Goal: Communication & Community: Answer question/provide support

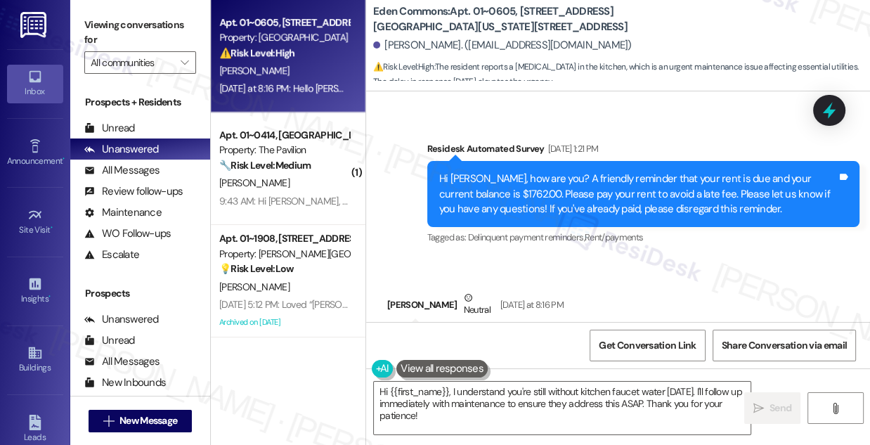
scroll to position [10332, 0]
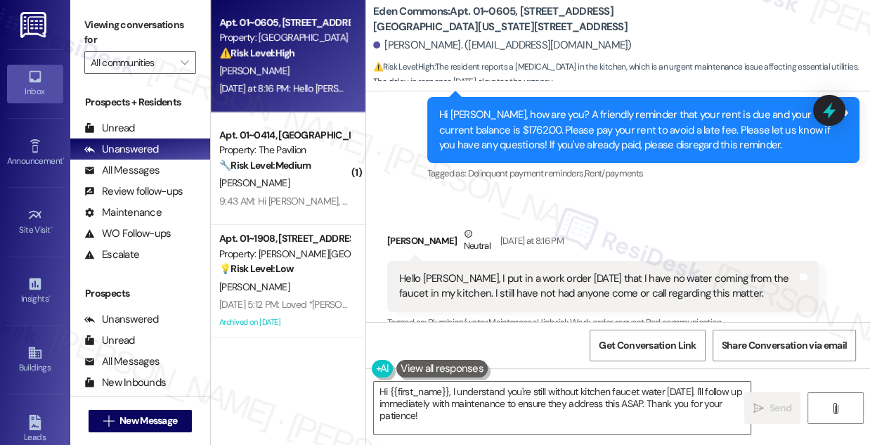
click at [540, 271] on div "Hello Sarah, I put in a work order on Saturday that I have no water coming from…" at bounding box center [598, 286] width 398 height 30
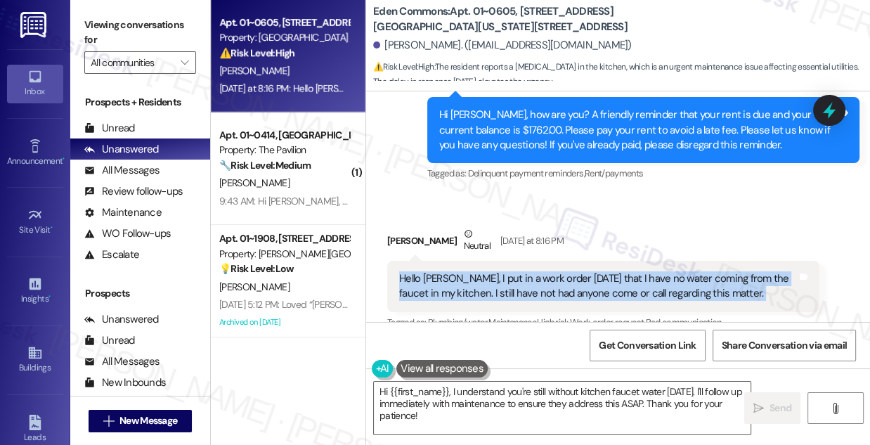
click at [540, 271] on div "Hello Sarah, I put in a work order on Saturday that I have no water coming from…" at bounding box center [598, 286] width 398 height 30
click at [616, 271] on div "Hello Sarah, I put in a work order on Saturday that I have no water coming from…" at bounding box center [598, 286] width 398 height 30
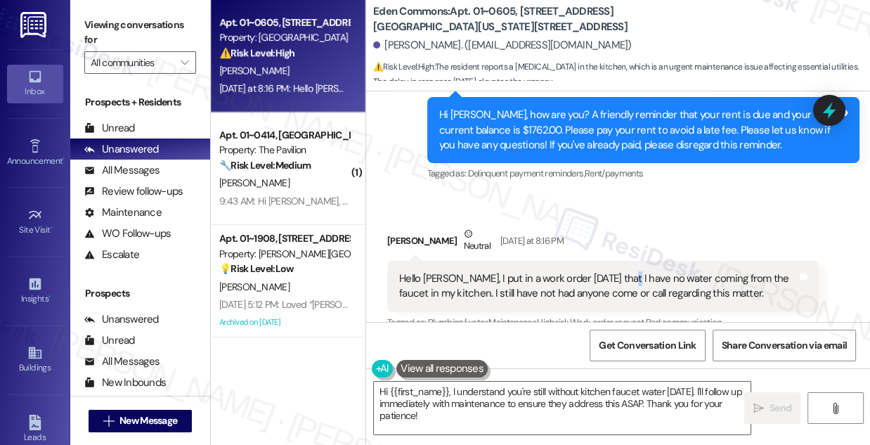
click at [616, 271] on div "Hello Sarah, I put in a work order on Saturday that I have no water coming from…" at bounding box center [598, 286] width 398 height 30
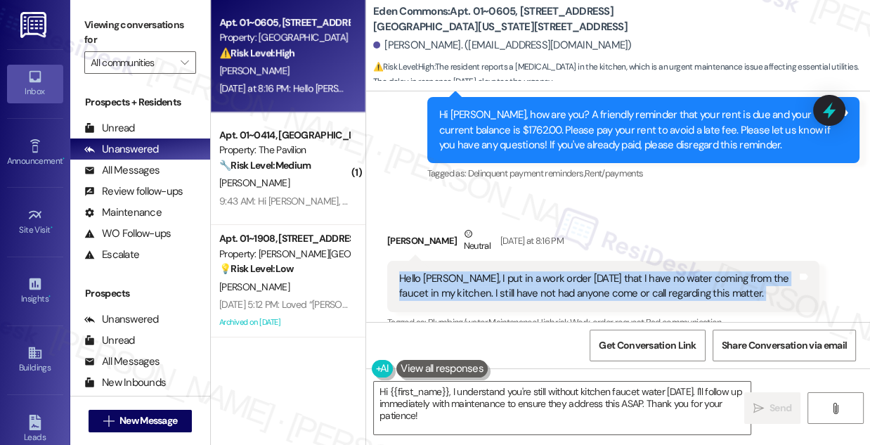
click at [616, 271] on div "Hello Sarah, I put in a work order on Saturday that I have no water coming from…" at bounding box center [598, 286] width 398 height 30
click at [498, 261] on div "Hello Sarah, I put in a work order on Saturday that I have no water coming from…" at bounding box center [603, 286] width 432 height 51
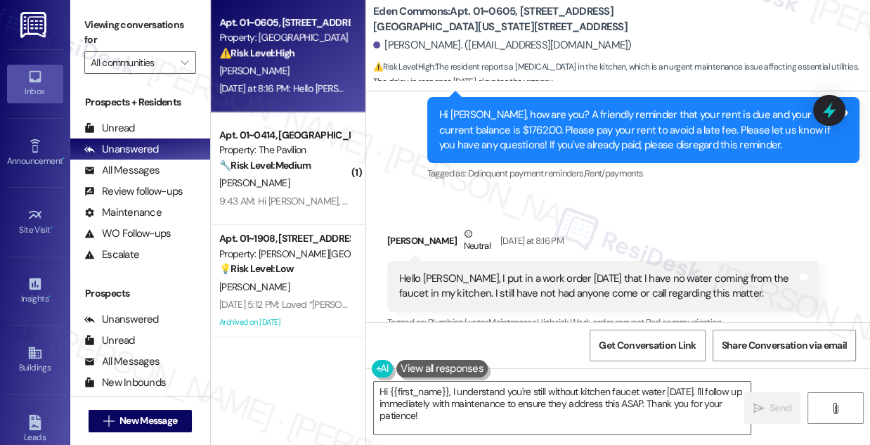
click at [546, 271] on div "Hello Sarah, I put in a work order on Saturday that I have no water coming from…" at bounding box center [598, 286] width 398 height 30
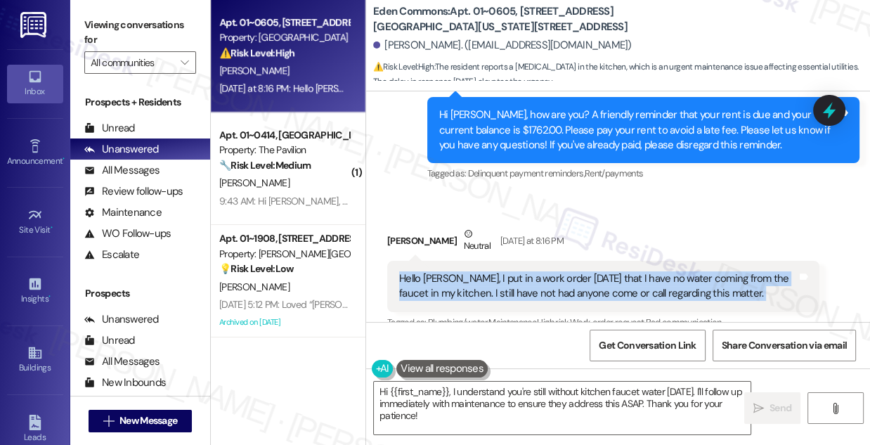
click at [546, 271] on div "Hello Sarah, I put in a work order on Saturday that I have no water coming from…" at bounding box center [598, 286] width 398 height 30
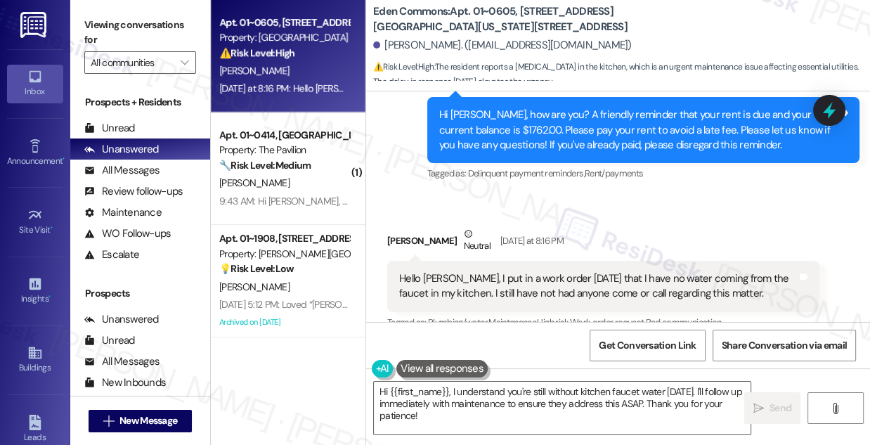
click at [494, 34] on div "Carla Jones. (carla4885@gmail.com)" at bounding box center [621, 46] width 497 height 28
drag, startPoint x: 472, startPoint y: 11, endPoint x: 513, endPoint y: 1, distance: 41.8
click at [513, 1] on div "Eden Commons: Apt. 01~0605, 2701&2727 S. Indiana Ave. 2740 S. Prairie Ave Carla…" at bounding box center [618, 45] width 504 height 91
copy b "01~0605"
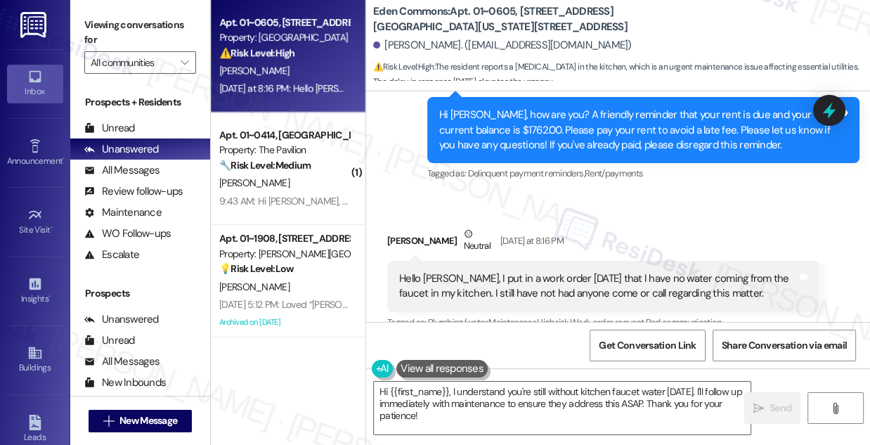
drag, startPoint x: 614, startPoint y: 27, endPoint x: 517, endPoint y: 31, distance: 96.4
click at [612, 27] on b "Eden Commons: Apt. 01~0605, 2701&2727 S. Indiana Ave. 2740 S. Prairie Ave" at bounding box center [513, 19] width 281 height 30
drag, startPoint x: 492, startPoint y: 22, endPoint x: 521, endPoint y: 11, distance: 31.2
click at [521, 11] on b "Eden Commons: Apt. 01~0605, 2701&2727 S. Indiana Ave. 2740 S. Prairie Ave" at bounding box center [513, 19] width 281 height 30
copy b "2701&2727 S. Indiana Ave. 2740 S. Prairie Ave"
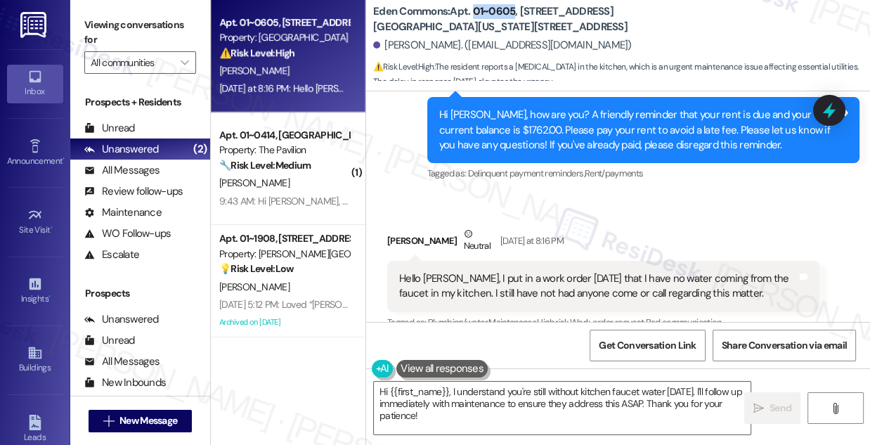
drag, startPoint x: 474, startPoint y: 11, endPoint x: 515, endPoint y: 8, distance: 40.1
click at [515, 8] on b "Eden Commons: Apt. 01~0605, 2701&2727 S. Indiana Ave. 2740 S. Prairie Ave" at bounding box center [513, 19] width 281 height 30
copy b "01~0605"
drag, startPoint x: 150, startPoint y: 22, endPoint x: 161, endPoint y: 31, distance: 14.1
click at [150, 22] on label "Viewing conversations for" at bounding box center [140, 32] width 112 height 37
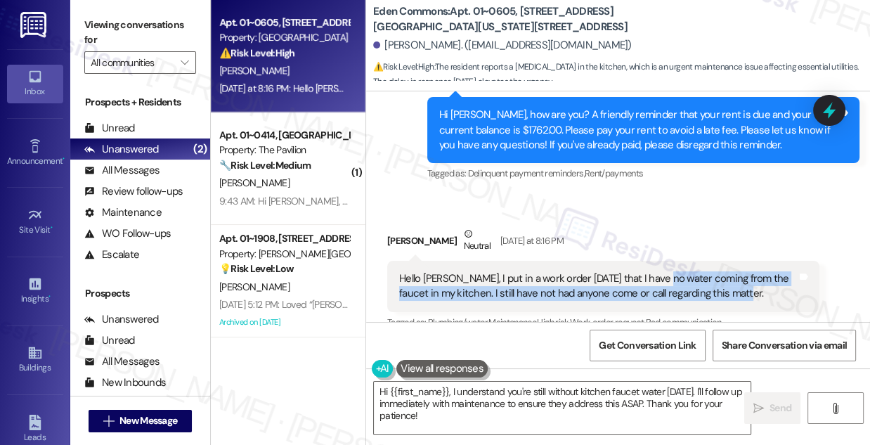
drag, startPoint x: 659, startPoint y: 231, endPoint x: 748, endPoint y: 243, distance: 89.4
click at [748, 271] on div "Hello Sarah, I put in a work order on Saturday that I have no water coming from…" at bounding box center [598, 286] width 398 height 30
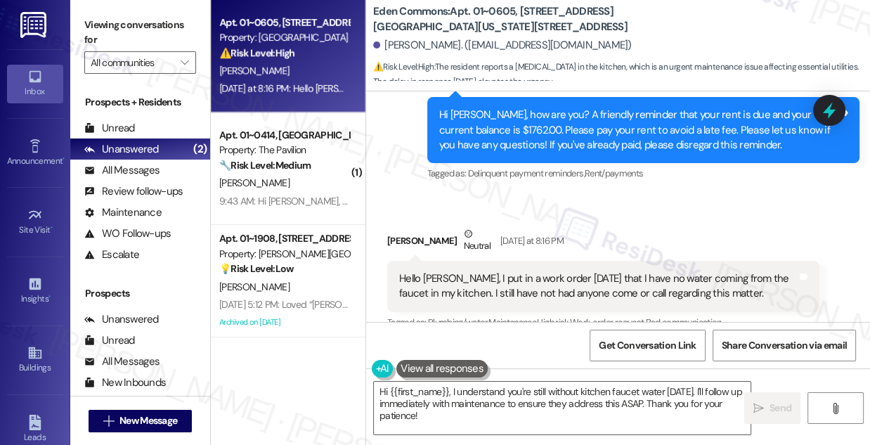
click at [526, 195] on div "Received via SMS Carla Jones Neutral Yesterday at 8:16 PM Hello Sarah, I put in…" at bounding box center [618, 379] width 504 height 368
drag, startPoint x: 144, startPoint y: 25, endPoint x: 158, endPoint y: 28, distance: 14.5
click at [144, 25] on label "Viewing conversations for" at bounding box center [140, 32] width 112 height 37
click at [488, 406] on textarea "Hi {{first_name}}, I understand you're still without kitchen faucet water since…" at bounding box center [562, 408] width 377 height 53
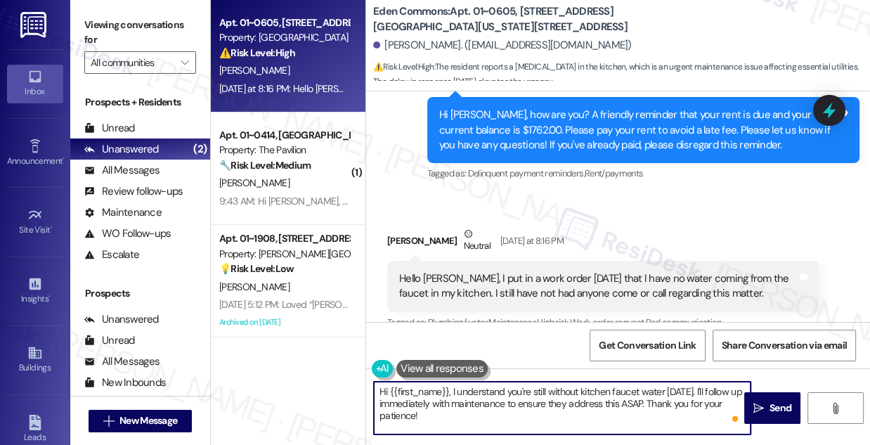
click at [451, 391] on textarea "Hi {{first_name}}, I understand you're still without kitchen faucet water since…" at bounding box center [562, 408] width 377 height 53
click at [662, 392] on textarea "Hi {{first_name}}, thanks for following up and I'm sorry to hear I understand y…" at bounding box center [562, 408] width 377 height 53
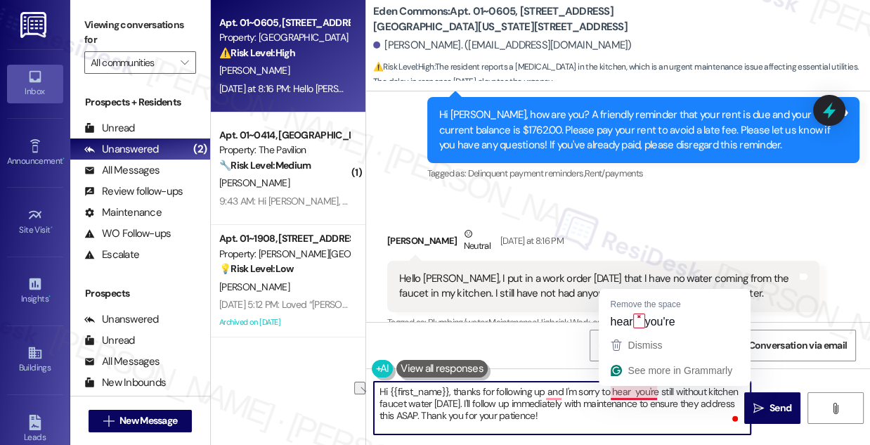
drag, startPoint x: 673, startPoint y: 389, endPoint x: 631, endPoint y: 389, distance: 42.2
click at [631, 389] on textarea "Hi {{first_name}}, thanks for following up and I'm sorry to hear you're still w…" at bounding box center [562, 408] width 377 height 53
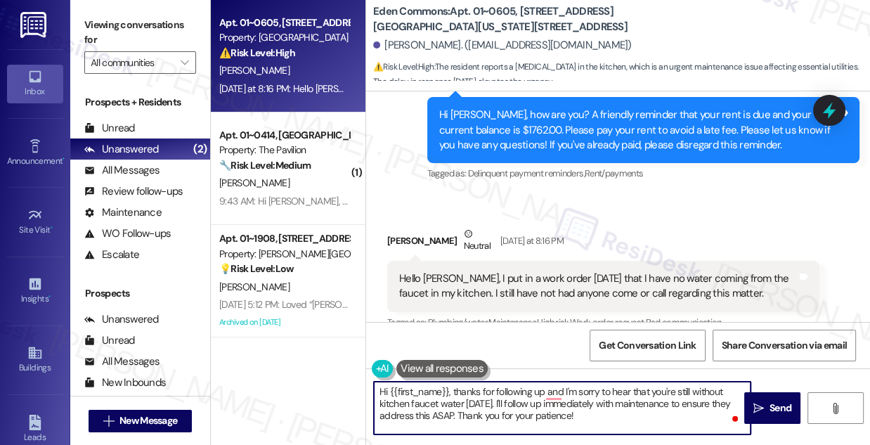
click at [685, 400] on textarea "Hi {{first_name}}, thanks for following up and I'm sorry to hear that you're st…" at bounding box center [562, 408] width 377 height 53
drag, startPoint x: 474, startPoint y: 418, endPoint x: 684, endPoint y: 401, distance: 210.8
click at [684, 401] on textarea "Hi {{first_name}}, thanks for following up and I'm sorry to hear that you're st…" at bounding box center [562, 408] width 377 height 53
click at [420, 393] on textarea "Hi {{first_name}}, thanks for following up, and I'm sorry to hear that you're s…" at bounding box center [562, 408] width 377 height 53
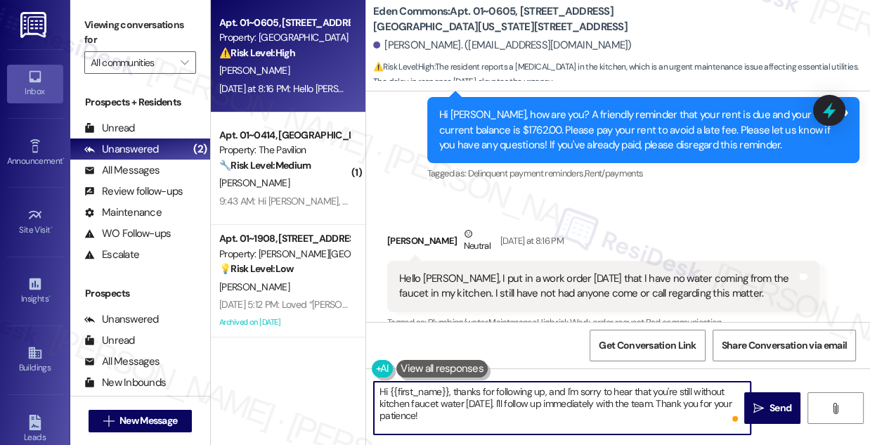
click at [420, 393] on textarea "Hi {{first_name}}, thanks for following up, and I'm sorry to hear that you're s…" at bounding box center [562, 408] width 377 height 53
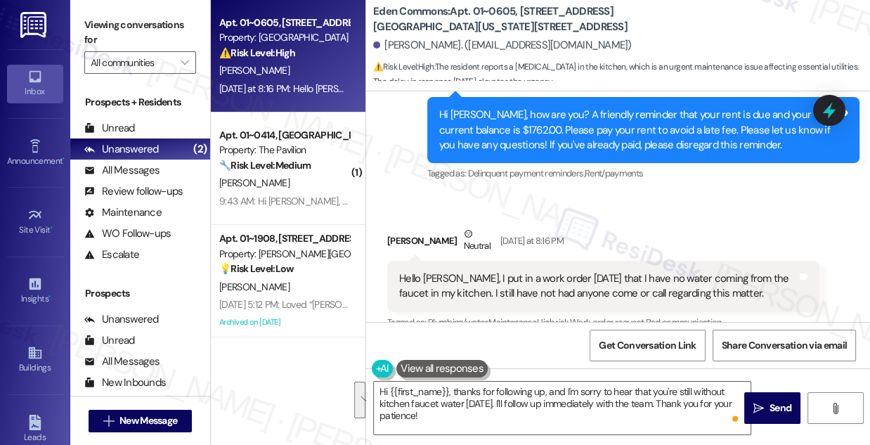
click at [391, 226] on div "Carla Jones Neutral Yesterday at 8:16 PM" at bounding box center [603, 243] width 432 height 34
click at [497, 233] on div "Yesterday at 8:16 PM" at bounding box center [530, 240] width 67 height 15
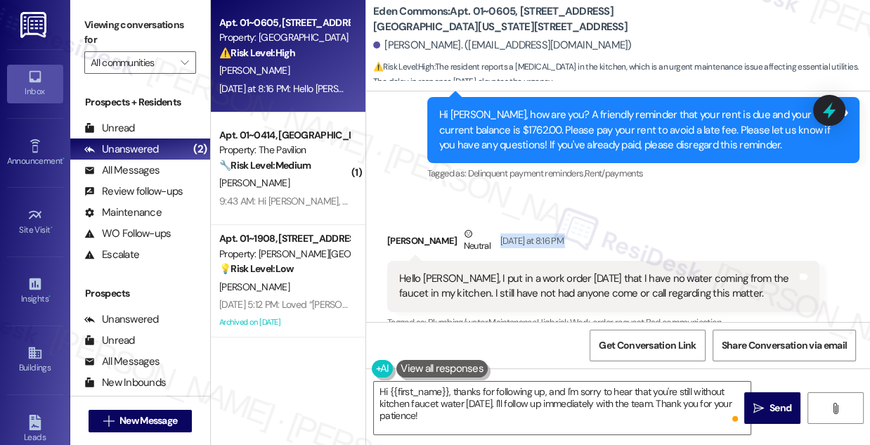
click at [546, 233] on div "Yesterday at 8:16 PM" at bounding box center [530, 240] width 67 height 15
click at [553, 226] on div "Carla Jones Neutral Yesterday at 8:16 PM" at bounding box center [603, 243] width 432 height 34
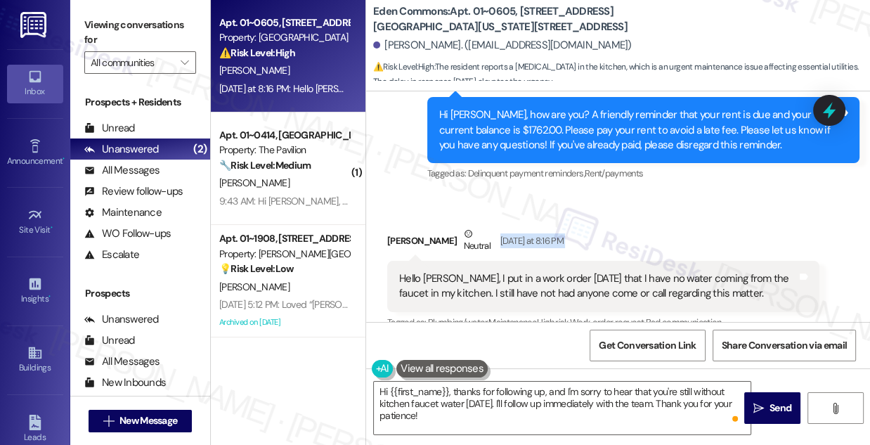
click at [553, 226] on div "Carla Jones Neutral Yesterday at 8:16 PM" at bounding box center [603, 243] width 432 height 34
click at [530, 233] on div "Yesterday at 8:16 PM" at bounding box center [530, 240] width 67 height 15
click at [544, 233] on div "Yesterday at 8:16 PM" at bounding box center [530, 240] width 67 height 15
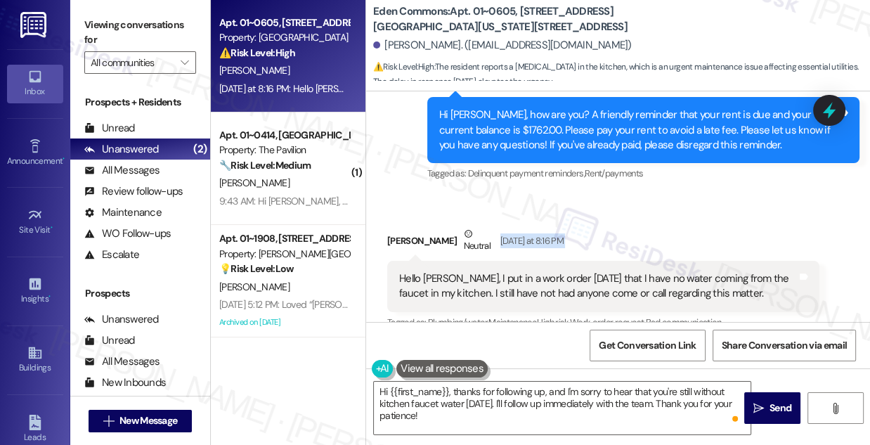
click at [544, 233] on div "Yesterday at 8:16 PM" at bounding box center [530, 240] width 67 height 15
click at [593, 226] on div "Carla Jones Neutral Yesterday at 8:16 PM" at bounding box center [603, 243] width 432 height 34
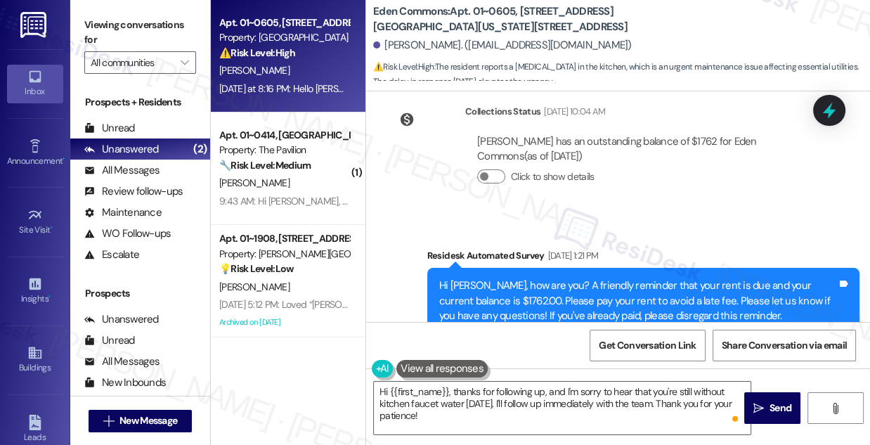
scroll to position [10268, 0]
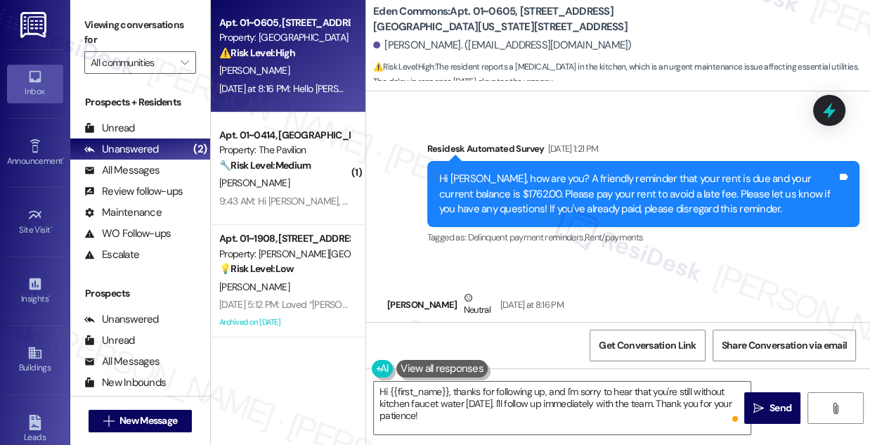
click at [623, 172] on div "Hi Carla, how are you? A friendly reminder that your rent is due and your curre…" at bounding box center [638, 194] width 398 height 45
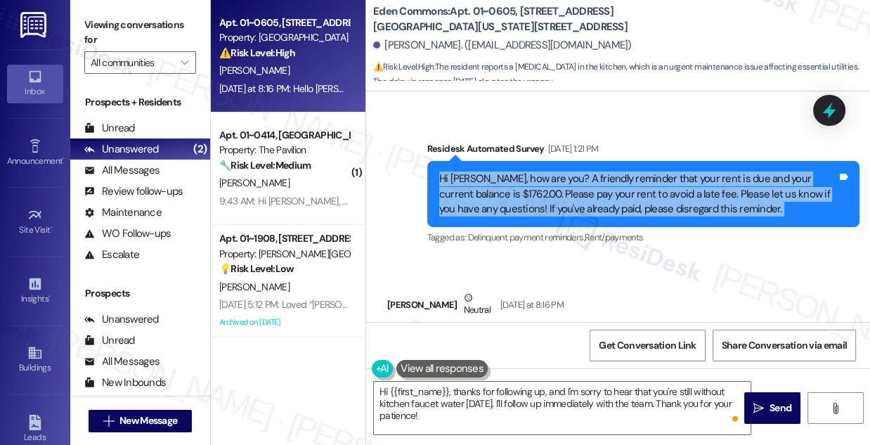
click at [623, 172] on div "Hi Carla, how are you? A friendly reminder that your rent is due and your curre…" at bounding box center [638, 194] width 398 height 45
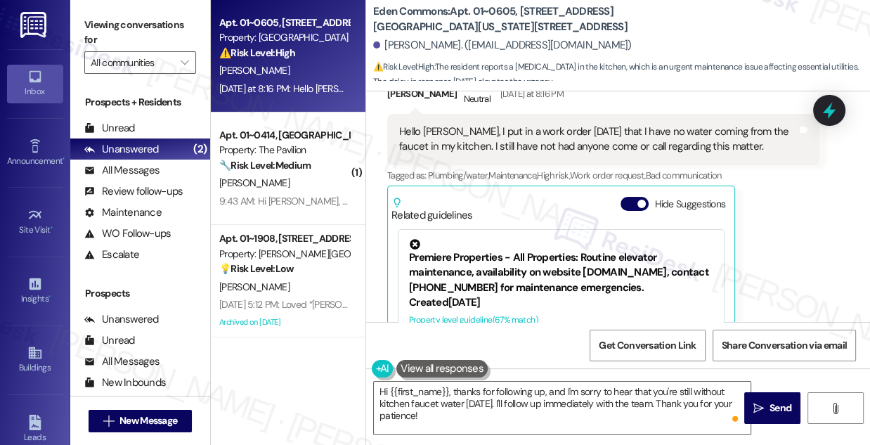
scroll to position [10396, 0]
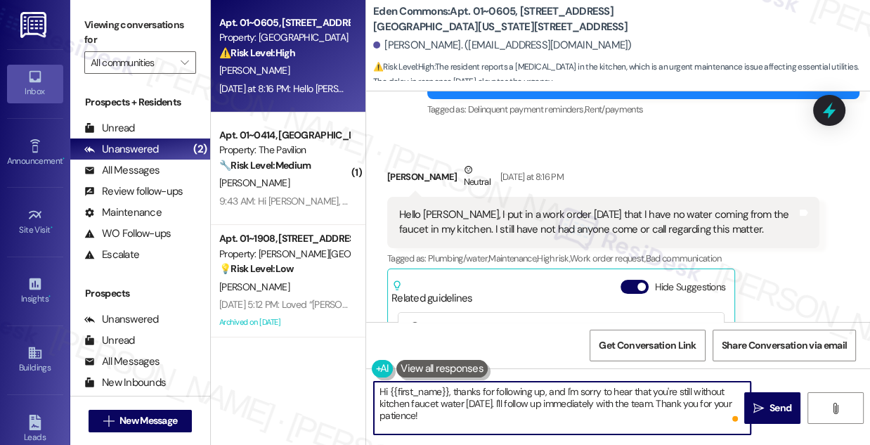
click at [592, 394] on textarea "Hi {{first_name}}, thanks for following up, and I'm sorry to hear that you're s…" at bounding box center [562, 408] width 377 height 53
click at [588, 405] on textarea "Hi {{first_name}}, thanks for following up, and I'm sorry to hear that you're s…" at bounding box center [562, 408] width 377 height 53
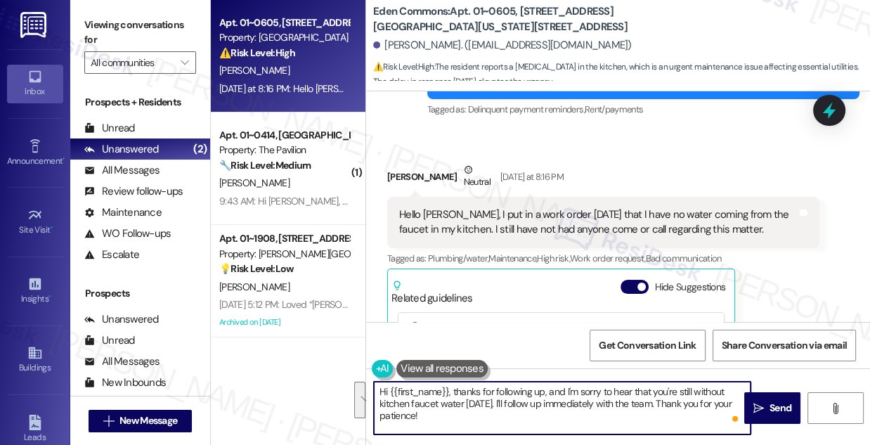
click at [588, 405] on textarea "Hi {{first_name}}, thanks for following up, and I'm sorry to hear that you're s…" at bounding box center [562, 408] width 377 height 53
click at [472, 425] on textarea "Hi {{first_name}}, thanks for following up, and I'm sorry to hear that you're s…" at bounding box center [562, 408] width 377 height 53
drag, startPoint x: 465, startPoint y: 420, endPoint x: 689, endPoint y: 401, distance: 225.1
click at [689, 401] on textarea "Hi {{first_name}}, thanks for following up, and I'm sorry to hear that you're s…" at bounding box center [562, 408] width 377 height 53
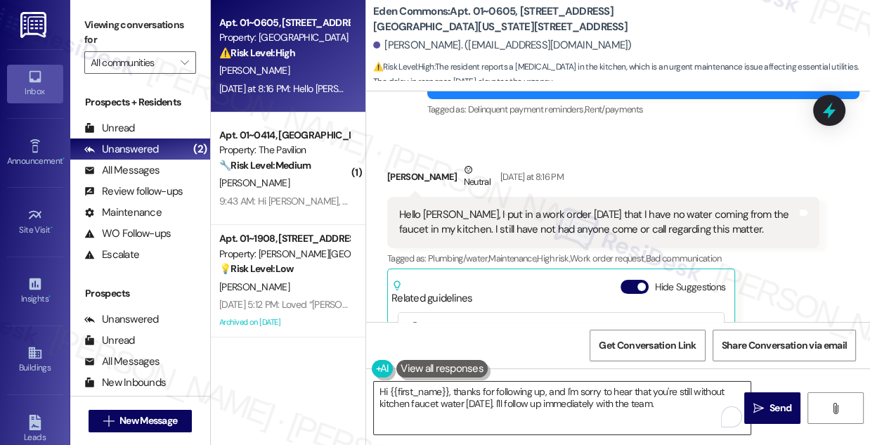
click at [590, 387] on textarea "Hi {{first_name}}, thanks for following up, and I'm sorry to hear that you're s…" at bounding box center [562, 408] width 377 height 53
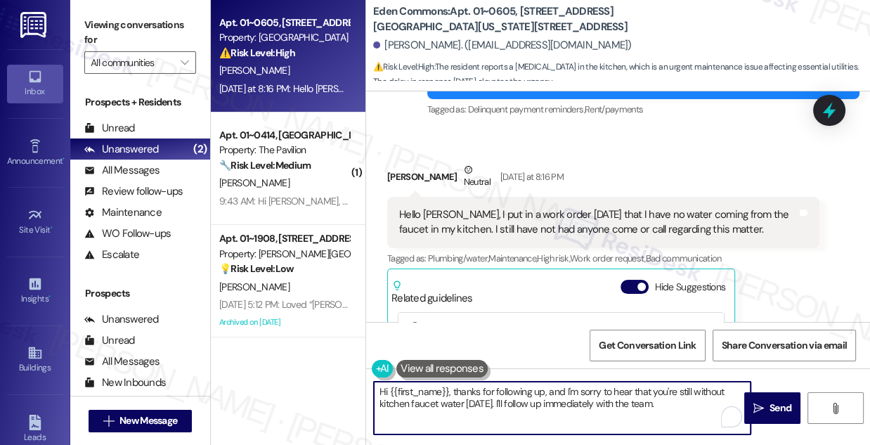
click at [590, 387] on textarea "Hi {{first_name}}, thanks for following up, and I'm sorry to hear that you're s…" at bounding box center [562, 408] width 377 height 53
click at [673, 400] on textarea "Hi {{first_name}}, thanks for following up, and I'm sorry to hear that you're s…" at bounding box center [562, 408] width 377 height 53
click at [696, 399] on textarea "Hi {{first_name}}, thanks for following up, and I'm sorry to hear that you're s…" at bounding box center [562, 408] width 377 height 53
click at [690, 409] on textarea "Hi {{first_name}}, thanks for following up, and I'm sorry to hear that you're s…" at bounding box center [562, 408] width 377 height 53
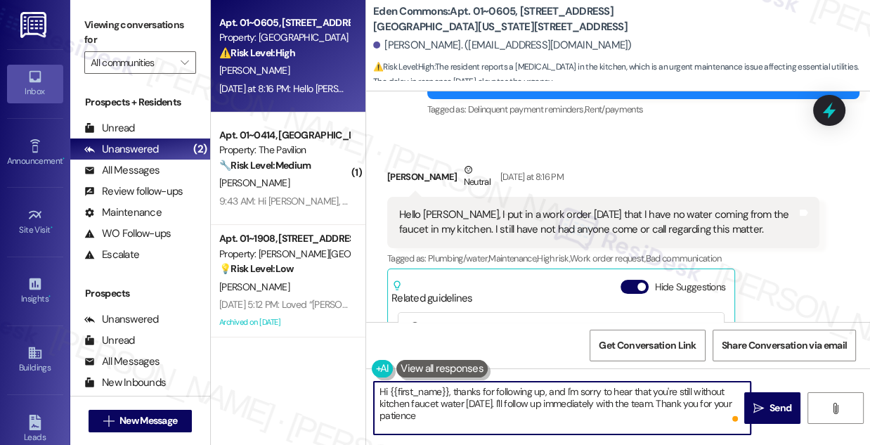
click at [609, 420] on textarea "Hi {{first_name}}, thanks for following up, and I'm sorry to hear that you're s…" at bounding box center [562, 408] width 377 height 53
type textarea "Hi {{first_name}}, thanks for following up, and I'm sorry to hear that you're s…"
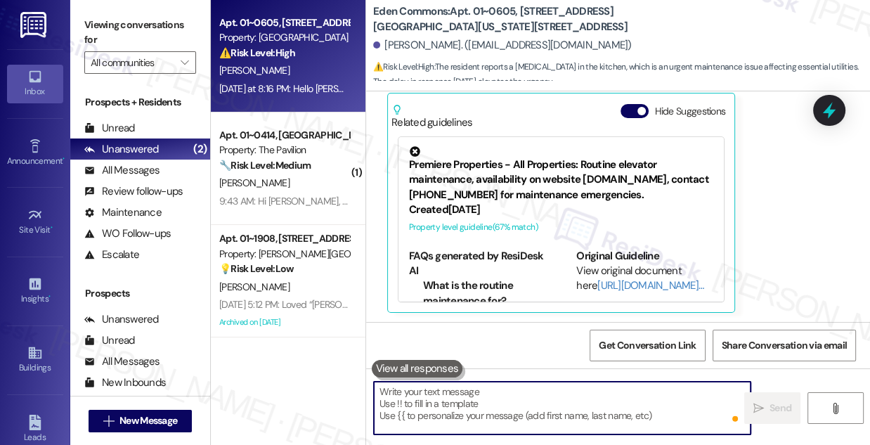
scroll to position [10637, 0]
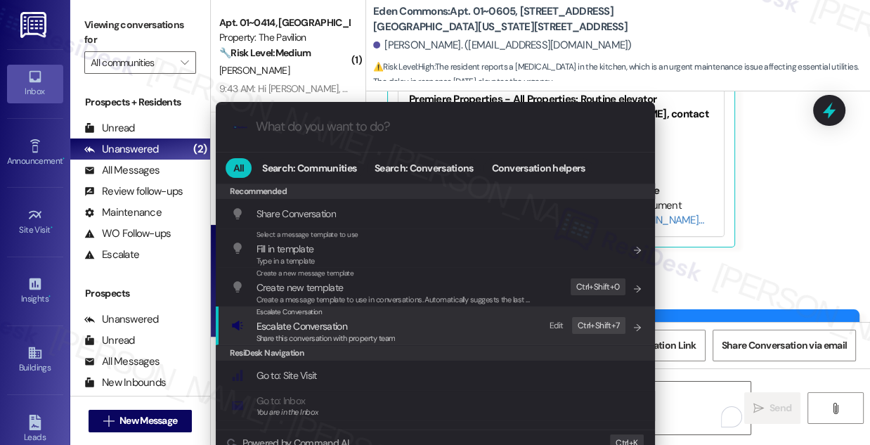
click at [382, 328] on span "Escalate Conversation" at bounding box center [326, 325] width 139 height 15
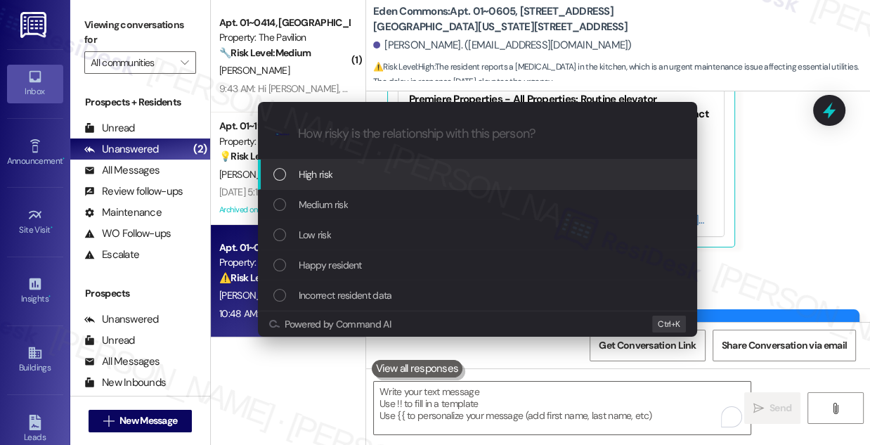
click at [342, 177] on div "High risk" at bounding box center [478, 174] width 411 height 15
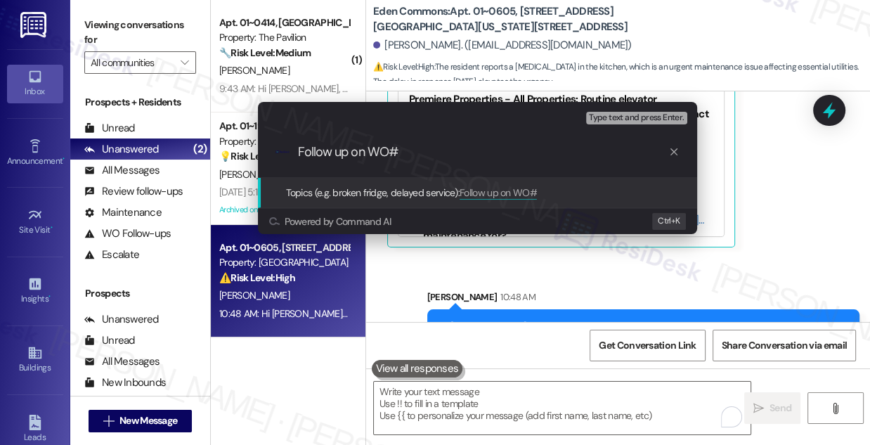
paste input "1768750"
drag, startPoint x: 543, startPoint y: 149, endPoint x: 454, endPoint y: 149, distance: 89.3
click at [454, 149] on input "Follow up on WO#1768750 - Kitchen water" at bounding box center [483, 152] width 370 height 15
type input "Follow up on WO#1768750 - No water in kitchen"
click at [777, 182] on div "Escalate Conversation High risk Topics (e.g. broken fridge, delayed service) An…" at bounding box center [435, 222] width 870 height 445
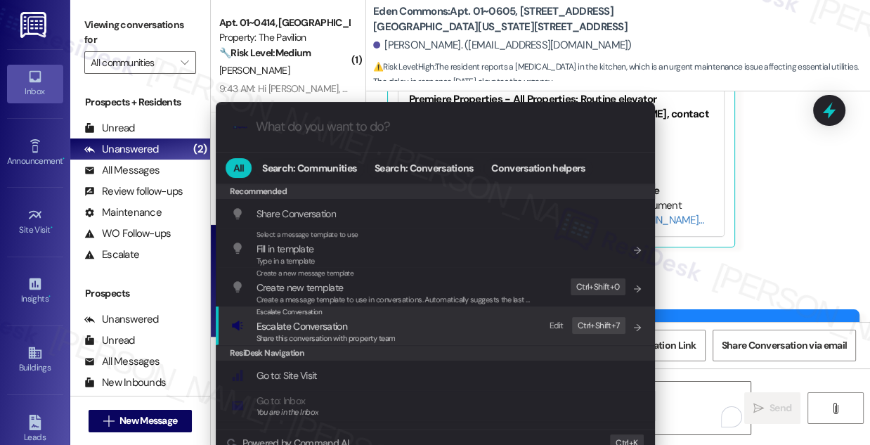
click at [324, 332] on div "Share this conversation with property team" at bounding box center [326, 338] width 139 height 13
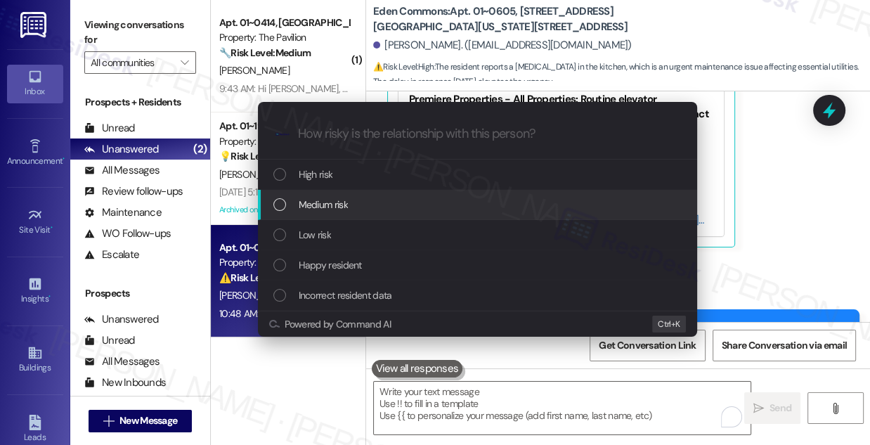
click at [358, 214] on div "Medium risk" at bounding box center [477, 205] width 439 height 30
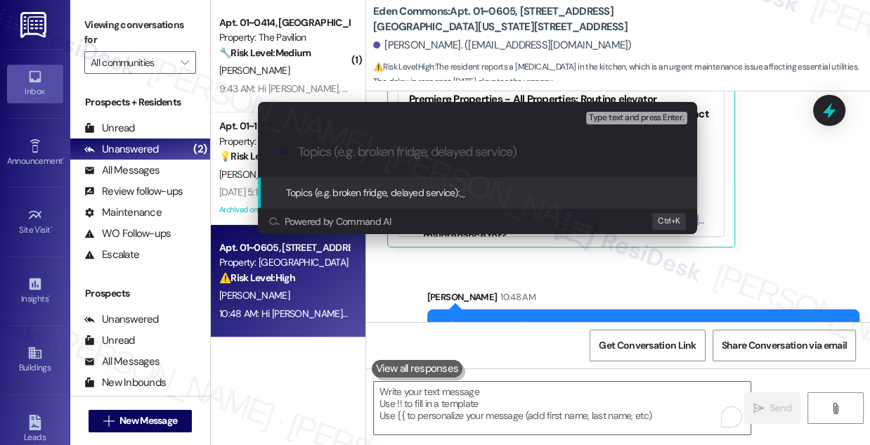
paste input "Follow up on WO#1768750 - No water in kitchen"
type input "Follow up on WO#1768750 - No water in kitchen"
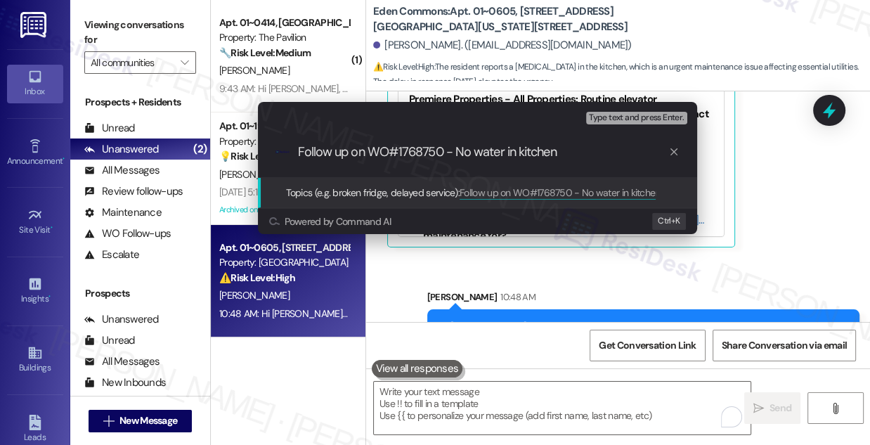
click at [563, 153] on input "Follow up on WO#1768750 - No water in kitchen" at bounding box center [483, 152] width 370 height 15
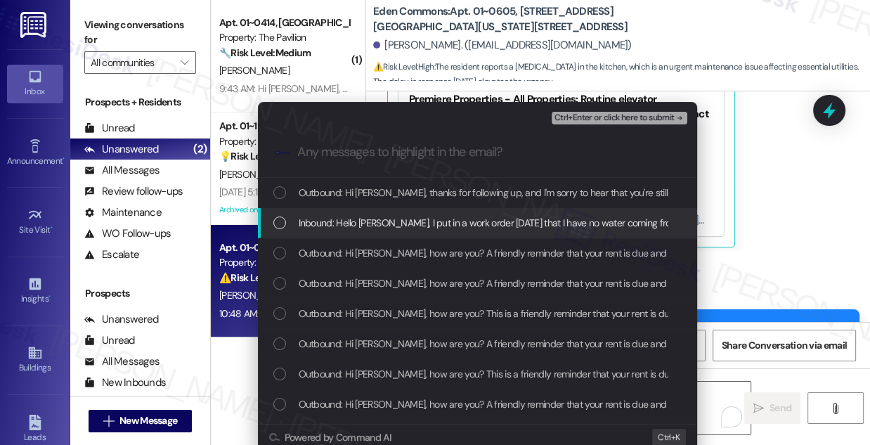
click at [354, 216] on span "Inbound: Hello Sarah, I put in a work order on Saturday that I have no water co…" at bounding box center [664, 222] width 730 height 15
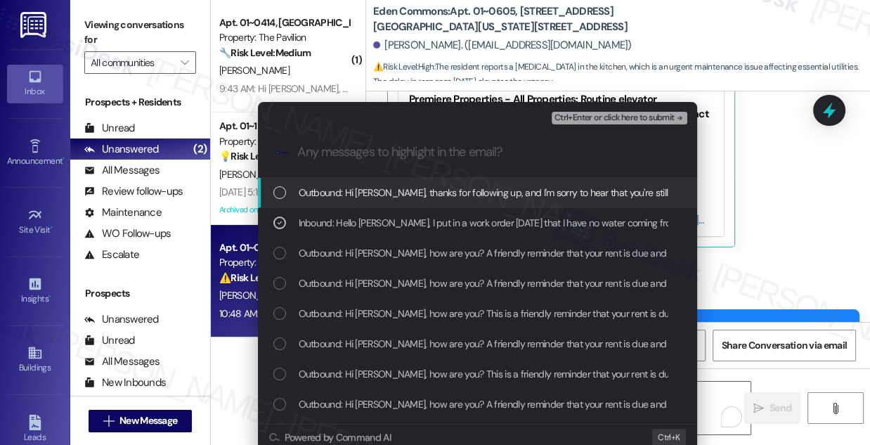
click at [613, 119] on span "Ctrl+Enter or click here to submit" at bounding box center [615, 118] width 120 height 10
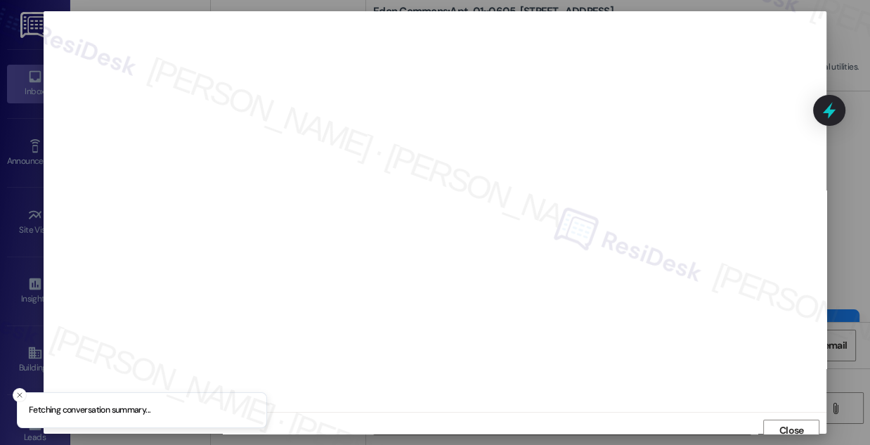
scroll to position [8, 0]
click at [782, 429] on span "Close" at bounding box center [792, 423] width 30 height 21
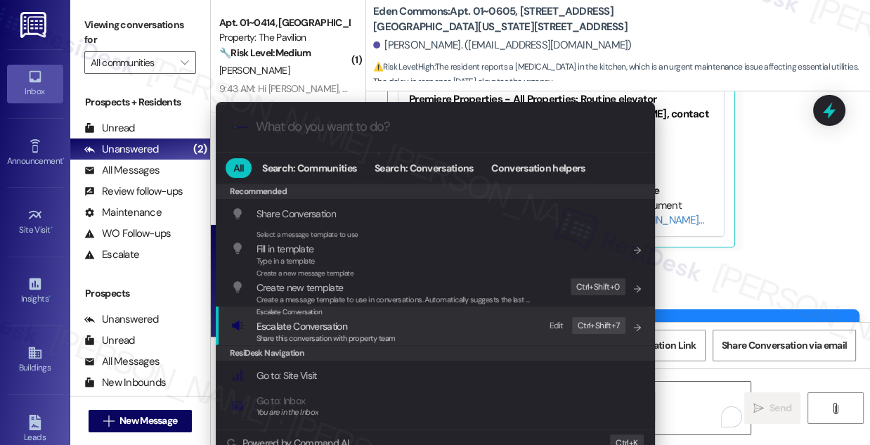
click at [358, 323] on span "Escalate Conversation" at bounding box center [326, 325] width 139 height 15
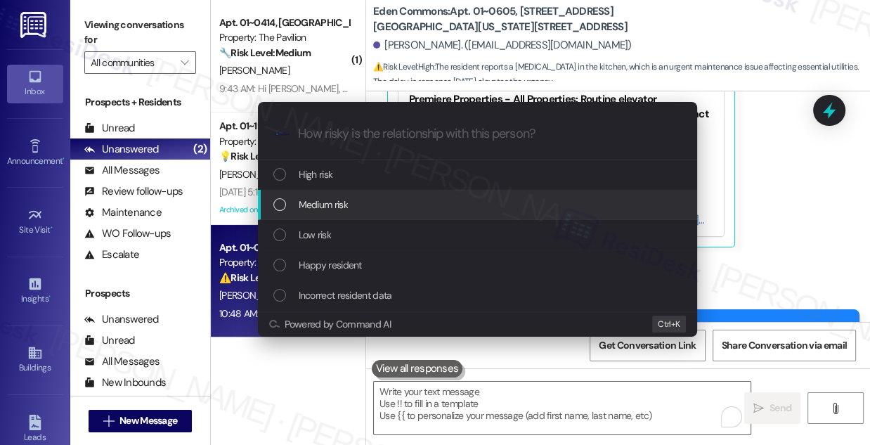
click at [338, 198] on span "Medium risk" at bounding box center [323, 204] width 49 height 15
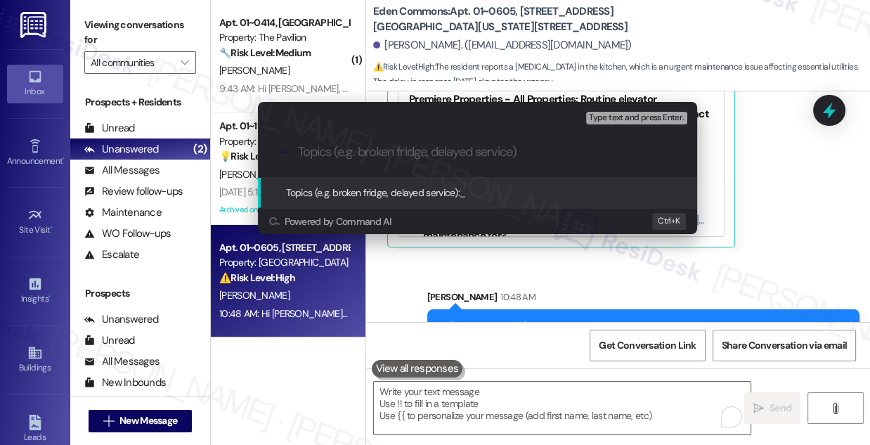
paste input "Follow up on WO#1768750 - No water in kitchen"
type input "Follow up on WO#1768750 - No water in kitchen"
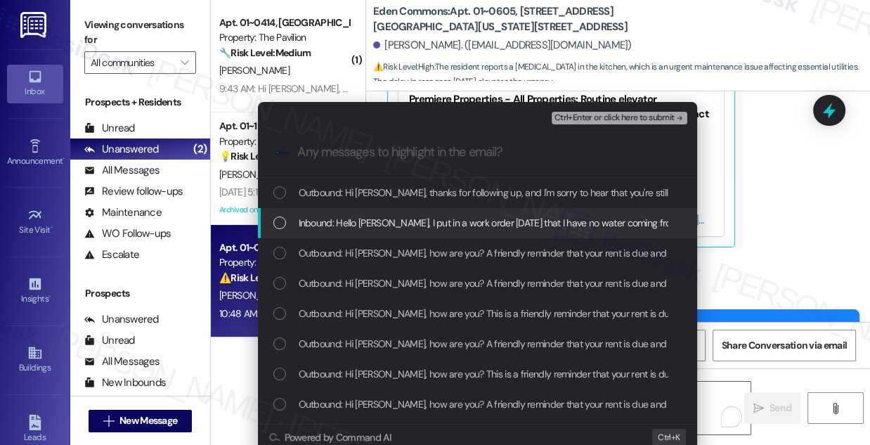
click at [388, 237] on div "Inbound: Hello Sarah, I put in a work order on Saturday that I have no water co…" at bounding box center [477, 223] width 439 height 30
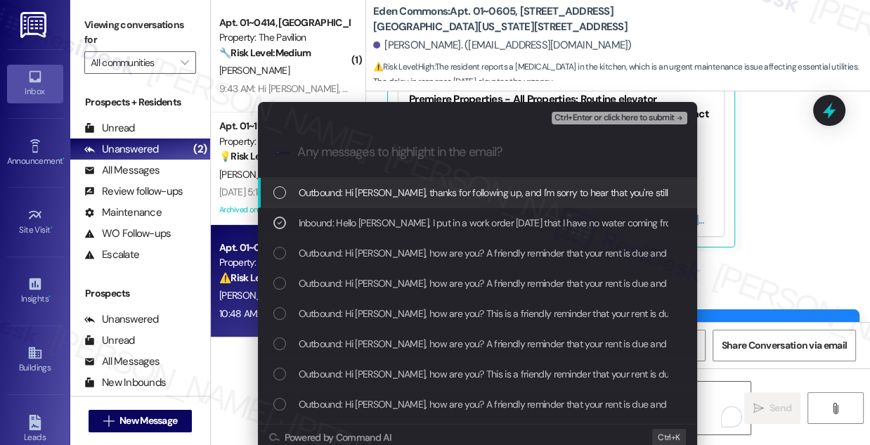
click at [604, 115] on span "Ctrl+Enter or click here to submit" at bounding box center [615, 118] width 120 height 10
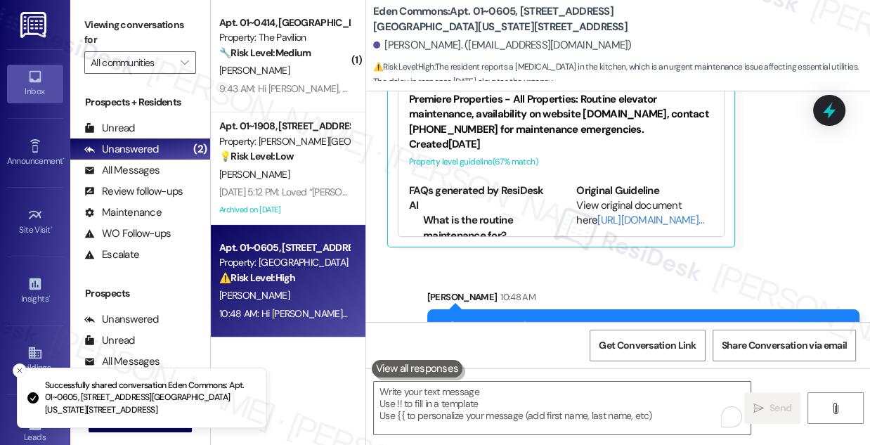
scroll to position [10524, 0]
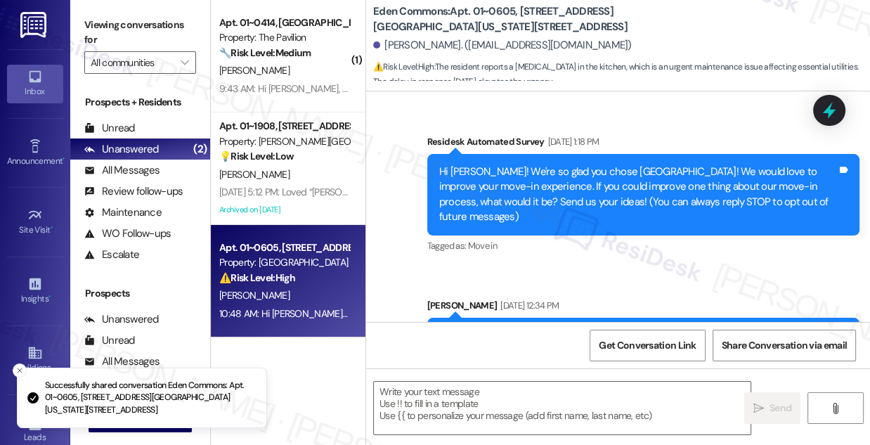
type textarea "Fetching suggested responses. Please feel free to read through the conversation…"
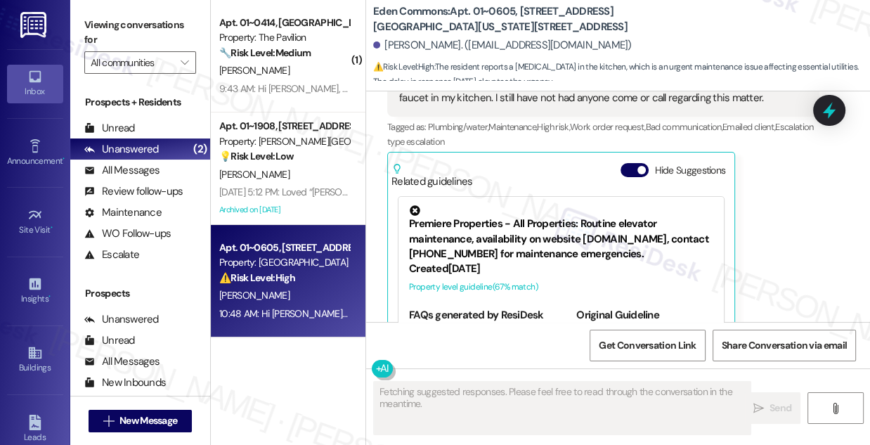
scroll to position [10539, 0]
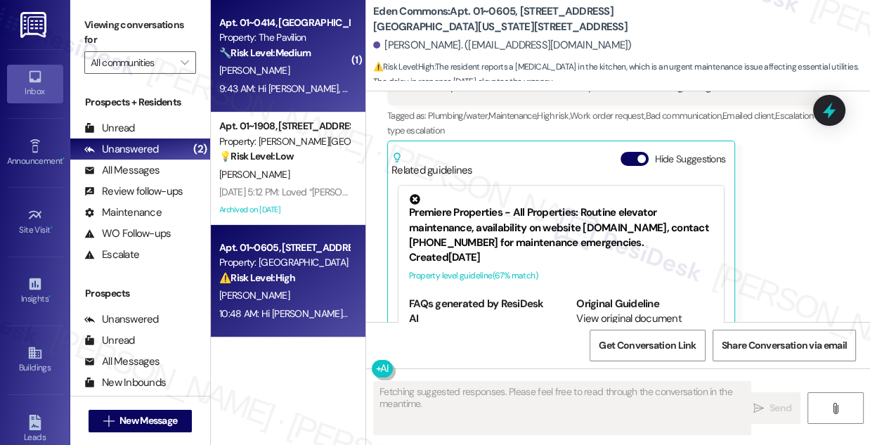
click at [294, 69] on div "[PERSON_NAME]" at bounding box center [284, 71] width 133 height 18
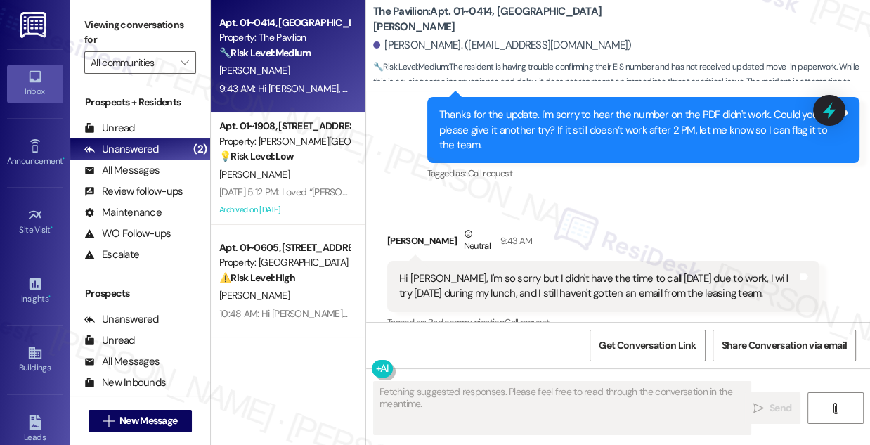
scroll to position [3642, 0]
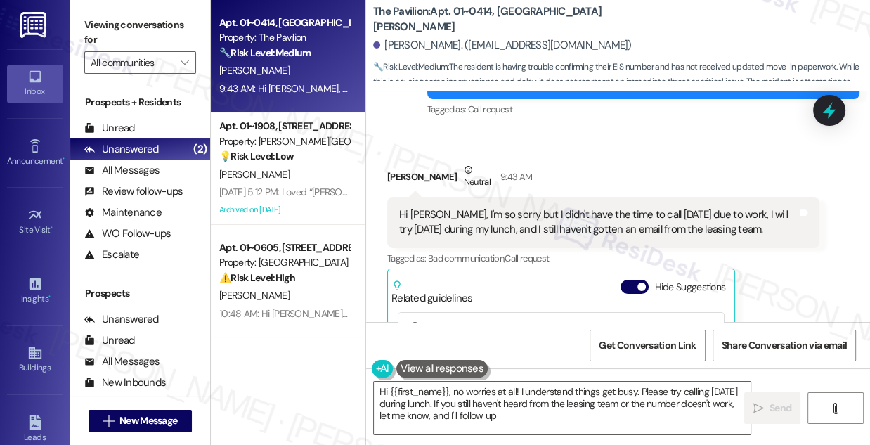
type textarea "Hi {{first_name}}, no worries at all! I understand things get busy. Please try …"
click at [465, 230] on div "Hi [PERSON_NAME], I'm so sorry but I didn't have the time to call [DATE] due to…" at bounding box center [598, 222] width 398 height 30
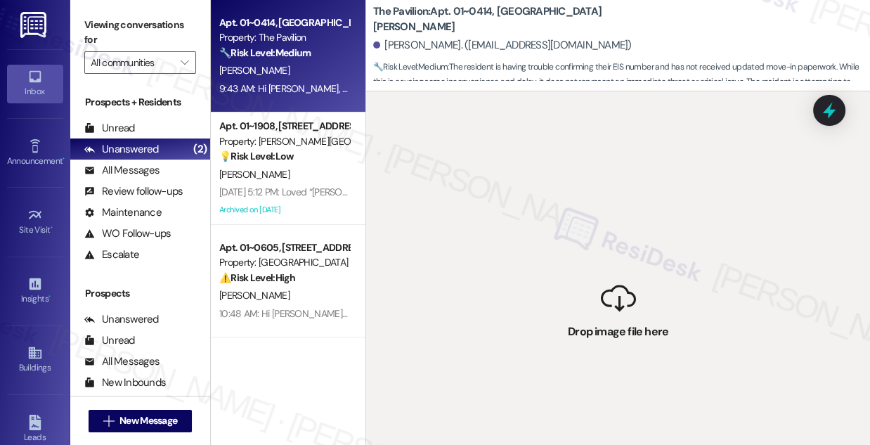
click at [519, 205] on div " Drop image file here" at bounding box center [618, 313] width 504 height 445
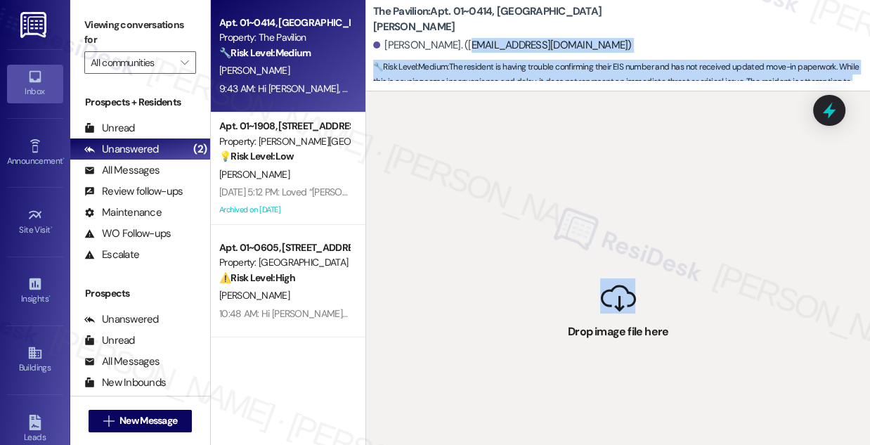
drag, startPoint x: 611, startPoint y: 299, endPoint x: 484, endPoint y: 49, distance: 280.7
click at [476, 39] on div "The Pavilion: Apt. 01~0414, One Lafayette Plaisance Sydney Kierzek. (kierzeks@m…" at bounding box center [617, 222] width 505 height 445
drag, startPoint x: 637, startPoint y: 326, endPoint x: 591, endPoint y: 58, distance: 271.7
click at [591, 58] on div "The Pavilion: Apt. 01~0414, One Lafayette Plaisance Sydney Kierzek. (kierzeks@m…" at bounding box center [617, 222] width 505 height 445
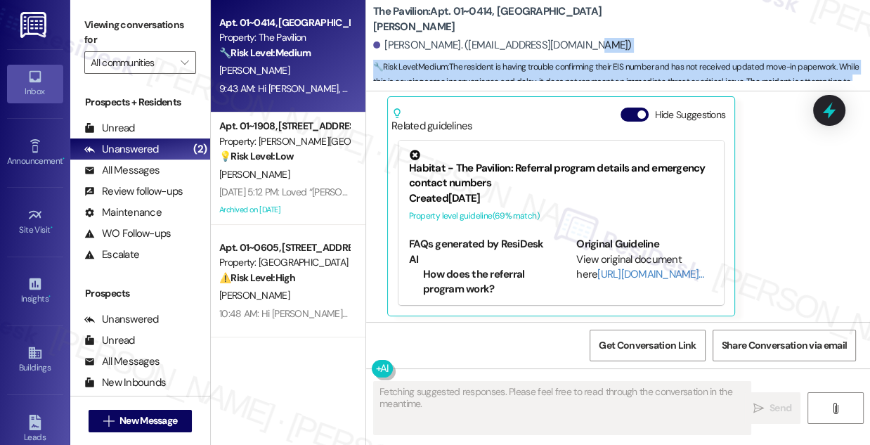
scroll to position [3495, 0]
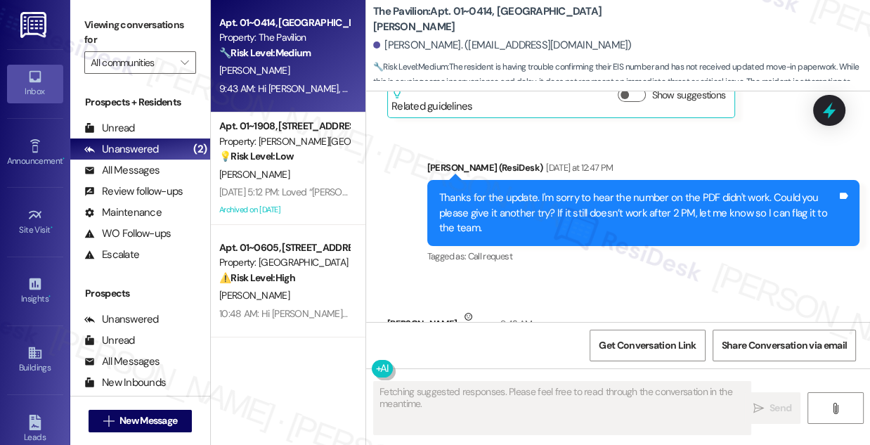
click at [628, 202] on div "Thanks for the update. I'm sorry to hear the number on the PDF didn't work. Cou…" at bounding box center [638, 212] width 398 height 45
click at [575, 205] on div "Thanks for the update. I'm sorry to hear the number on the PDF didn't work. Cou…" at bounding box center [638, 212] width 398 height 45
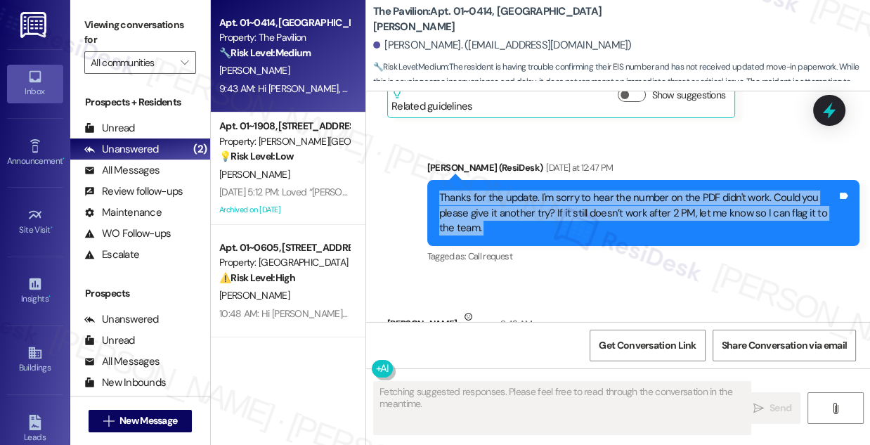
click at [575, 205] on div "Thanks for the update. I'm sorry to hear the number on the PDF didn't work. Cou…" at bounding box center [638, 212] width 398 height 45
click at [635, 207] on div "Thanks for the update. I'm sorry to hear the number on the PDF didn't work. Cou…" at bounding box center [638, 212] width 398 height 45
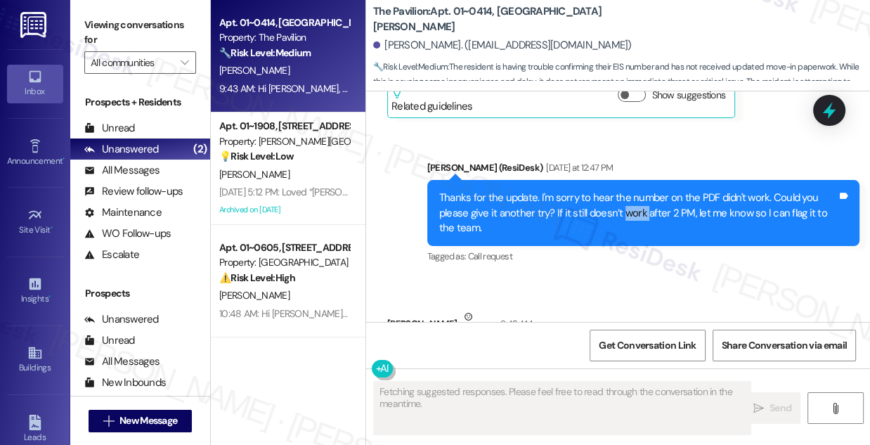
click at [635, 207] on div "Thanks for the update. I'm sorry to hear the number on the PDF didn't work. Cou…" at bounding box center [638, 212] width 398 height 45
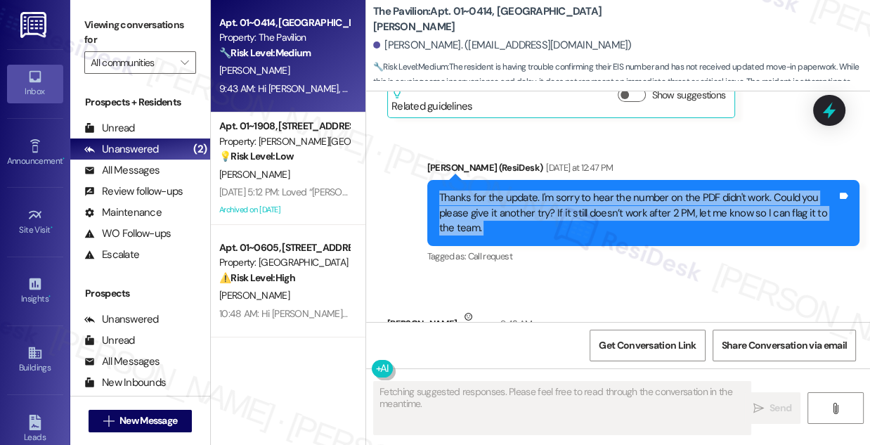
click at [635, 207] on div "Thanks for the update. I'm sorry to hear the number on the PDF didn't work. Cou…" at bounding box center [638, 212] width 398 height 45
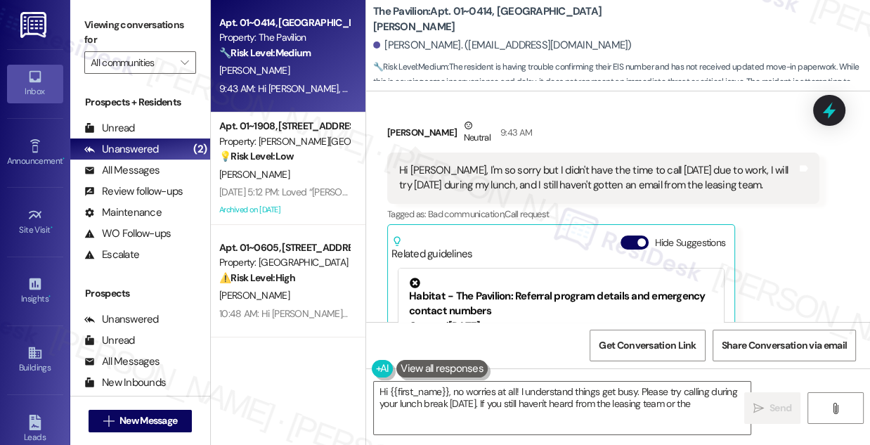
click at [469, 176] on div "Hi [PERSON_NAME], I'm so sorry but I didn't have the time to call [DATE] due to…" at bounding box center [598, 178] width 398 height 30
type textarea "Hi {{first_name}}, no worries at all! I understand things get busy. Please try …"
click at [469, 176] on div "Hi [PERSON_NAME], I'm so sorry but I didn't have the time to call [DATE] due to…" at bounding box center [598, 178] width 398 height 30
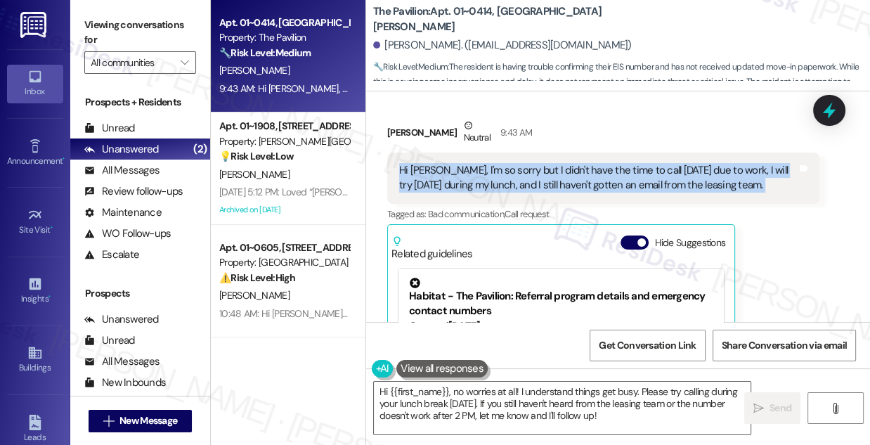
click at [469, 176] on div "Hi [PERSON_NAME], I'm so sorry but I didn't have the time to call [DATE] due to…" at bounding box center [598, 178] width 398 height 30
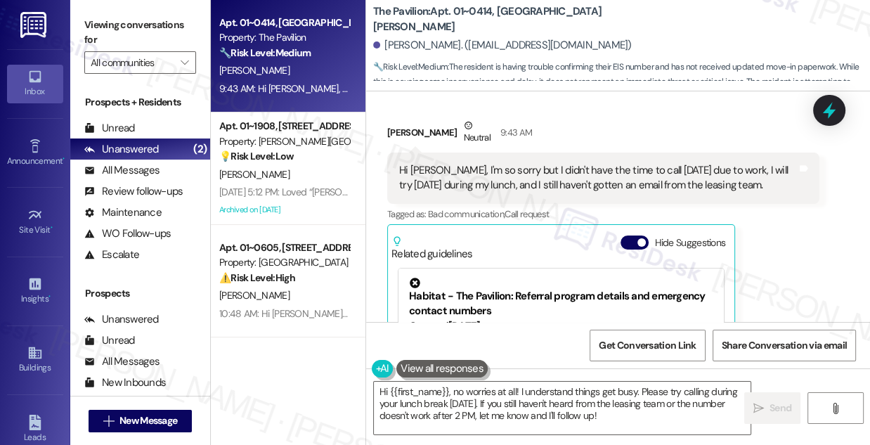
click at [588, 140] on div "Sydney Kierzek Neutral 9:43 AM" at bounding box center [603, 135] width 432 height 34
click at [536, 181] on div "Hi [PERSON_NAME], I'm so sorry but I didn't have the time to call [DATE] due to…" at bounding box center [598, 178] width 398 height 30
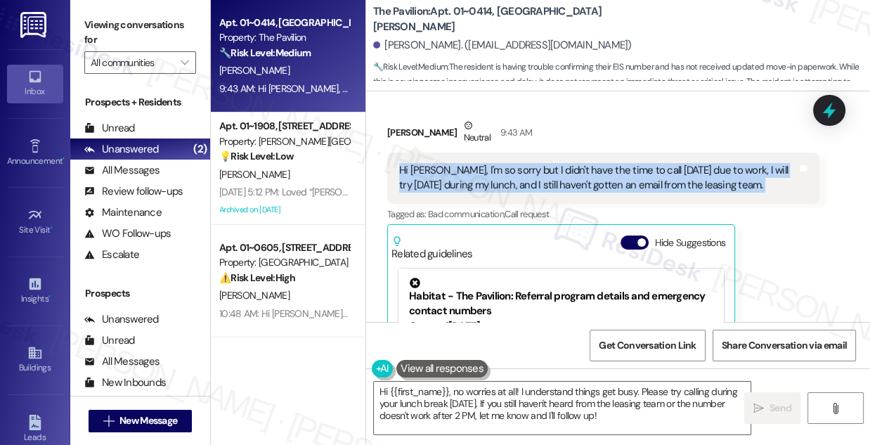
click at [536, 181] on div "Hi [PERSON_NAME], I'm so sorry but I didn't have the time to call [DATE] due to…" at bounding box center [598, 178] width 398 height 30
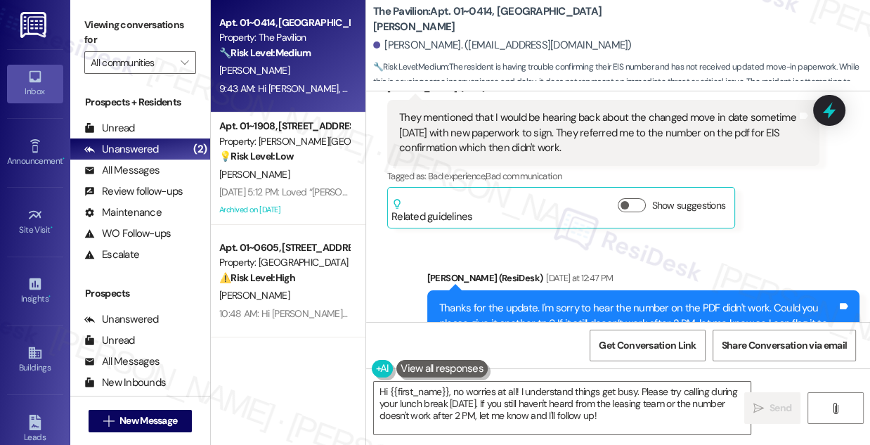
scroll to position [3304, 0]
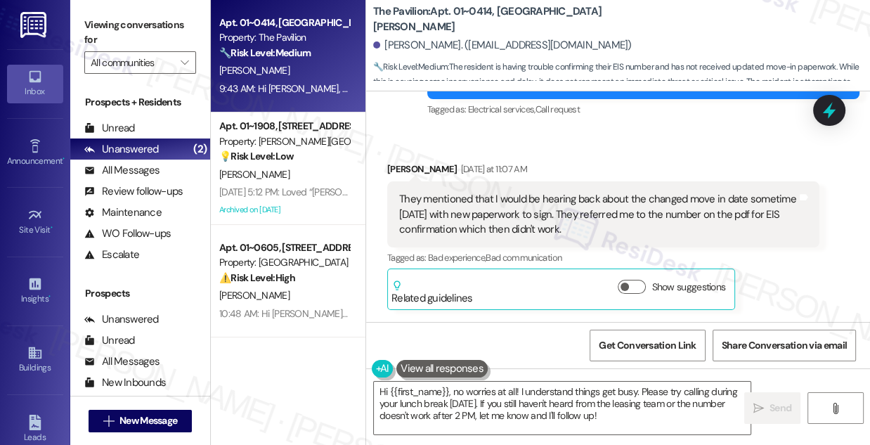
click at [528, 194] on div "They mentioned that I would be hearing back about the changed move in date some…" at bounding box center [598, 214] width 398 height 45
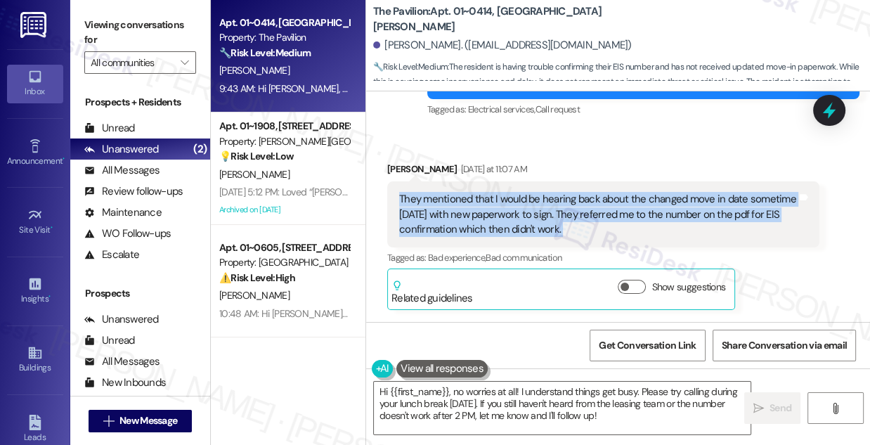
click at [528, 194] on div "They mentioned that I would be hearing back about the changed move in date some…" at bounding box center [598, 214] width 398 height 45
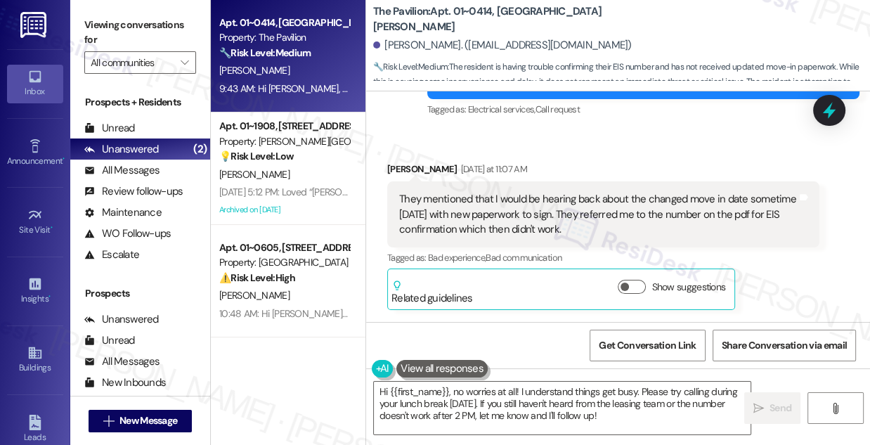
click at [653, 162] on div "Sydney Kierzek Yesterday at 11:07 AM" at bounding box center [603, 172] width 432 height 20
click at [531, 197] on div "They mentioned that I would be hearing back about the changed move in date some…" at bounding box center [598, 214] width 398 height 45
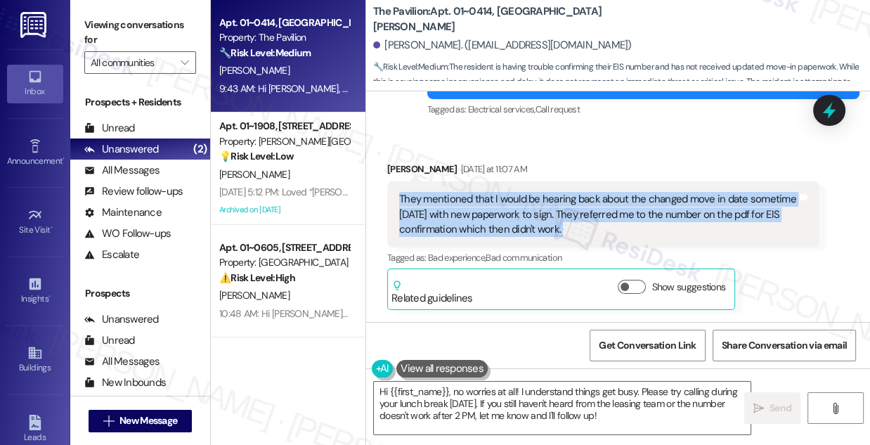
click at [531, 197] on div "They mentioned that I would be hearing back about the changed move in date some…" at bounding box center [598, 214] width 398 height 45
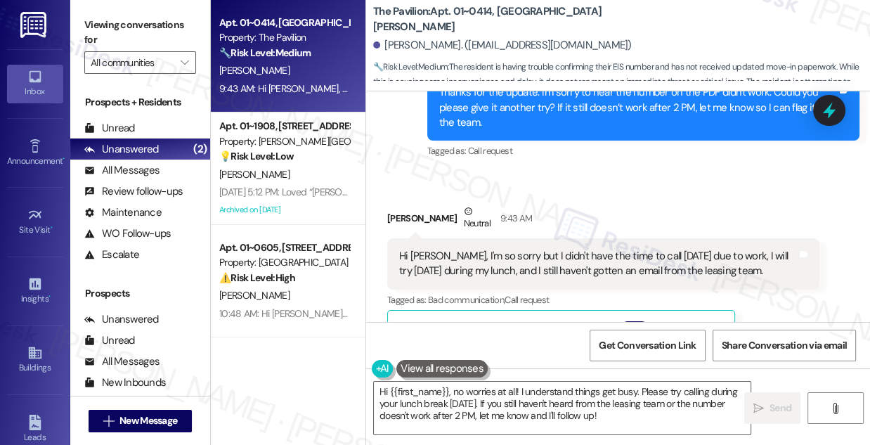
scroll to position [3623, 0]
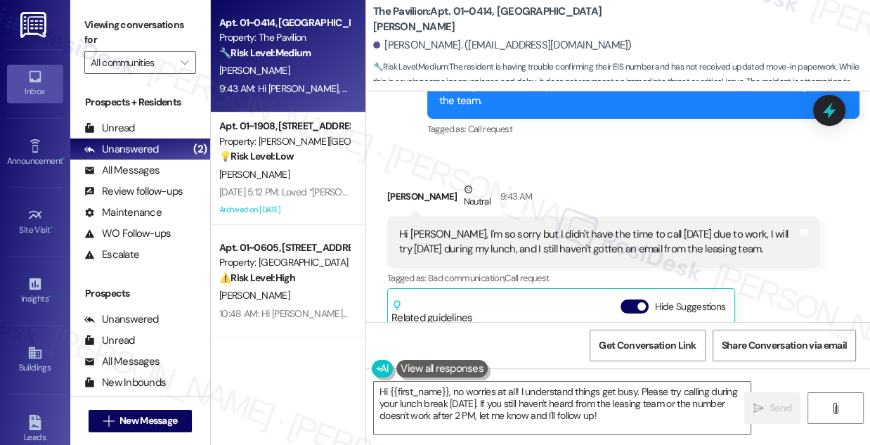
click at [552, 238] on div "Hi [PERSON_NAME], I'm so sorry but I didn't have the time to call [DATE] due to…" at bounding box center [598, 242] width 398 height 30
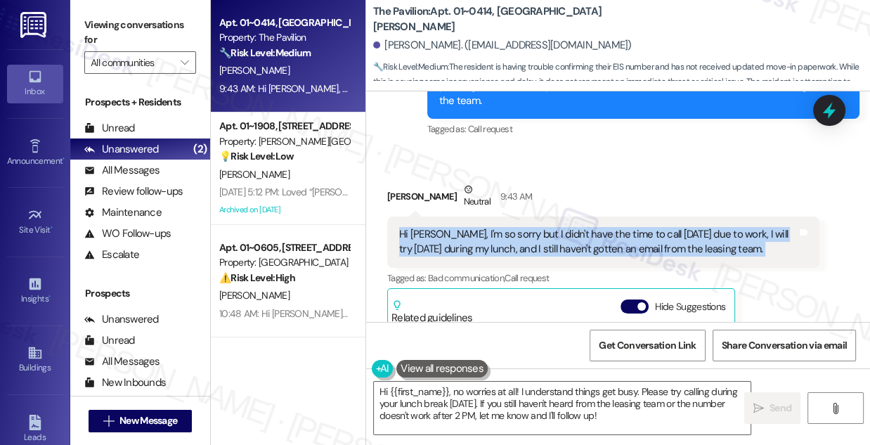
click at [552, 238] on div "Hi [PERSON_NAME], I'm so sorry but I didn't have the time to call [DATE] due to…" at bounding box center [598, 242] width 398 height 30
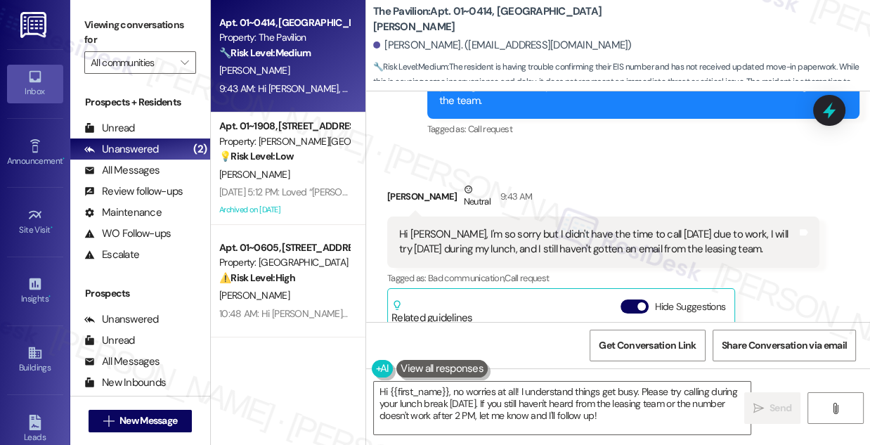
click at [628, 185] on div "Sydney Kierzek Neutral 9:43 AM" at bounding box center [603, 199] width 432 height 34
click at [619, 251] on div "Hi [PERSON_NAME], I'm so sorry but I didn't have the time to call [DATE] due to…" at bounding box center [598, 242] width 398 height 30
click at [679, 227] on div "Hi [PERSON_NAME], I'm so sorry but I didn't have the time to call [DATE] due to…" at bounding box center [598, 242] width 398 height 30
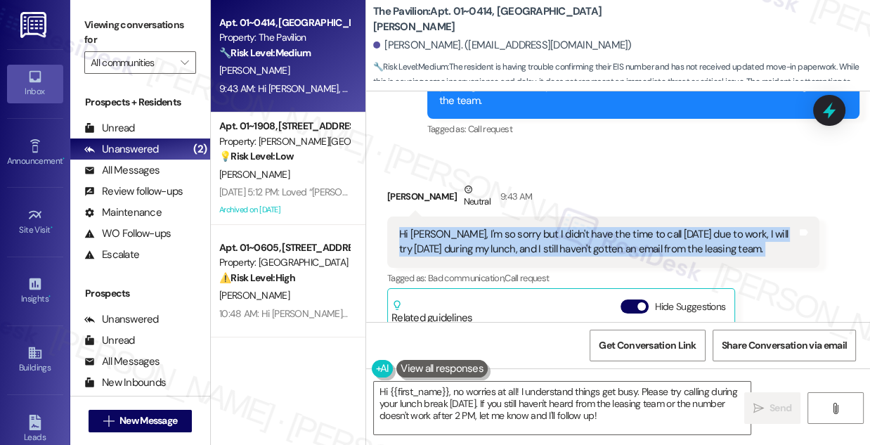
click at [679, 227] on div "Hi [PERSON_NAME], I'm so sorry but I didn't have the time to call [DATE] due to…" at bounding box center [598, 242] width 398 height 30
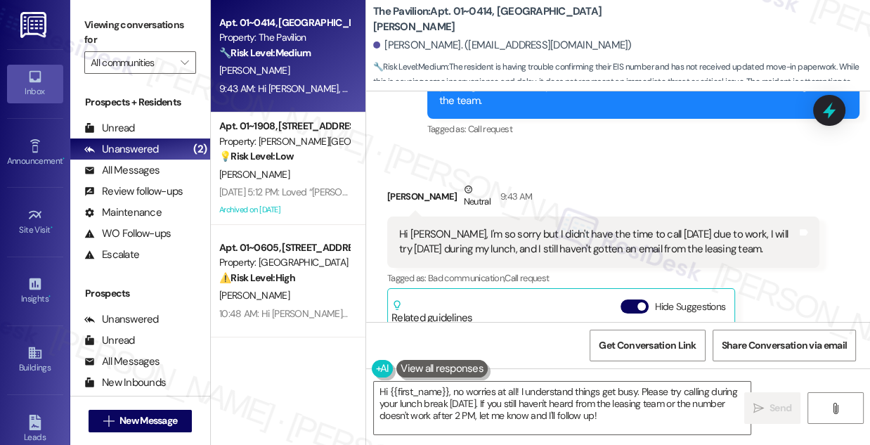
click at [671, 183] on div "Sydney Kierzek Neutral 9:43 AM" at bounding box center [603, 199] width 432 height 34
click at [622, 242] on div "Hi [PERSON_NAME], I'm so sorry but I didn't have the time to call [DATE] due to…" at bounding box center [598, 242] width 398 height 30
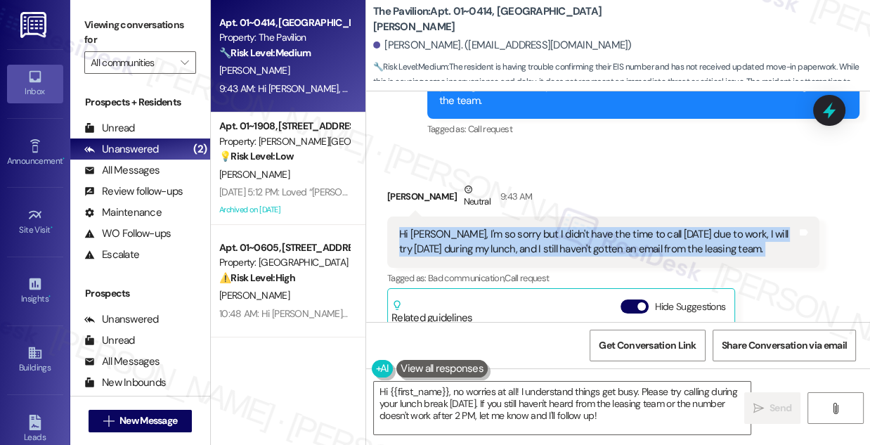
click at [622, 242] on div "Hi [PERSON_NAME], I'm so sorry but I didn't have the time to call [DATE] due to…" at bounding box center [598, 242] width 398 height 30
click at [608, 239] on div "Hi [PERSON_NAME], I'm so sorry but I didn't have the time to call [DATE] due to…" at bounding box center [598, 242] width 398 height 30
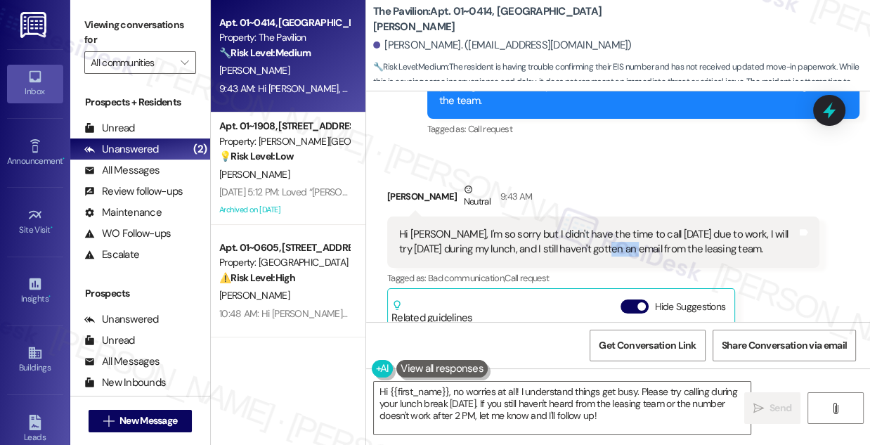
click at [608, 239] on div "Hi [PERSON_NAME], I'm so sorry but I didn't have the time to call [DATE] due to…" at bounding box center [598, 242] width 398 height 30
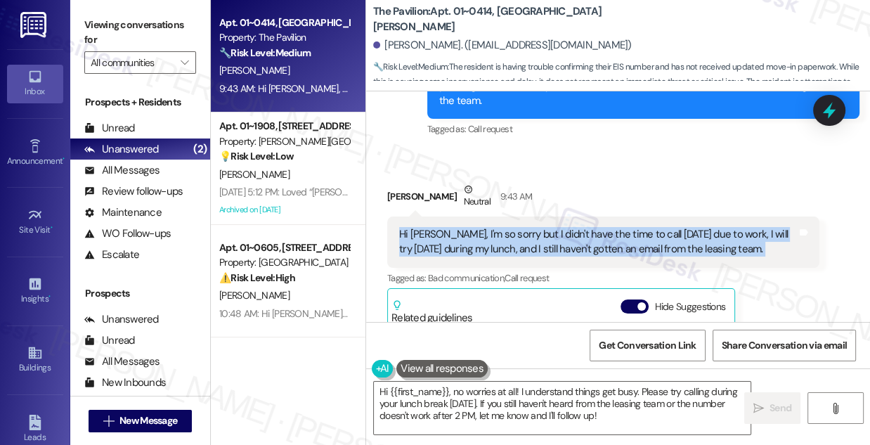
click at [608, 239] on div "Hi [PERSON_NAME], I'm so sorry but I didn't have the time to call [DATE] due to…" at bounding box center [598, 242] width 398 height 30
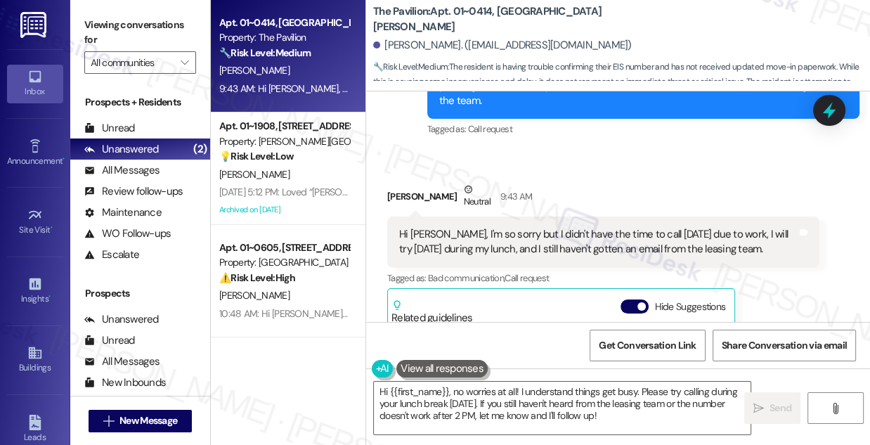
click at [664, 192] on div "Sydney Kierzek Neutral 9:43 AM" at bounding box center [603, 199] width 432 height 34
click at [642, 227] on div "Hi [PERSON_NAME], I'm so sorry but I didn't have the time to call [DATE] due to…" at bounding box center [598, 242] width 398 height 30
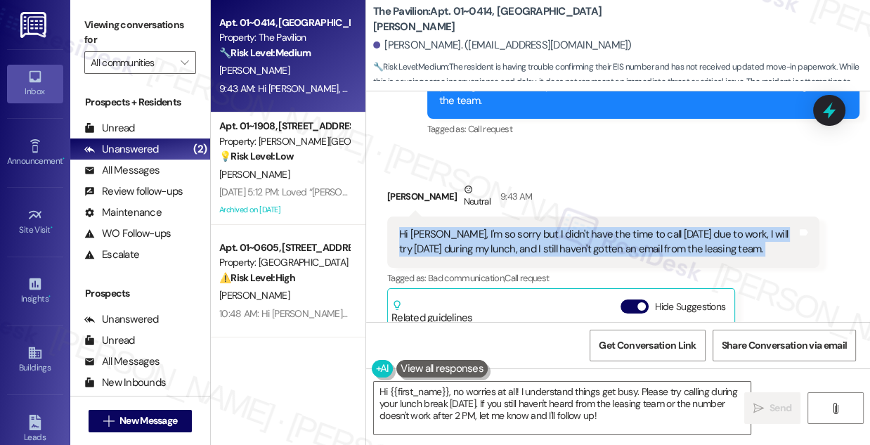
click at [642, 227] on div "Hi [PERSON_NAME], I'm so sorry but I didn't have the time to call [DATE] due to…" at bounding box center [598, 242] width 398 height 30
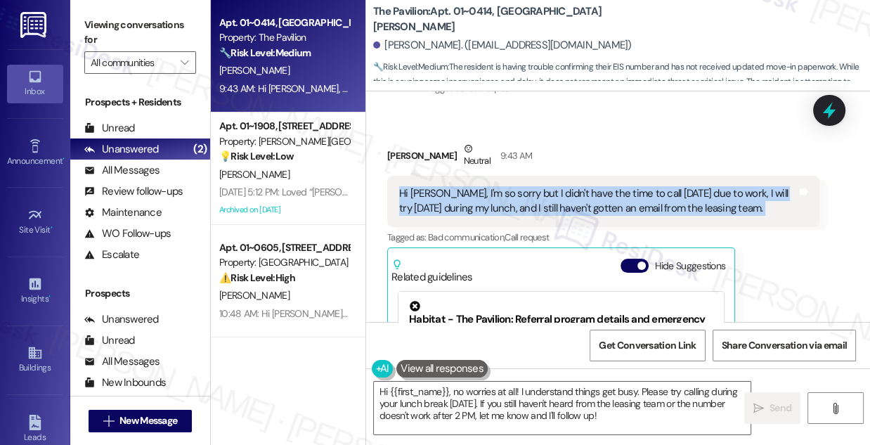
scroll to position [3643, 0]
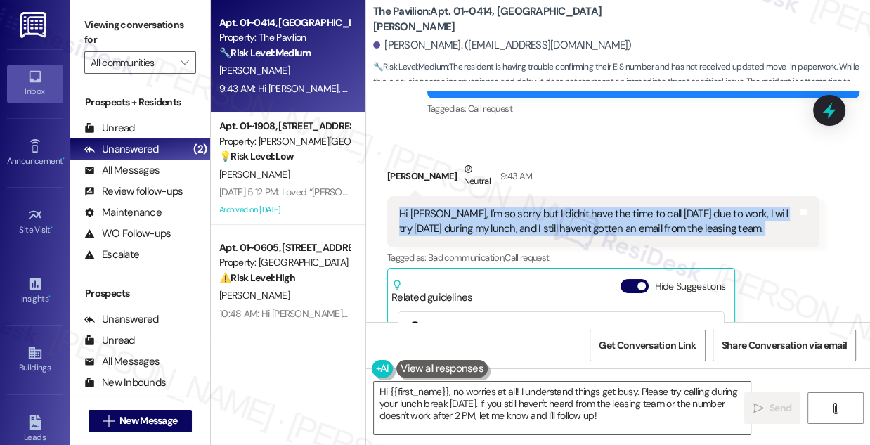
click at [649, 219] on div "Hi [PERSON_NAME], I'm so sorry but I didn't have the time to call [DATE] due to…" at bounding box center [598, 222] width 398 height 30
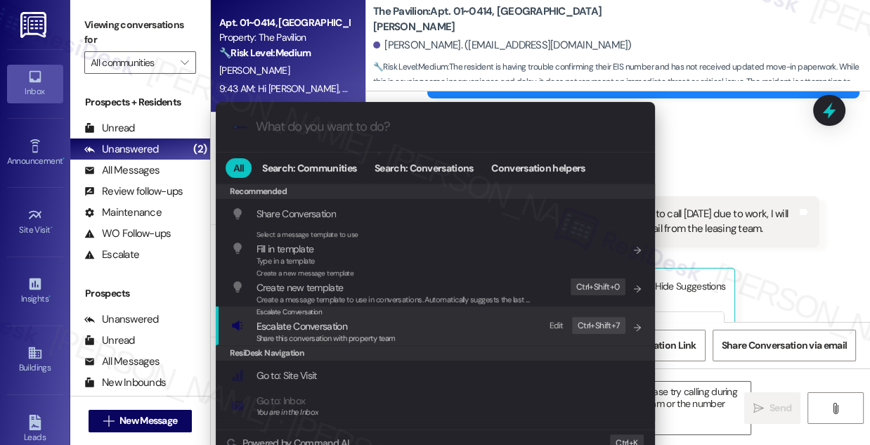
click at [387, 323] on span "Escalate Conversation" at bounding box center [326, 325] width 139 height 15
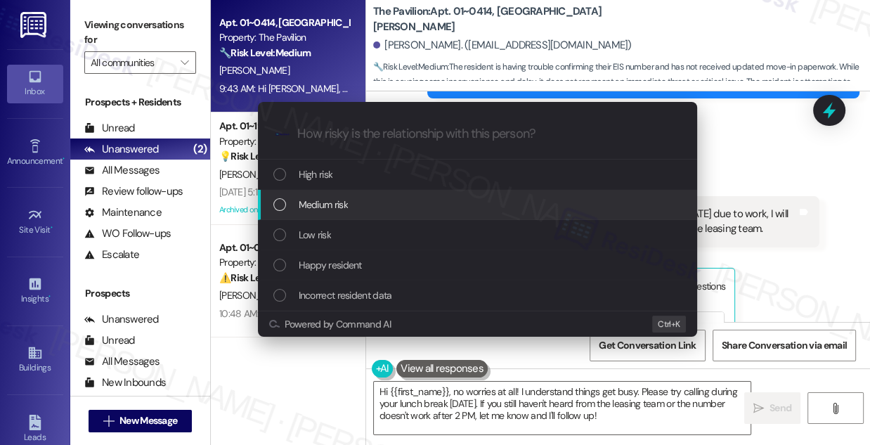
click at [332, 209] on span "Medium risk" at bounding box center [323, 204] width 49 height 15
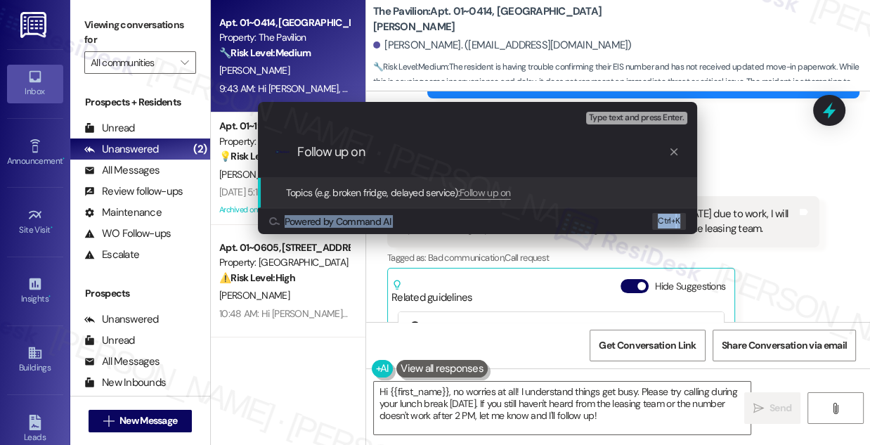
click at [768, 207] on div "Escalate Conversation Medium risk Topics (e.g. broken fridge, delayed service) …" at bounding box center [435, 222] width 870 height 445
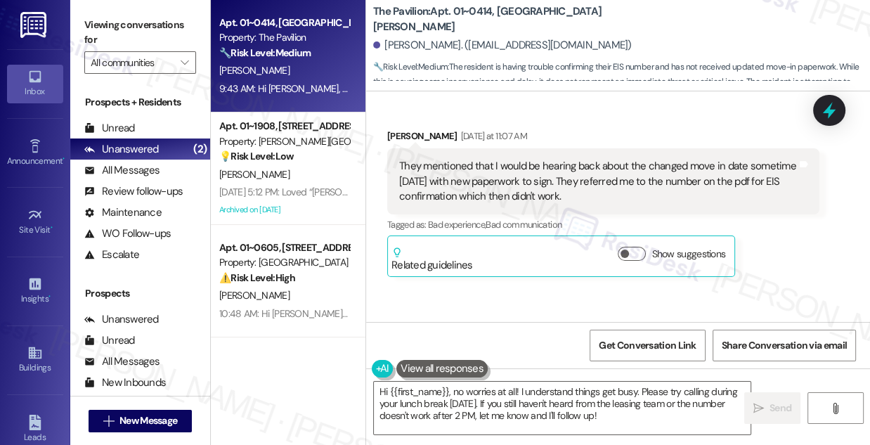
scroll to position [3259, 0]
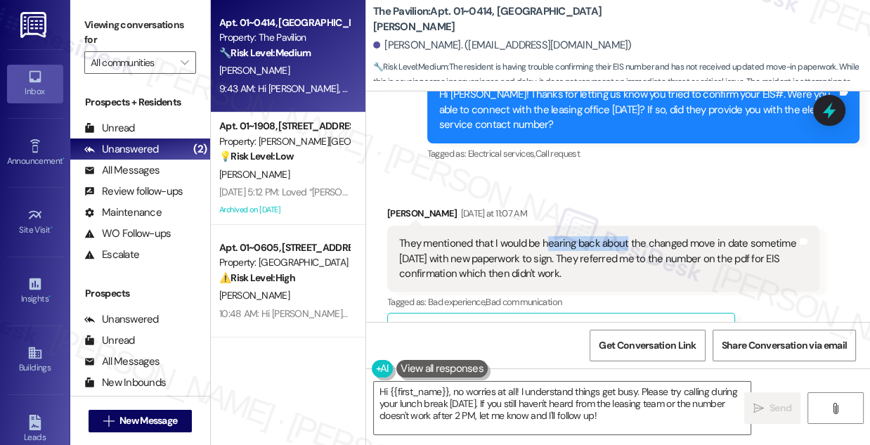
drag, startPoint x: 546, startPoint y: 238, endPoint x: 625, endPoint y: 241, distance: 78.8
click at [625, 241] on div "They mentioned that I would be hearing back about the changed move in date some…" at bounding box center [598, 258] width 398 height 45
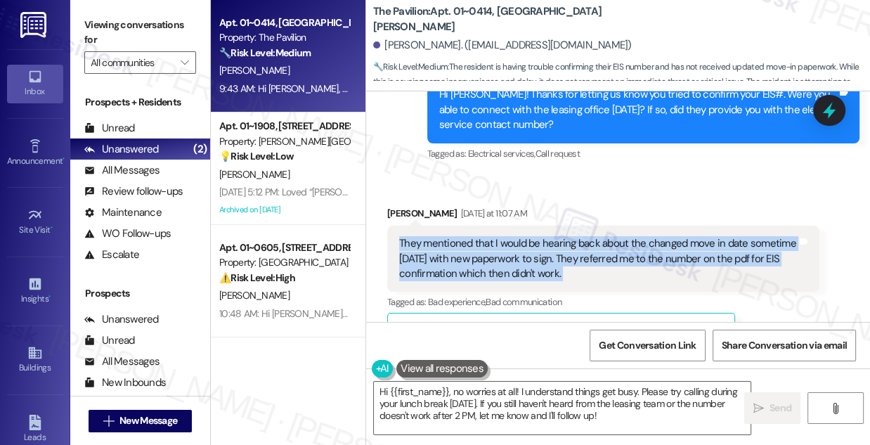
click at [625, 241] on div "They mentioned that I would be hearing back about the changed move in date some…" at bounding box center [598, 258] width 398 height 45
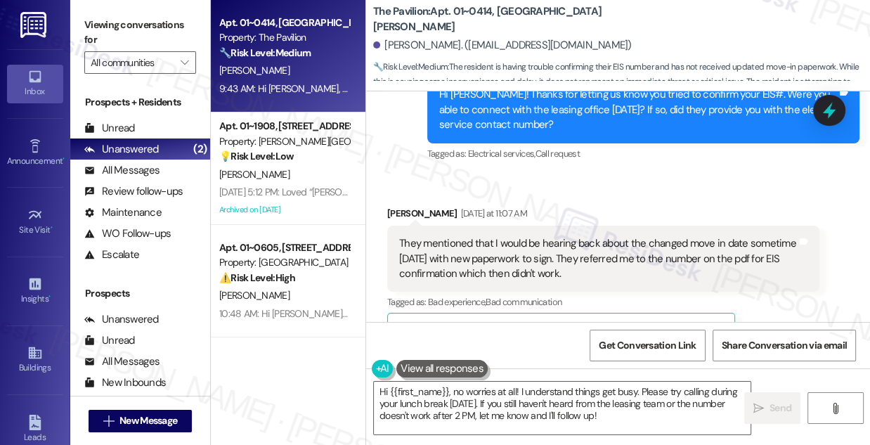
click at [607, 211] on div "Sydney Kierzek Yesterday at 11:07 AM" at bounding box center [603, 216] width 432 height 20
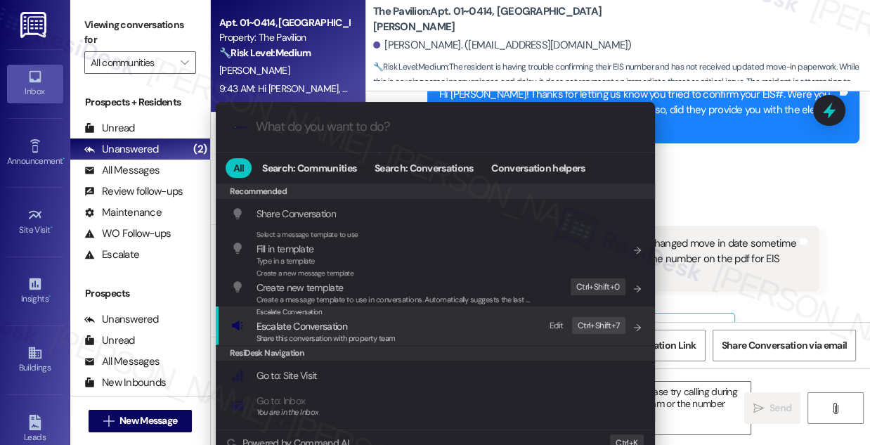
click at [273, 320] on span "Escalate Conversation" at bounding box center [302, 326] width 91 height 13
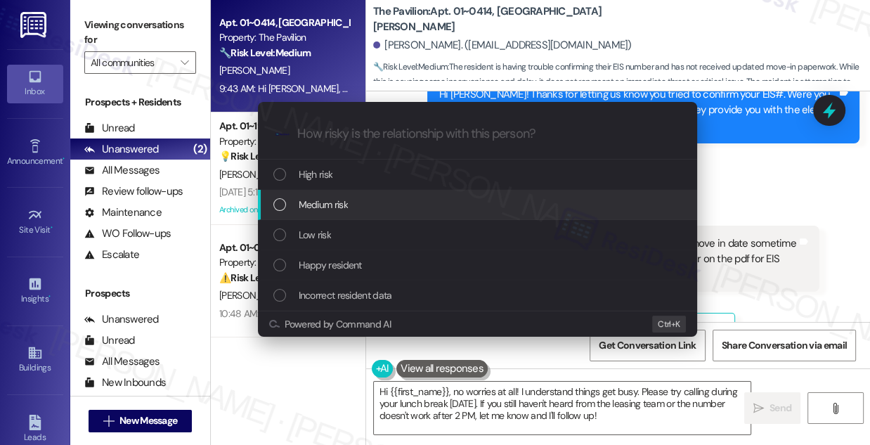
click at [310, 212] on span "Medium risk" at bounding box center [323, 204] width 49 height 15
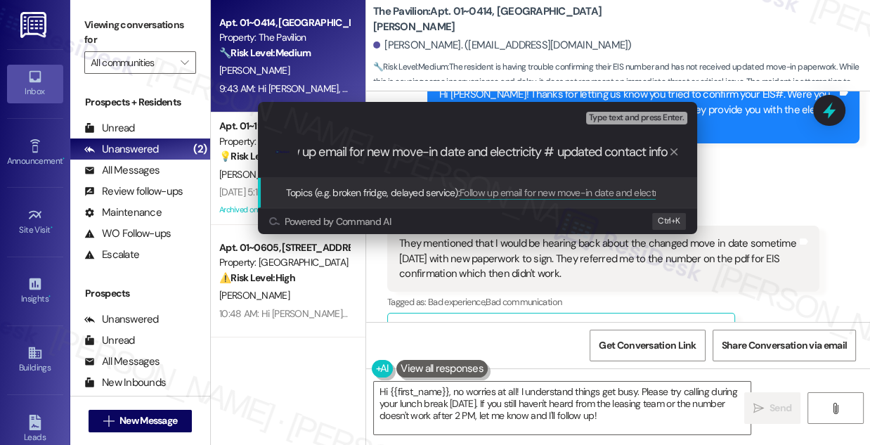
scroll to position [0, 0]
click at [156, 32] on div "Escalate Conversation Medium risk Topics (e.g. broken fridge, delayed service) …" at bounding box center [435, 222] width 870 height 445
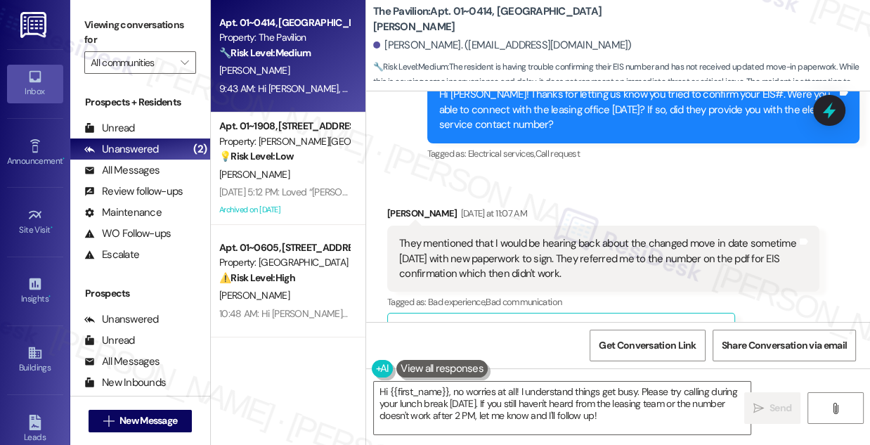
click at [128, 36] on label "Viewing conversations for" at bounding box center [140, 32] width 112 height 37
click at [135, 18] on label "Viewing conversations for" at bounding box center [140, 32] width 112 height 37
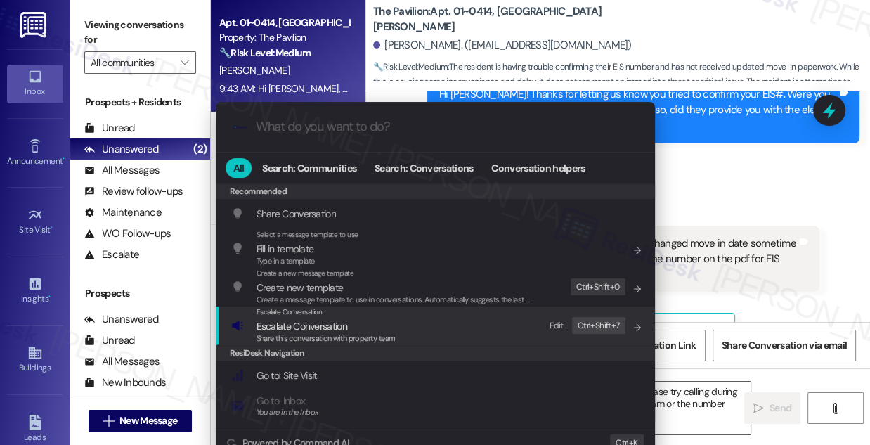
click at [389, 326] on span "Escalate Conversation" at bounding box center [326, 325] width 139 height 15
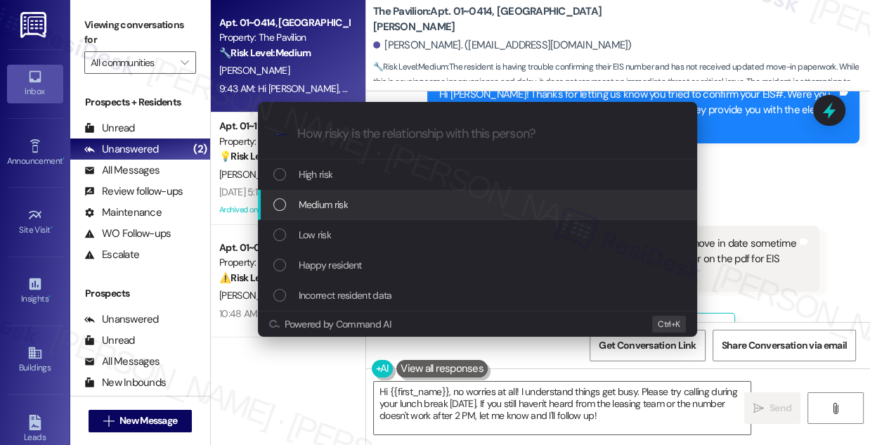
click at [356, 208] on div "Medium risk" at bounding box center [478, 204] width 411 height 15
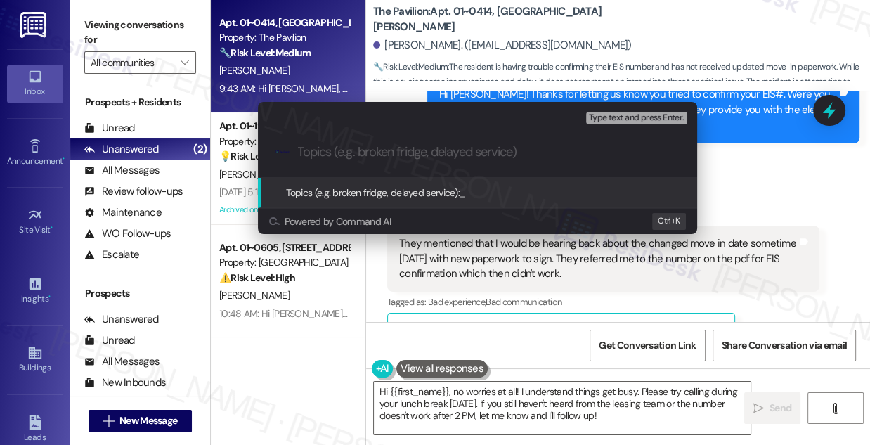
paste input "Follow-Up: New Move-In Date, Electricity #, and Updated Contact Info"
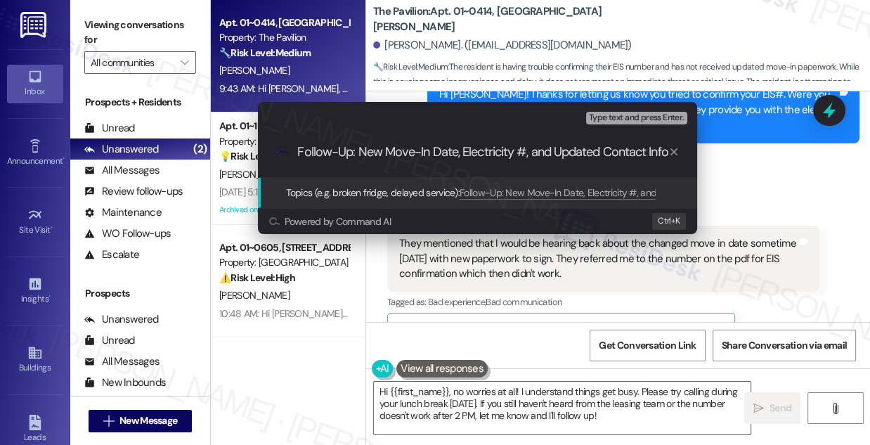
click at [352, 150] on input "Follow-Up: New Move-In Date, Electricity #, and Updated Contact Info" at bounding box center [483, 152] width 370 height 15
click at [384, 142] on div ".cls-1{fill:#0a055f;}.cls-2{fill:#0cc4c4;} resideskLogoBlueOrange Follow-Up ema…" at bounding box center [477, 152] width 439 height 50
click at [378, 146] on input "Follow-Up emai New Move-In Date, Electricity #, and Updated Contact Info" at bounding box center [483, 152] width 370 height 15
drag, startPoint x: 500, startPoint y: 152, endPoint x: 510, endPoint y: 153, distance: 9.2
click at [510, 153] on input "Follow-Up email on New Move-In Date, Electricity #, and Updated Contact Info" at bounding box center [483, 152] width 370 height 15
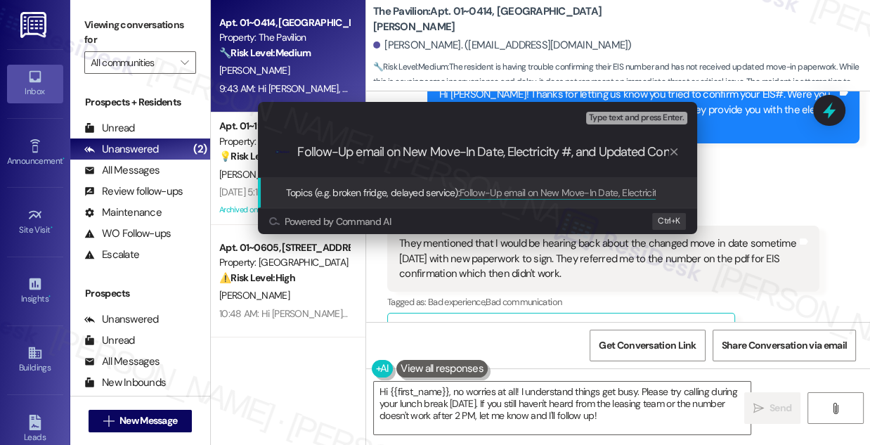
click at [507, 151] on input "Follow-Up email on New Move-In Date, Electricity #, and Updated Contact Info" at bounding box center [483, 152] width 370 height 15
drag, startPoint x: 578, startPoint y: 153, endPoint x: 605, endPoint y: 145, distance: 27.8
click at [605, 145] on input "Follow-Up email on New Move-In Date & Electricity #, and Updated Contact Info" at bounding box center [483, 152] width 370 height 15
click at [574, 149] on input "Follow-Up email on New Move-In Date & Electricity # Updated Contact Info" at bounding box center [483, 152] width 370 height 15
click at [592, 150] on input "Follow-Up email on New Move-In Date & Electricity # Updated Contact Info" at bounding box center [483, 152] width 370 height 15
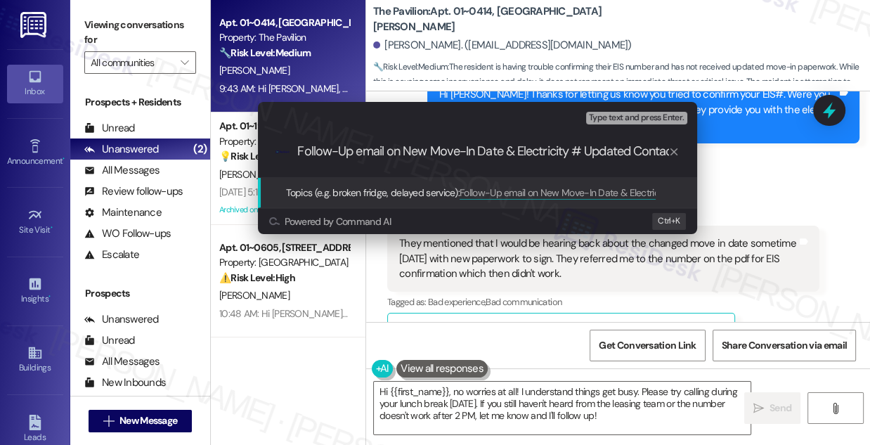
scroll to position [1, 30]
drag, startPoint x: 486, startPoint y: 154, endPoint x: 714, endPoint y: 155, distance: 227.7
click at [714, 155] on div "Escalate Conversation Medium risk Topics (e.g. broken fridge, delayed service) …" at bounding box center [435, 222] width 870 height 445
click at [571, 154] on input "Follow-Up email on New Move-In Date & Electricity # Updated Contact Info" at bounding box center [483, 152] width 370 height 15
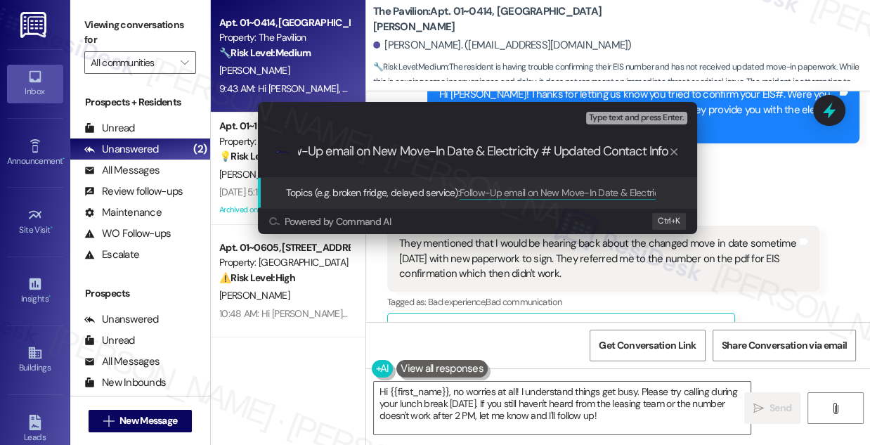
click at [571, 154] on input "Follow-Up email on New Move-In Date & Electricity # Updated Contact Info" at bounding box center [483, 152] width 370 height 15
click at [571, 153] on input "Follow-Up email on New Move-In Date & Electricity # Updated Contact Info" at bounding box center [483, 152] width 370 height 15
click at [554, 151] on input "Follow-Up email on New Move-In Date & Electricity # Updated Contact Info" at bounding box center [483, 152] width 370 height 15
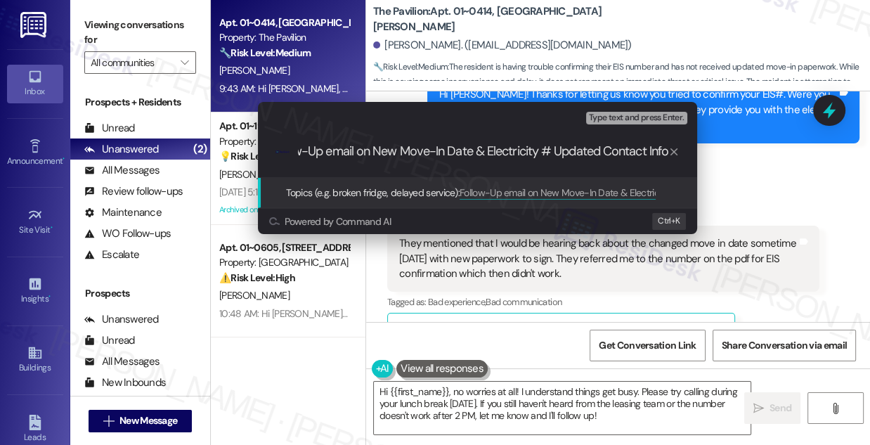
scroll to position [0, 30]
click at [543, 150] on input "Follow-Up email on New Move-In Date & Electricity # Updated Contact Info" at bounding box center [483, 152] width 370 height 15
type input "Follow-Up email on New Move-In Date & Electricity No. Updated Contact Info"
click at [567, 146] on input "Follow-Up email on New Move-In Date & Electricity No. Updated Contact Info" at bounding box center [483, 152] width 370 height 15
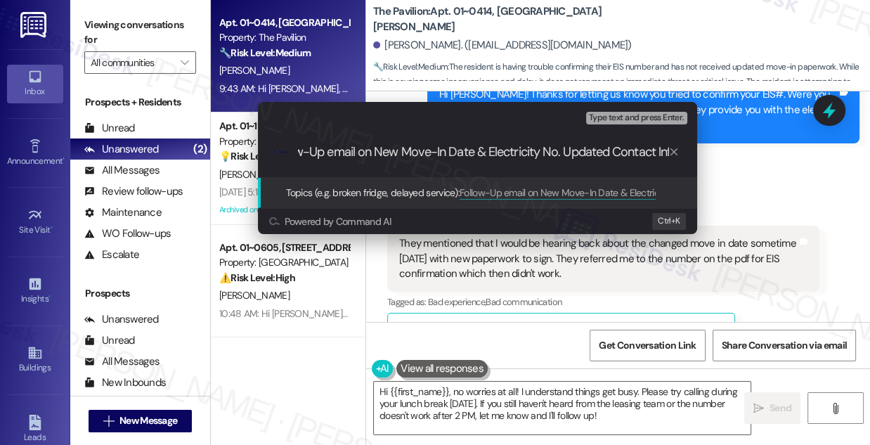
scroll to position [0, 38]
click at [619, 150] on input "Follow-Up email on New Move-In Date & Electricity No. Updated Contact Info" at bounding box center [483, 152] width 370 height 15
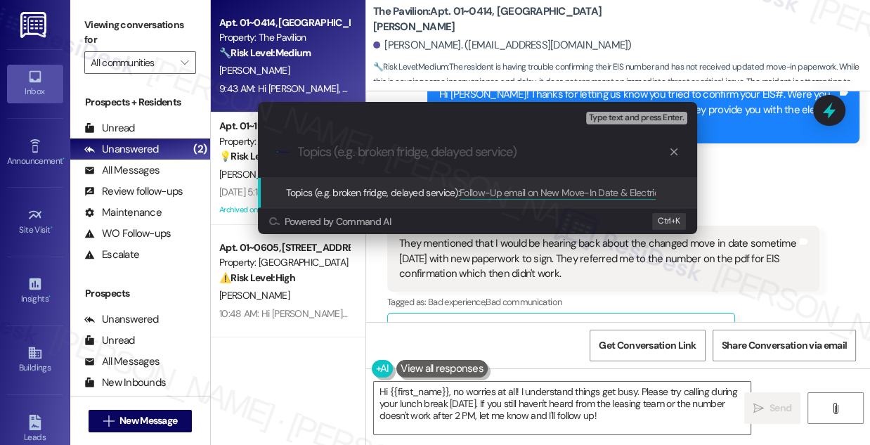
scroll to position [0, 0]
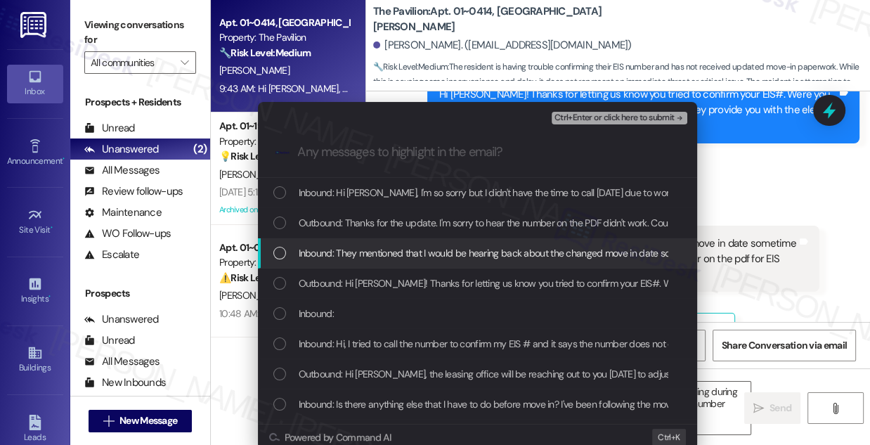
click at [398, 248] on span "Inbound: They mentioned that I would be hearing back about the changed move in …" at bounding box center [750, 252] width 903 height 15
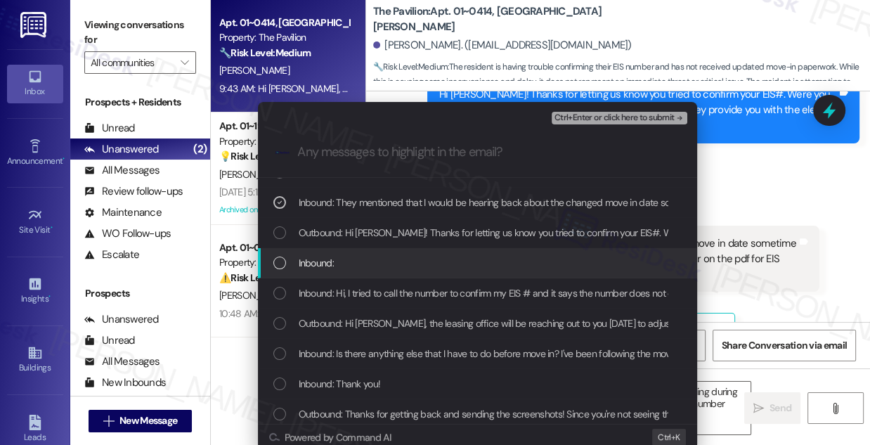
scroll to position [63, 0]
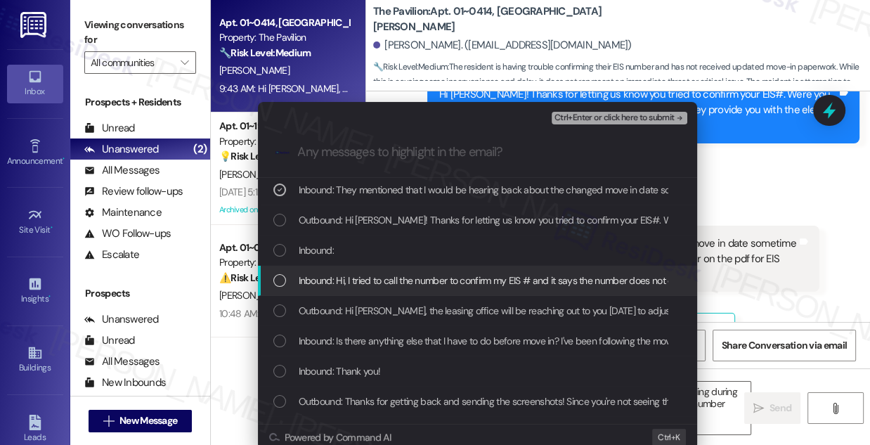
click at [312, 277] on span "Inbound: Hi, I tried to call the number to confirm my EIS # and it says the num…" at bounding box center [655, 280] width 713 height 15
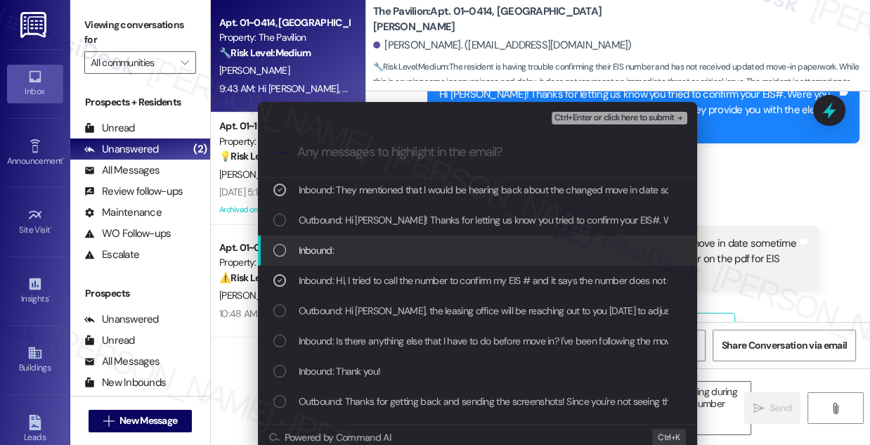
click at [299, 251] on span "Inbound:" at bounding box center [316, 249] width 35 height 15
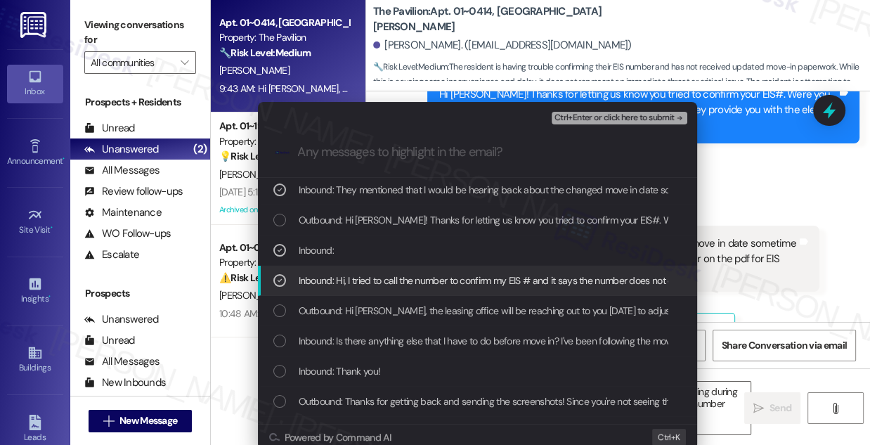
scroll to position [0, 0]
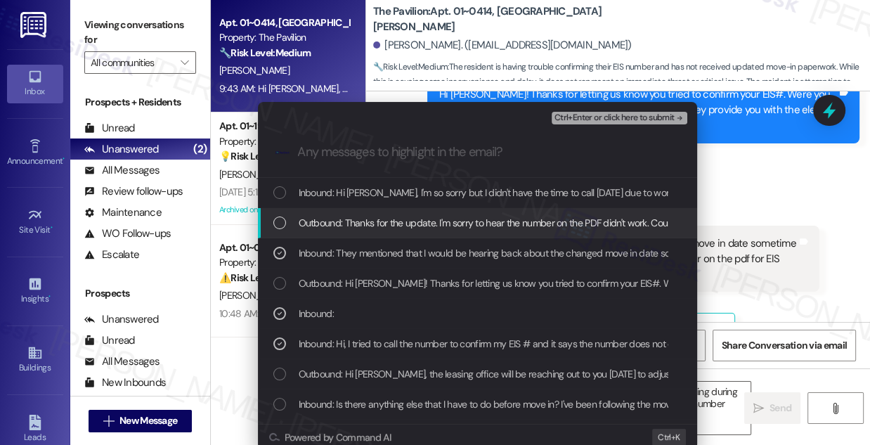
click at [611, 113] on span "Ctrl+Enter or click here to submit" at bounding box center [615, 118] width 120 height 10
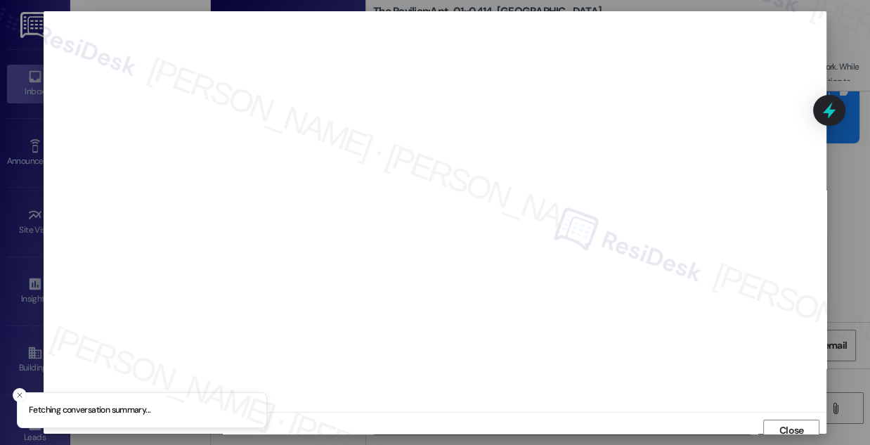
scroll to position [8, 0]
click at [787, 422] on span "Close" at bounding box center [791, 422] width 25 height 15
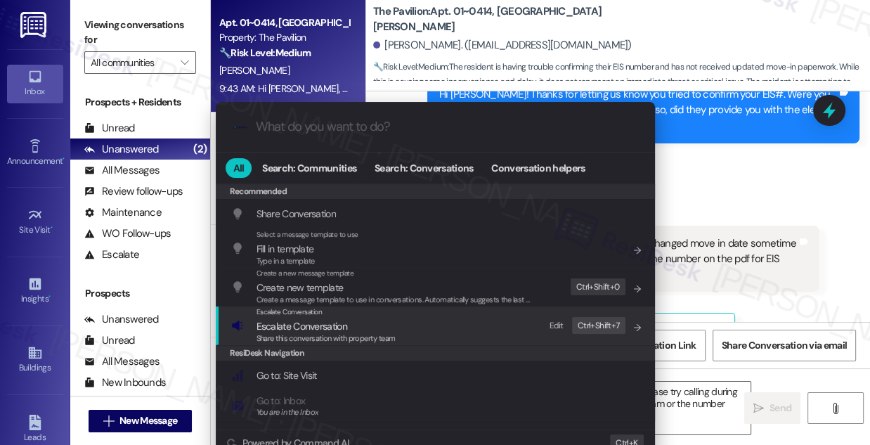
click at [302, 329] on span "Escalate Conversation" at bounding box center [302, 326] width 91 height 13
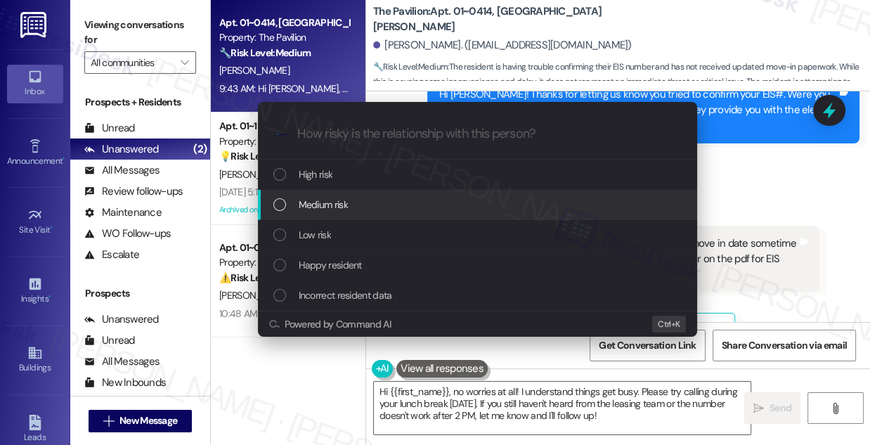
click at [352, 209] on div "Medium risk" at bounding box center [478, 204] width 411 height 15
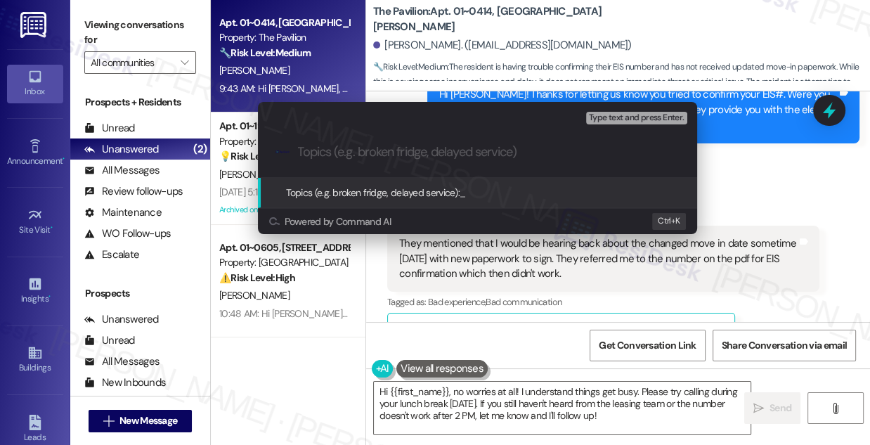
paste input "Follow-Up email on New Move-In Date & Electricity No. Updated Contact Info"
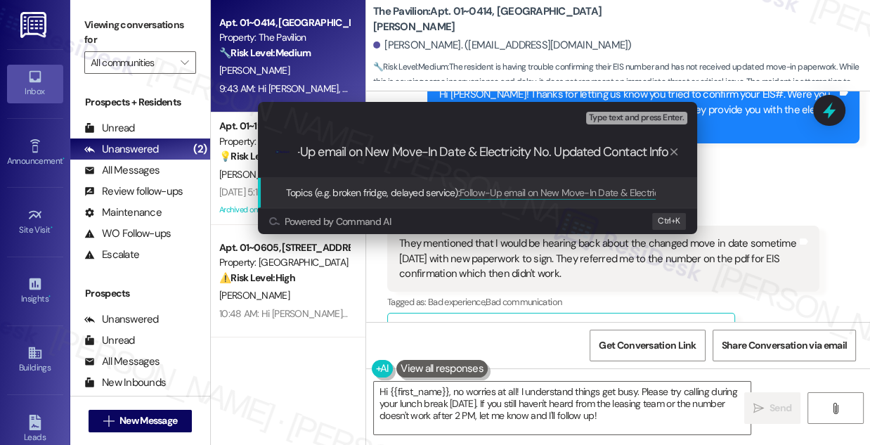
scroll to position [1, 38]
drag, startPoint x: 478, startPoint y: 153, endPoint x: 732, endPoint y: 155, distance: 253.7
click at [732, 155] on div "Escalate Conversation Medium risk Topics (e.g. broken fridge, delayed service) …" at bounding box center [435, 222] width 870 height 445
click at [579, 149] on input "Follow-Up email on New Move-In Date & Electricity No. Updated Contact Info" at bounding box center [483, 152] width 370 height 15
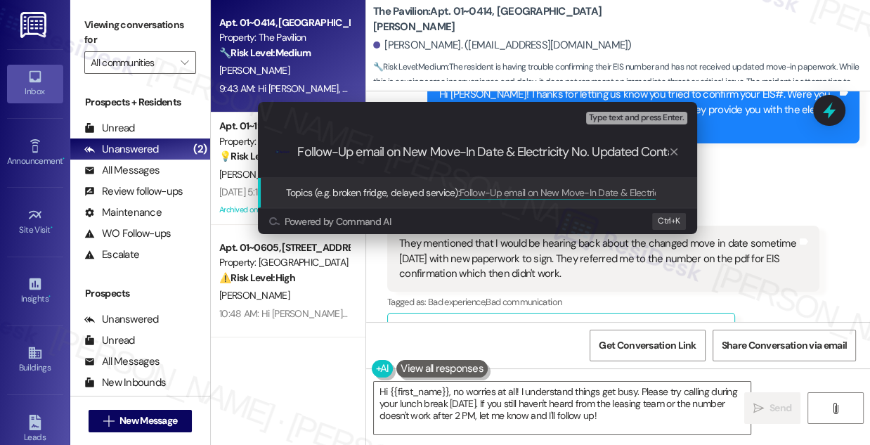
click at [575, 157] on input "Follow-Up email on New Move-In Date & Electricity No. Updated Contact Info" at bounding box center [483, 152] width 370 height 15
drag, startPoint x: 586, startPoint y: 152, endPoint x: 521, endPoint y: 153, distance: 65.4
click at [521, 153] on input "Follow-Up email on New Move-In Date & Electricity No. Updated Contact Info" at bounding box center [483, 152] width 370 height 15
type input "Follow-Up email on New Move-In Date & EIS Updated Contact Info"
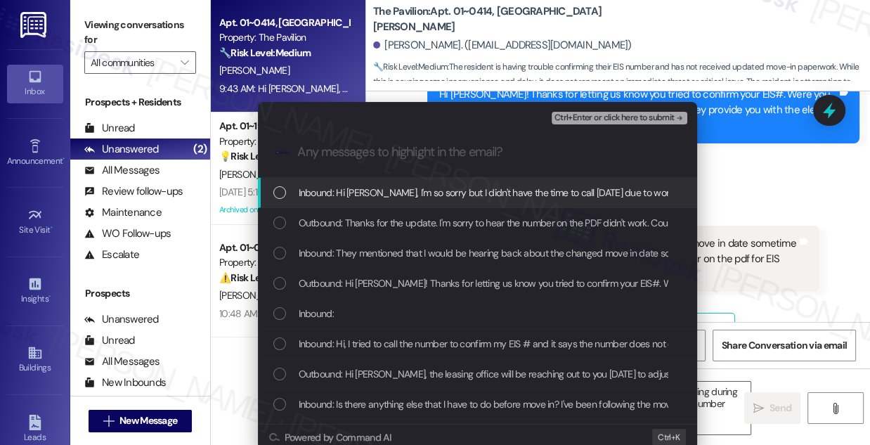
click at [404, 199] on span "Inbound: Hi Sarah, I'm so sorry but I didn't have the time to call yesterday du…" at bounding box center [665, 192] width 732 height 15
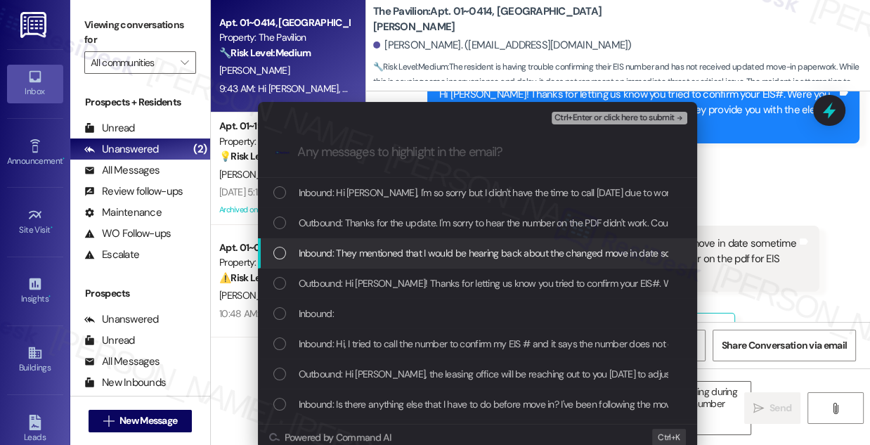
click at [389, 257] on span "Inbound: They mentioned that I would be hearing back about the changed move in …" at bounding box center [750, 252] width 903 height 15
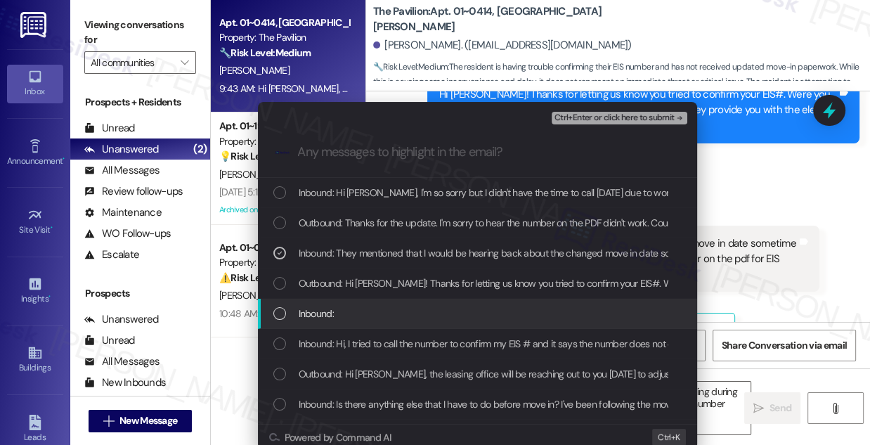
click at [386, 299] on div "Inbound:" at bounding box center [477, 314] width 439 height 30
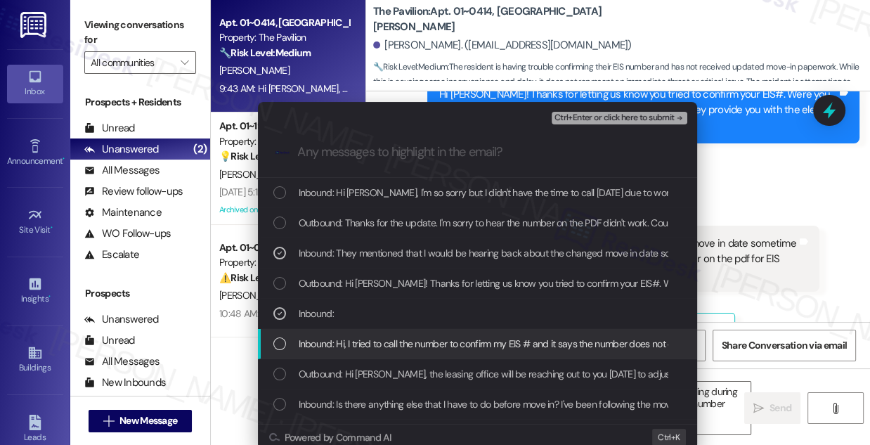
click at [392, 343] on span "Inbound: Hi, I tried to call the number to confirm my EIS # and it says the num…" at bounding box center [655, 343] width 713 height 15
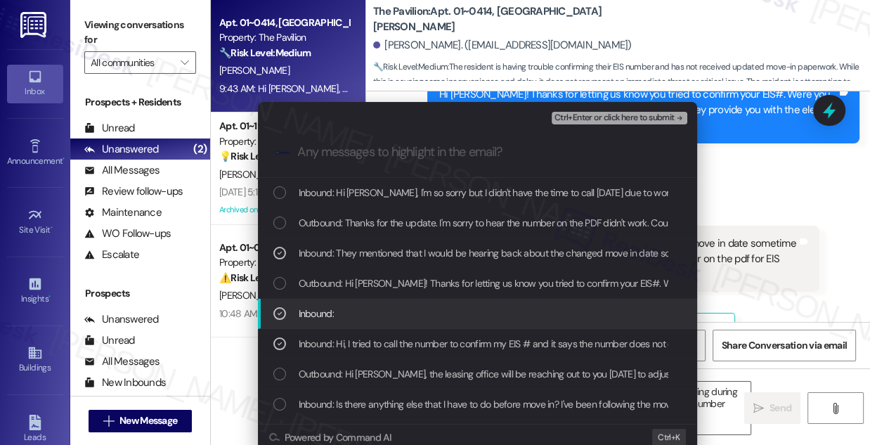
click at [390, 314] on div "Inbound:" at bounding box center [478, 313] width 411 height 15
click at [318, 313] on span "Inbound:" at bounding box center [316, 313] width 35 height 15
click at [317, 313] on span "Inbound:" at bounding box center [316, 313] width 35 height 15
click at [315, 313] on span "Inbound:" at bounding box center [316, 313] width 35 height 15
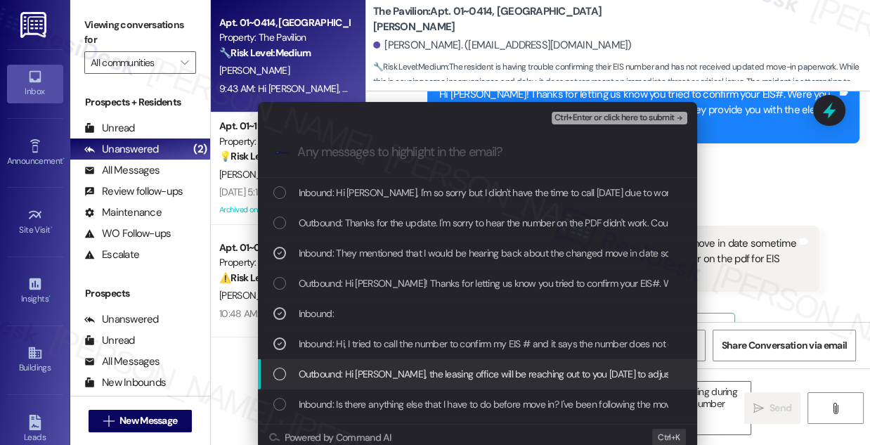
scroll to position [127, 0]
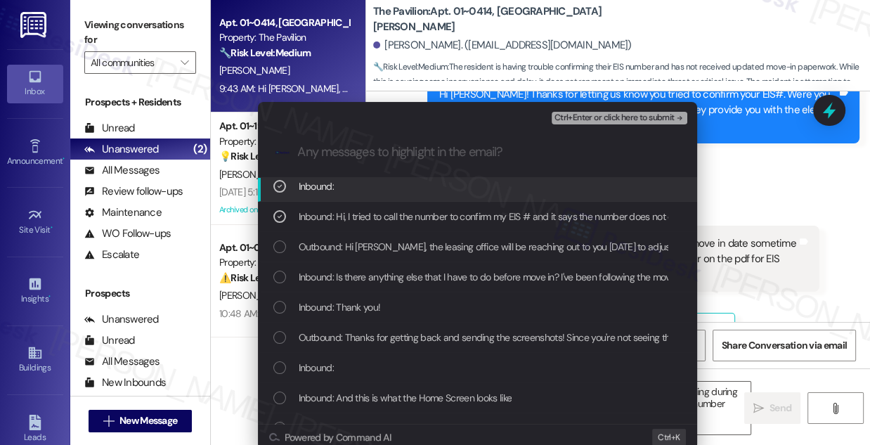
click at [592, 115] on span "Ctrl+Enter or click here to submit" at bounding box center [615, 118] width 120 height 10
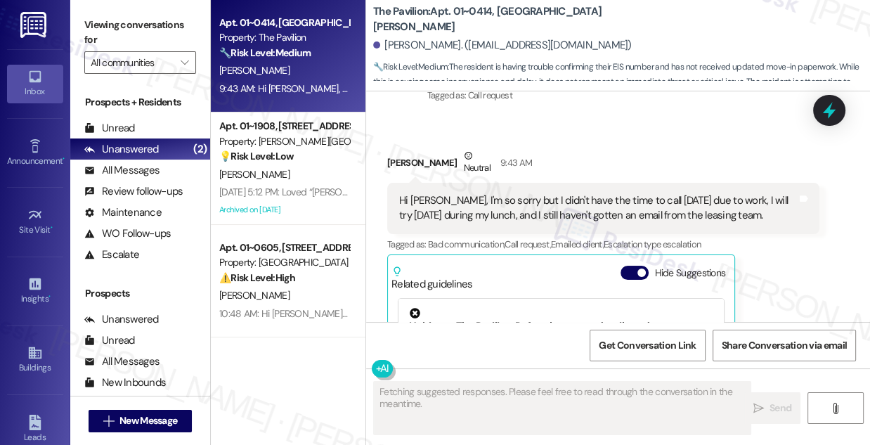
scroll to position [3707, 0]
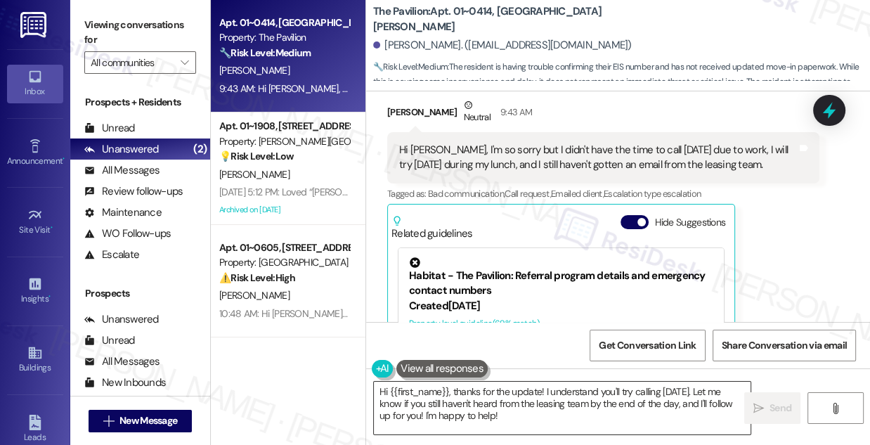
click at [471, 392] on textarea "Hi {{first_name}}, thanks for the update! I understand you'll try calling today…" at bounding box center [562, 408] width 377 height 53
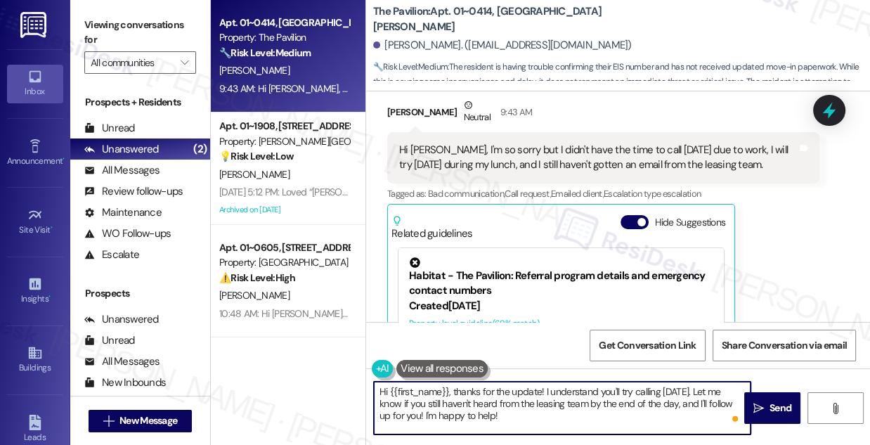
click at [401, 108] on div "Sydney Kierzek Neutral 9:43 AM" at bounding box center [603, 115] width 432 height 34
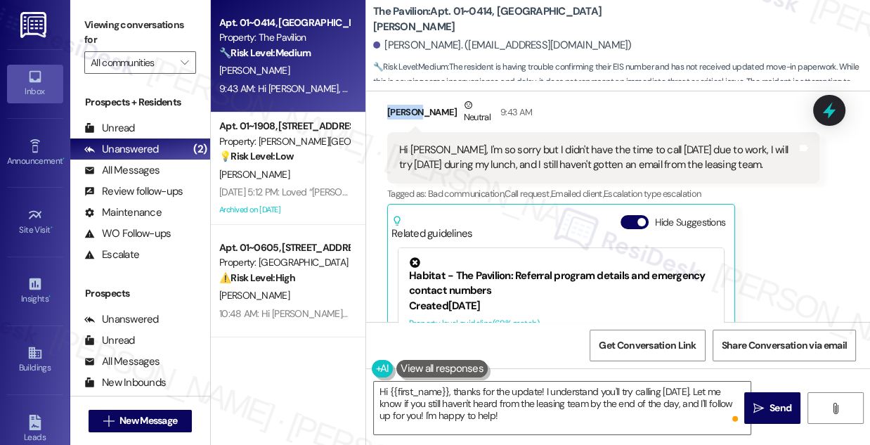
click at [401, 108] on div "Sydney Kierzek Neutral 9:43 AM" at bounding box center [603, 115] width 432 height 34
copy div "Sydney"
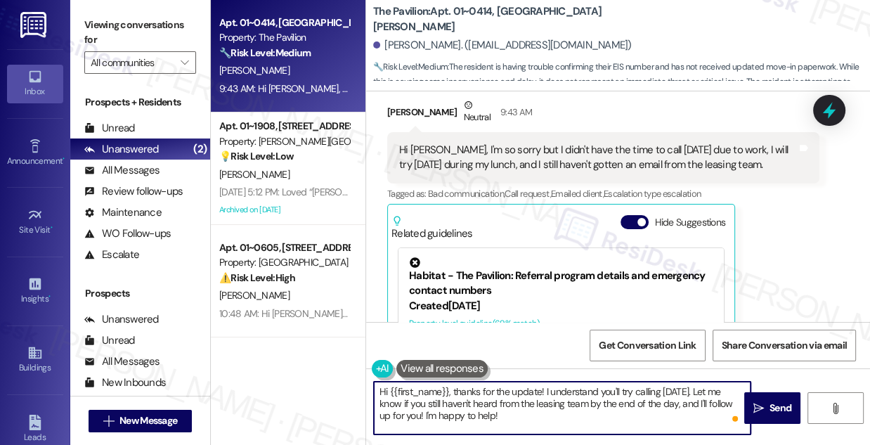
click at [451, 387] on textarea "Hi {{first_name}}, thanks for the update! I understand you'll try calling today…" at bounding box center [562, 408] width 377 height 53
click at [546, 382] on textarea "Hi {{first_name}}, thanks for the update! I understand you'll try calling today…" at bounding box center [562, 408] width 377 height 53
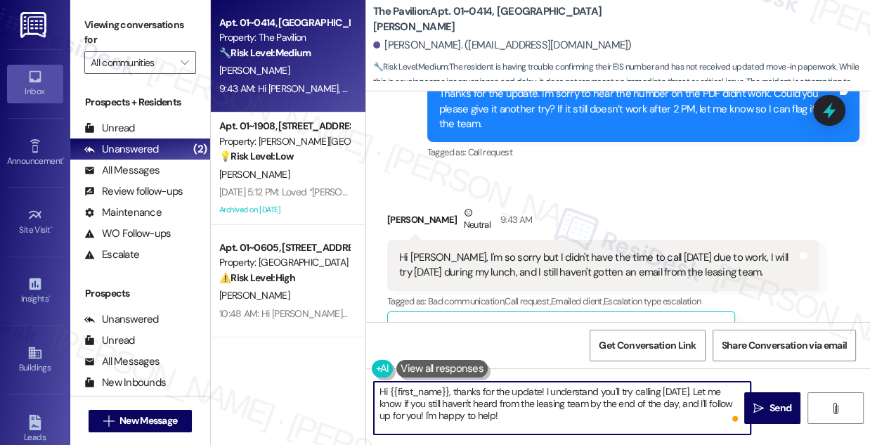
scroll to position [3579, 0]
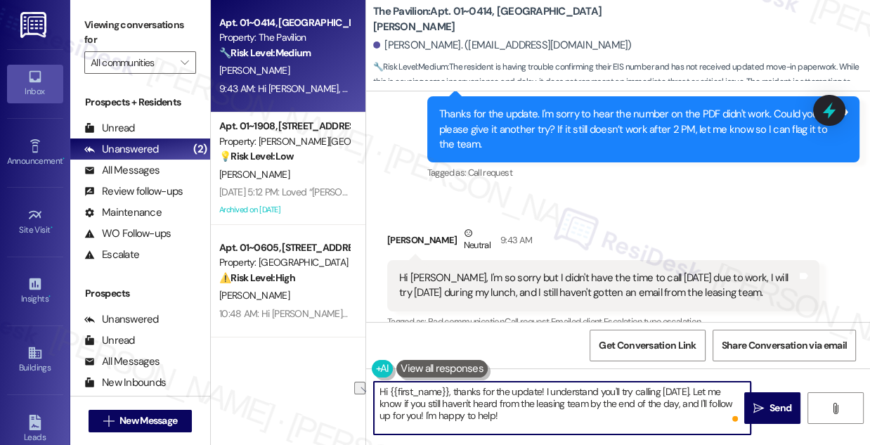
drag, startPoint x: 536, startPoint y: 415, endPoint x: 392, endPoint y: 419, distance: 143.4
click at [392, 419] on textarea "Hi {{first_name}}, thanks for the update! I understand you'll try calling today…" at bounding box center [562, 408] width 377 height 53
click at [408, 414] on textarea "Hi {{first_name}}, thanks for the update! I understand you'll try calling today…" at bounding box center [562, 408] width 377 height 53
drag, startPoint x: 489, startPoint y: 415, endPoint x: 549, endPoint y: 386, distance: 67.0
click at [549, 386] on textarea "Hi {{first_name}}, thanks for the update! I understand you'll try calling today…" at bounding box center [562, 408] width 377 height 53
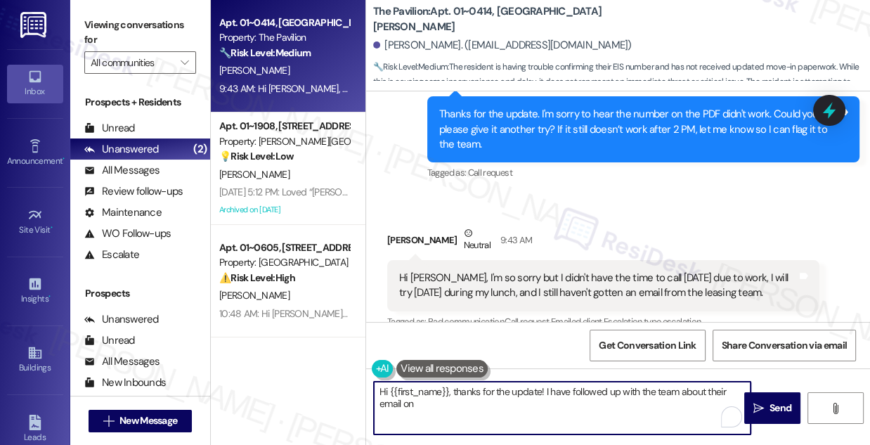
click at [475, 404] on textarea "Hi {{first_name}}, thanks for the update! I have followed up with the team abou…" at bounding box center [562, 408] width 377 height 53
click at [408, 406] on textarea "Hi {{first_name}}, thanks for the update! I have followed up with the team abou…" at bounding box center [562, 408] width 377 height 53
click at [431, 408] on textarea "Hi {{first_name}}, thanks for the update! I have followed up with the team abou…" at bounding box center [562, 408] width 377 height 53
drag, startPoint x: 432, startPoint y: 408, endPoint x: 683, endPoint y: 385, distance: 251.9
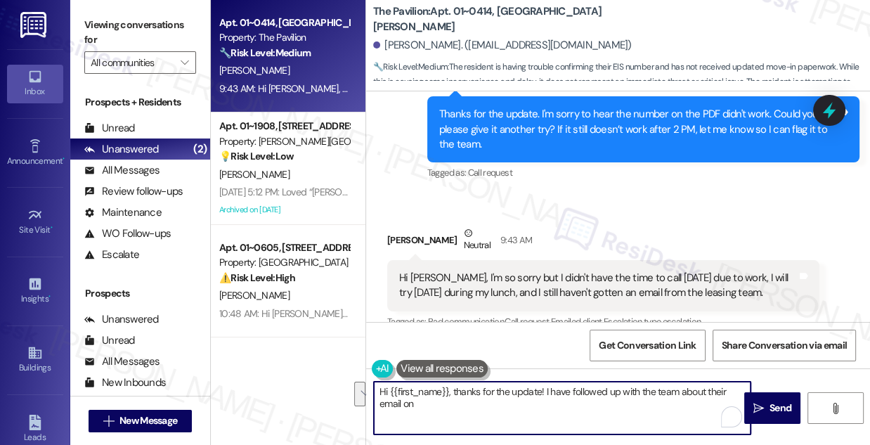
click at [683, 385] on textarea "Hi {{first_name}}, thanks for the update! I have followed up with the team abou…" at bounding box center [562, 408] width 377 height 53
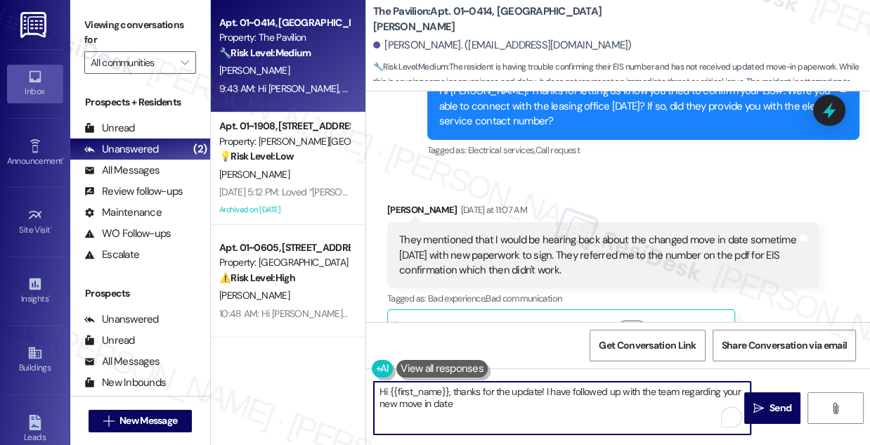
scroll to position [3259, 0]
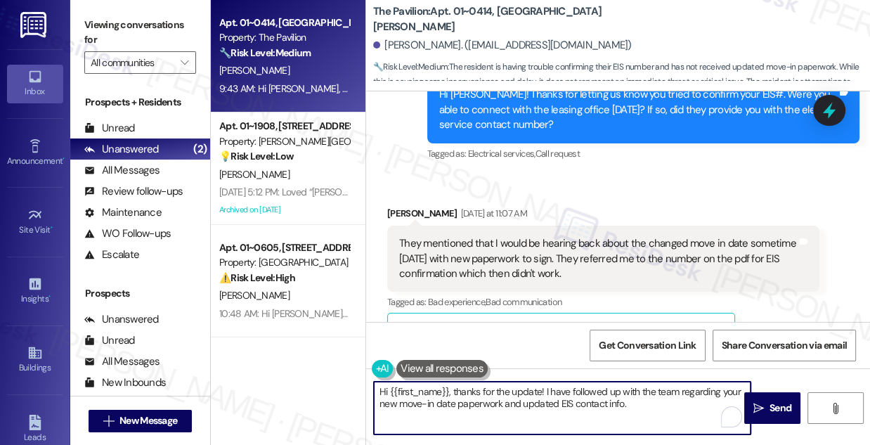
click at [527, 394] on textarea "Hi {{first_name}}, thanks for the update! I have followed up with the team rega…" at bounding box center [562, 408] width 377 height 53
click at [576, 394] on textarea "Hi {{first_name}}, thanks for the update! I have followed up with the team rega…" at bounding box center [562, 408] width 377 height 53
click at [536, 401] on textarea "Hi {{first_name}}, thanks for the update! I have followed up with the team rega…" at bounding box center [562, 408] width 377 height 53
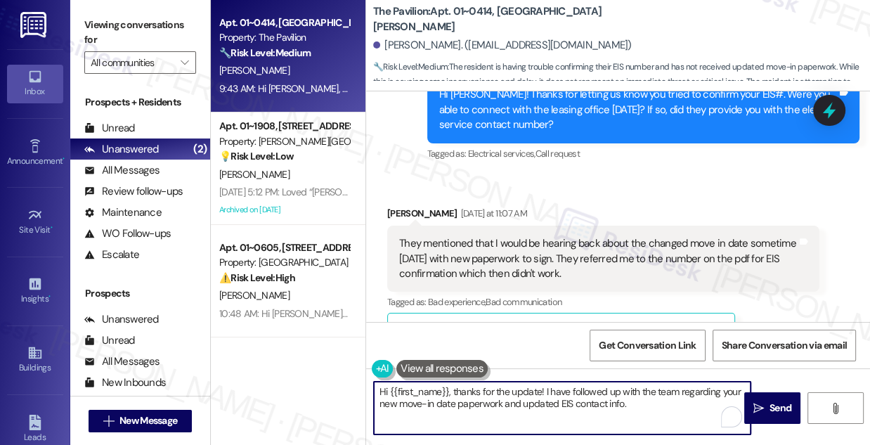
click at [536, 401] on textarea "Hi {{first_name}}, thanks for the update! I have followed up with the team rega…" at bounding box center [562, 408] width 377 height 53
click at [587, 391] on textarea "Hi {{first_name}}, thanks for the update! I have followed up with the team rega…" at bounding box center [562, 408] width 377 height 53
click at [650, 401] on textarea "Hi {{first_name}}, thanks for the update! I have followed up with the team rega…" at bounding box center [562, 408] width 377 height 53
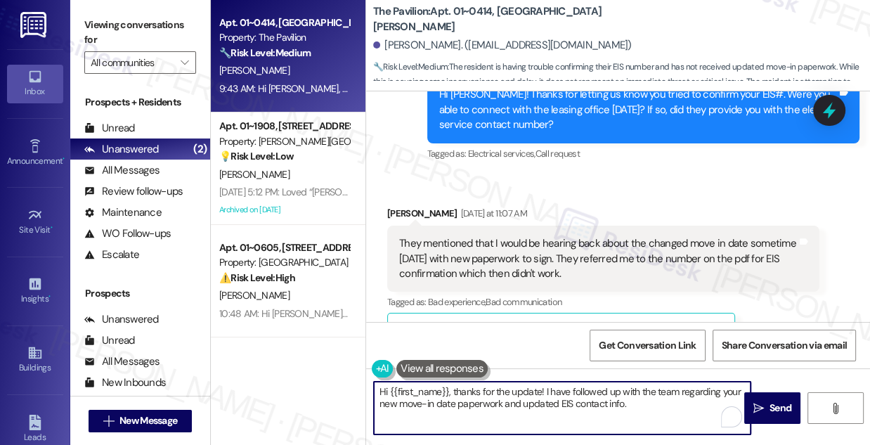
drag, startPoint x: 514, startPoint y: 406, endPoint x: 633, endPoint y: 406, distance: 119.5
click at [631, 406] on textarea "Hi {{first_name}}, thanks for the update! I have followed up with the team rega…" at bounding box center [562, 408] width 377 height 53
click at [637, 406] on textarea "Hi {{first_name}}, thanks for the update! I have followed up with the team rega…" at bounding box center [562, 408] width 377 height 53
drag, startPoint x: 622, startPoint y: 412, endPoint x: 624, endPoint y: 402, distance: 10.1
click at [624, 402] on textarea "Hi {{first_name}}, thanks for the update! I have followed up with the team rega…" at bounding box center [562, 408] width 377 height 53
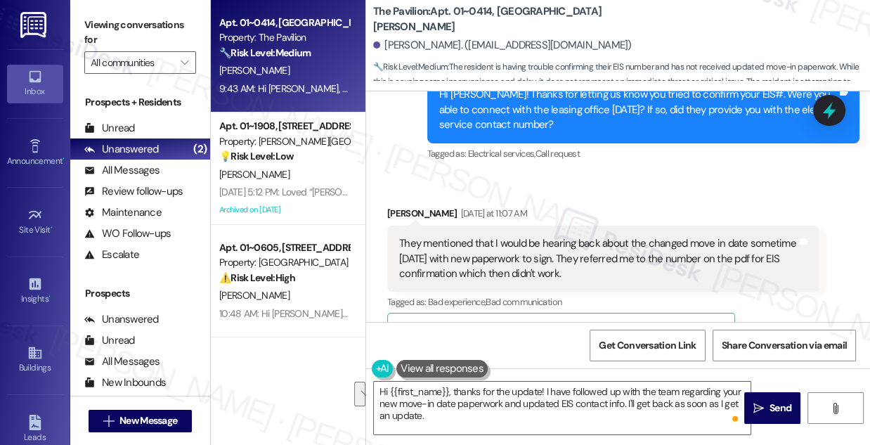
click at [139, 20] on label "Viewing conversations for" at bounding box center [140, 32] width 112 height 37
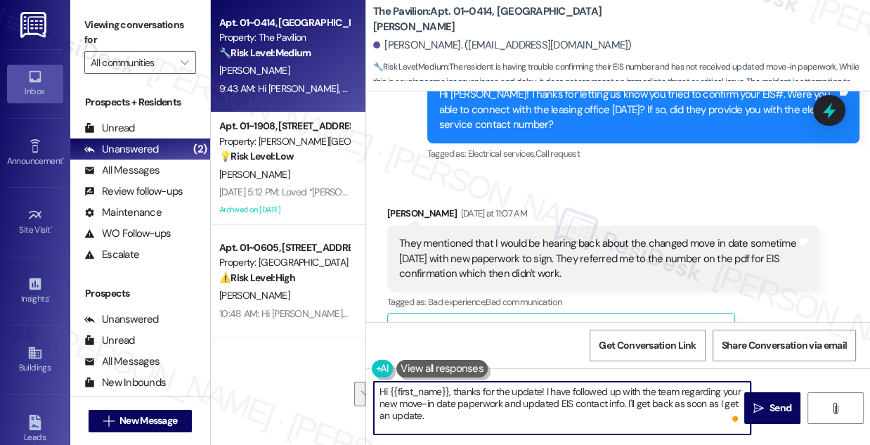
drag, startPoint x: 583, startPoint y: 424, endPoint x: 624, endPoint y: 399, distance: 48.0
click at [624, 399] on textarea "Hi {{first_name}}, thanks for the update! I have followed up with the team rega…" at bounding box center [562, 408] width 377 height 53
paste textarea "’ll let you know as soon as I hear back."
click at [568, 396] on textarea "Hi {{first_name}}, thanks for the update! I have followed up with the team rega…" at bounding box center [562, 408] width 377 height 53
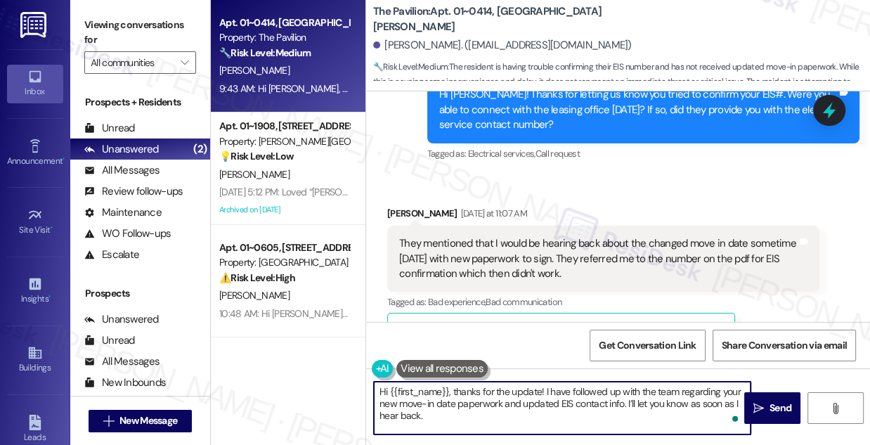
click at [568, 396] on textarea "Hi {{first_name}}, thanks for the update! I have followed up with the team rega…" at bounding box center [562, 408] width 377 height 53
click at [484, 408] on textarea "Hi {{first_name}}, thanks for the update! I have followed up with the team rega…" at bounding box center [562, 408] width 377 height 53
click at [612, 404] on textarea "Hi {{first_name}}, thanks for the update! I have followed up with the team rega…" at bounding box center [562, 408] width 377 height 53
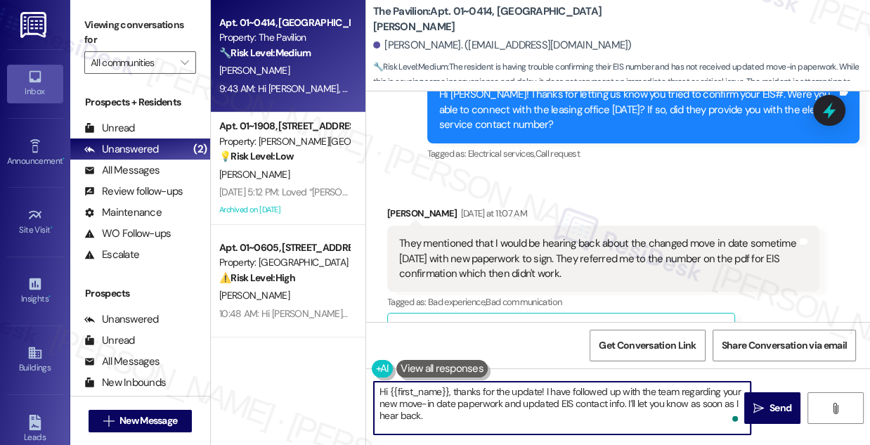
click at [612, 404] on textarea "Hi {{first_name}}, thanks for the update! I have followed up with the team rega…" at bounding box center [562, 408] width 377 height 53
click at [609, 410] on textarea "Hi {{first_name}}, thanks for the update! I have followed up with the team rega…" at bounding box center [562, 408] width 377 height 53
type textarea "Hi {{first_name}}, thanks for the update! I have followed up with the team rega…"
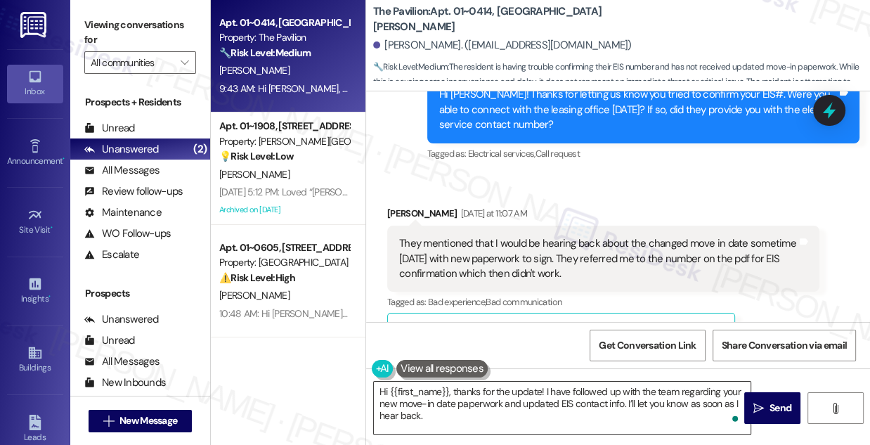
drag, startPoint x: 673, startPoint y: 413, endPoint x: 732, endPoint y: 411, distance: 59.1
click at [672, 414] on textarea "Hi {{first_name}}, thanks for the update! I have followed up with the team rega…" at bounding box center [562, 408] width 377 height 53
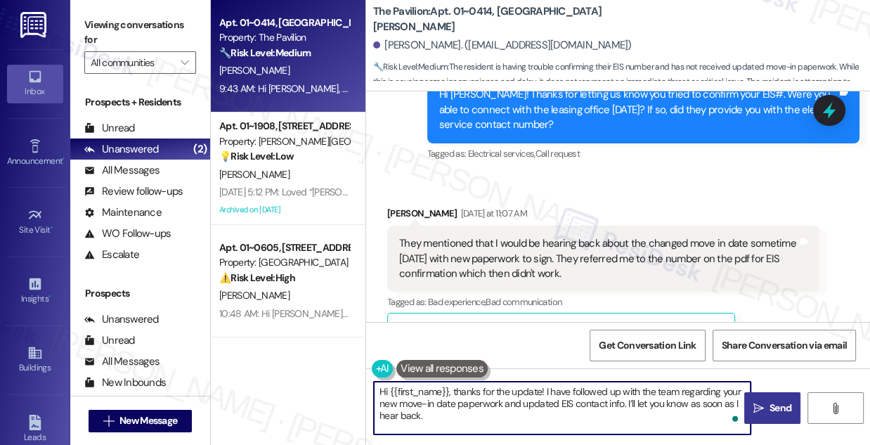
click at [763, 398] on button " Send" at bounding box center [772, 408] width 56 height 32
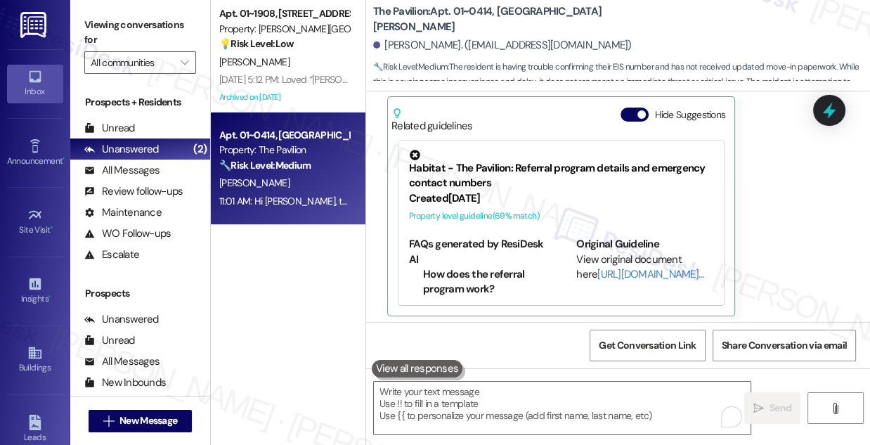
scroll to position [4026, 0]
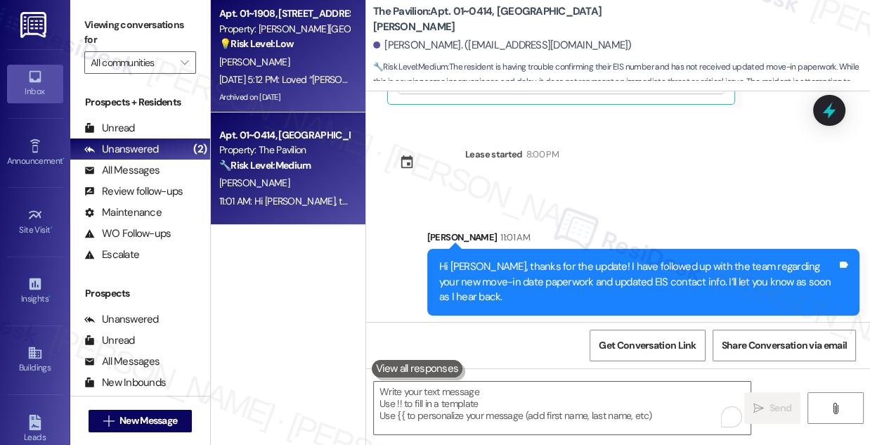
click at [304, 87] on div "Aug 07, 2025 at 5:12 PM: Loved “Sarah (Kingsbury Plaza): Got it! I'll pass this…" at bounding box center [284, 80] width 133 height 18
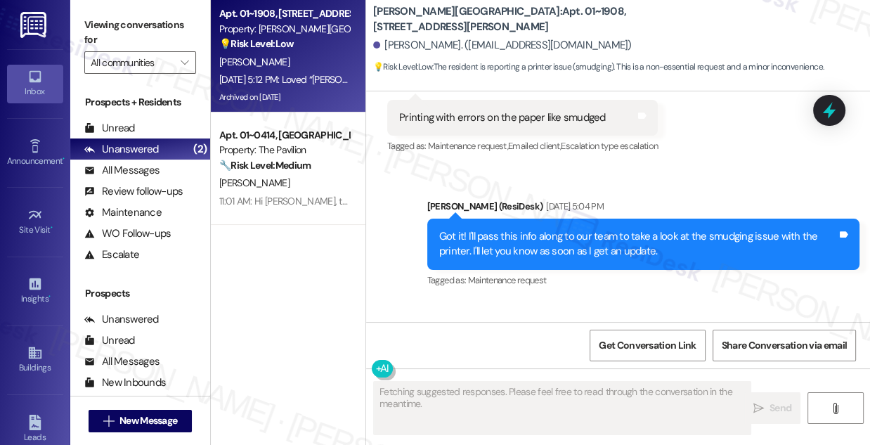
scroll to position [13774, 0]
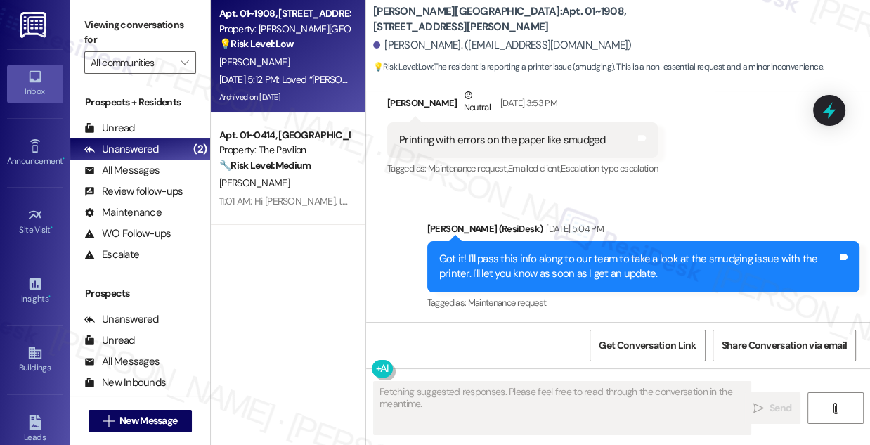
drag, startPoint x: 517, startPoint y: 182, endPoint x: 635, endPoint y: 183, distance: 118.1
click at [635, 385] on div "ResiDesk escalation to site team -> Risk Level: Low risk Topics: Smudge issue w…" at bounding box center [642, 415] width 330 height 60
click at [609, 385] on div "ResiDesk escalation to site team -> Risk Level: Low risk Topics: Smudge issue w…" at bounding box center [642, 415] width 330 height 60
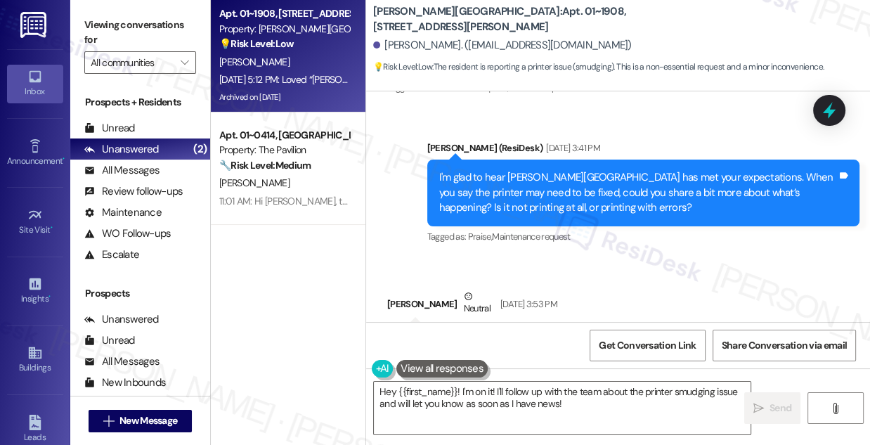
scroll to position [13519, 0]
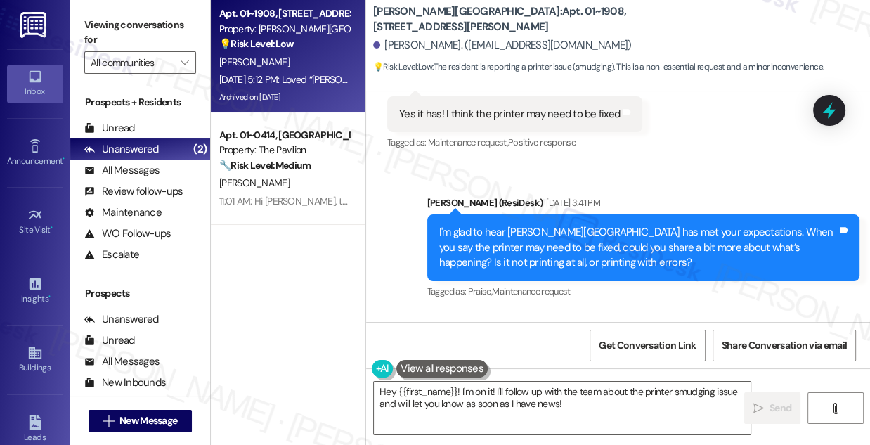
click at [472, 378] on div "Printing with errors on the paper like smudged Tags and notes" at bounding box center [522, 396] width 271 height 36
copy div "Printing with errors on the paper like smudged Tags and notes"
click at [143, 30] on label "Viewing conversations for" at bounding box center [140, 32] width 112 height 37
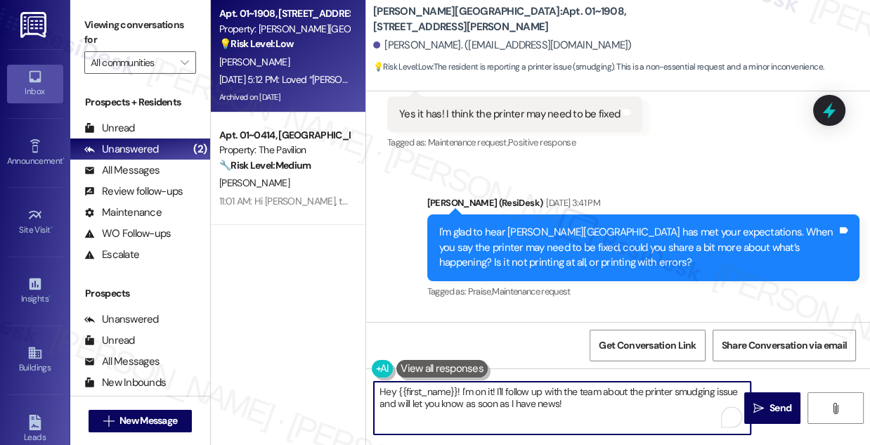
drag, startPoint x: 581, startPoint y: 403, endPoint x: 461, endPoint y: 388, distance: 121.2
click at [461, 388] on textarea "Hey {{first_name}}! I'm on it! I'll follow up with the team about the printer s…" at bounding box center [562, 408] width 377 height 53
paste textarea "Just checking back—are you still seeing smudges or printing errors on the paper…"
click at [384, 391] on textarea "Hey {{first_name}}! Just checking back—are you still seeing smudges or printing…" at bounding box center [562, 408] width 377 height 53
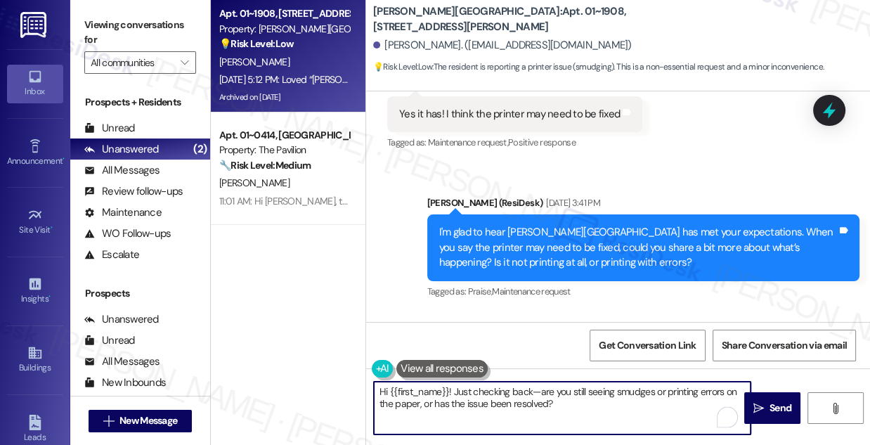
click at [400, 344] on div "Sheila Reilly Neutral Aug 07, 2025 at 3:53 PM" at bounding box center [522, 361] width 271 height 34
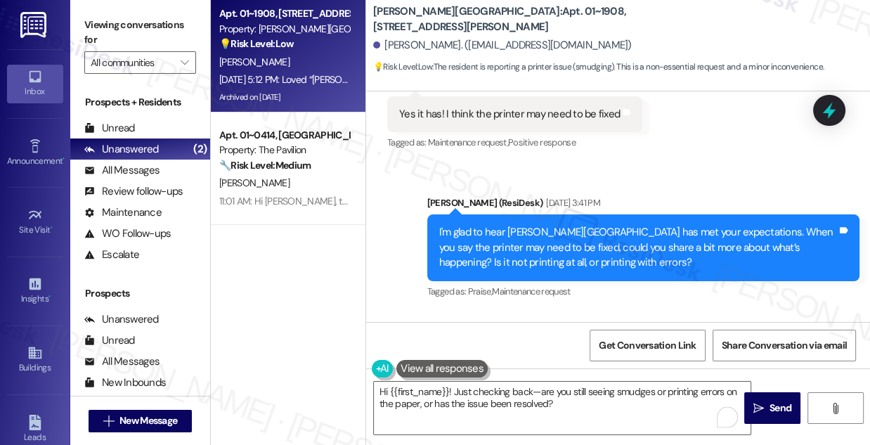
click at [400, 344] on div "Sheila Reilly Neutral Aug 07, 2025 at 3:53 PM" at bounding box center [522, 361] width 271 height 34
click at [415, 431] on textarea "Hi {{first_name}}! Just checking back—are you still seeing smudges or printing …" at bounding box center [562, 408] width 377 height 53
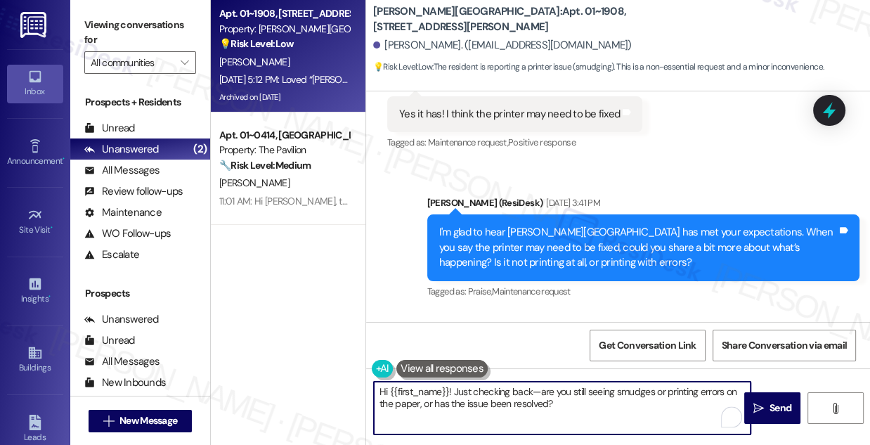
drag, startPoint x: 541, startPoint y: 391, endPoint x: 533, endPoint y: 391, distance: 7.7
click at [533, 391] on textarea "Hi {{first_name}}! Just checking back—are you still seeing smudges or printing …" at bounding box center [562, 408] width 377 height 53
click at [501, 404] on textarea "Hi {{first_name}}! Just checking back, are you still seeing smudges or printing…" at bounding box center [562, 408] width 377 height 53
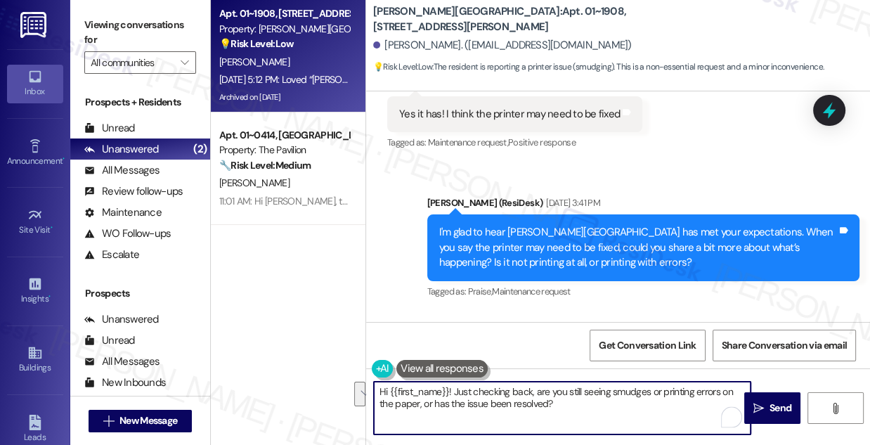
click at [462, 401] on textarea "Hi {{first_name}}! Just checking back, are you still seeing smudges or printing…" at bounding box center [562, 408] width 377 height 53
drag, startPoint x: 517, startPoint y: 393, endPoint x: 561, endPoint y: 403, distance: 45.5
click at [561, 403] on textarea "Hi {{first_name}}! Just checking back, are you still seeing smudges or printing…" at bounding box center [562, 408] width 377 height 53
click at [479, 406] on textarea "Hi {{first_name}}! Just checking back, are you still seeing smudges or printing…" at bounding box center [562, 408] width 377 height 53
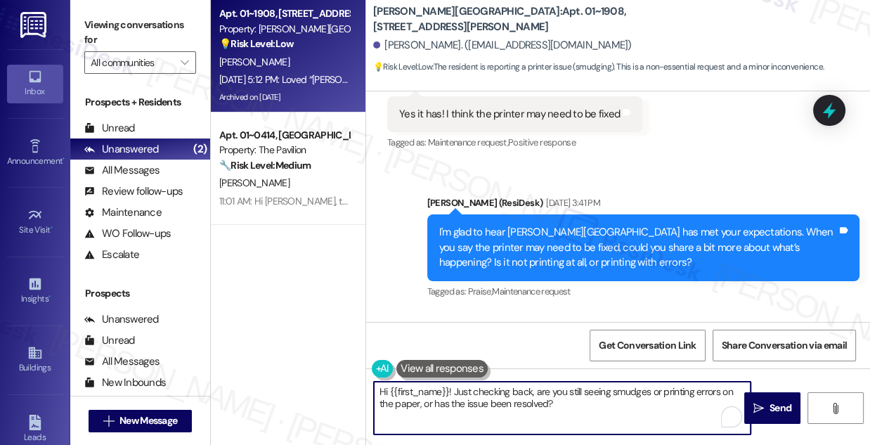
click at [479, 406] on textarea "Hi {{first_name}}! Just checking back, are you still seeing smudges or printing…" at bounding box center [562, 408] width 377 height 53
click at [564, 406] on textarea "Hi {{first_name}}! Just checking back, are you still seeing smudges or printing…" at bounding box center [562, 408] width 377 height 53
click at [452, 391] on textarea "Hi {{first_name}}! Just checking back, are you still seeing smudges or printing…" at bounding box center [562, 408] width 377 height 53
drag, startPoint x: 571, startPoint y: 389, endPoint x: 627, endPoint y: 387, distance: 55.6
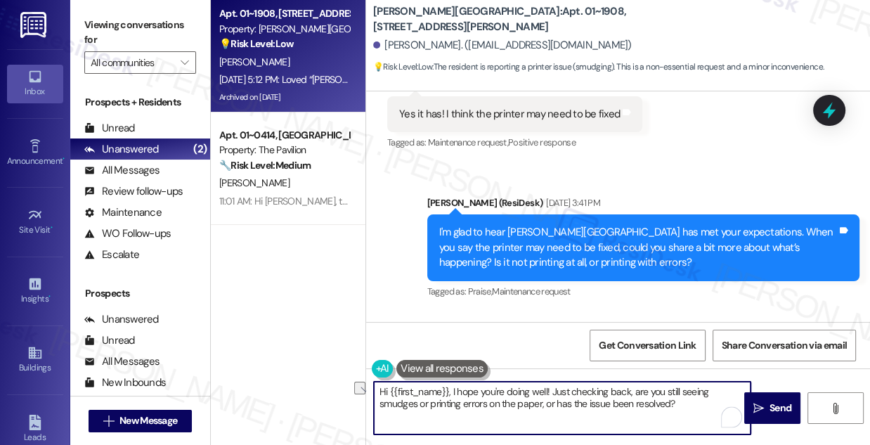
click at [627, 387] on textarea "Hi {{first_name}}, I hope you're doing well! Just checking back, are you still …" at bounding box center [562, 408] width 377 height 53
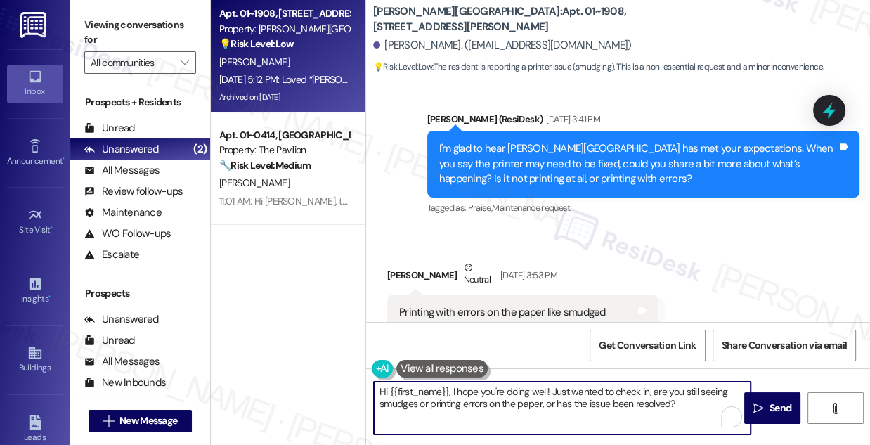
scroll to position [13455, 0]
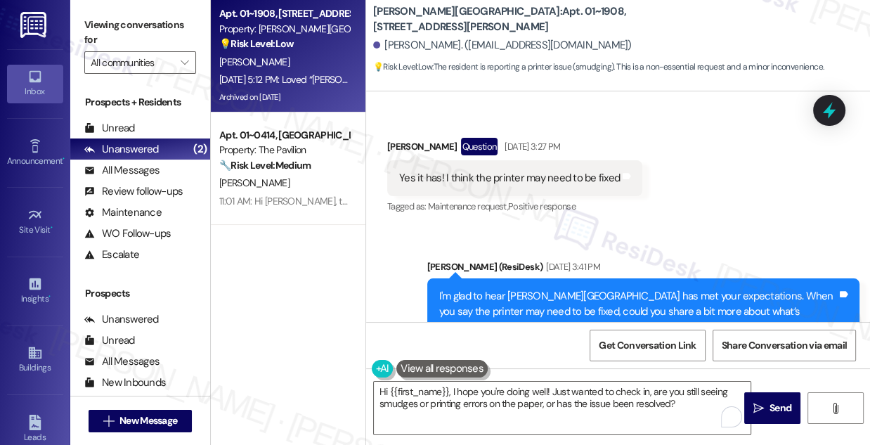
drag, startPoint x: 478, startPoint y: 216, endPoint x: 569, endPoint y: 215, distance: 91.4
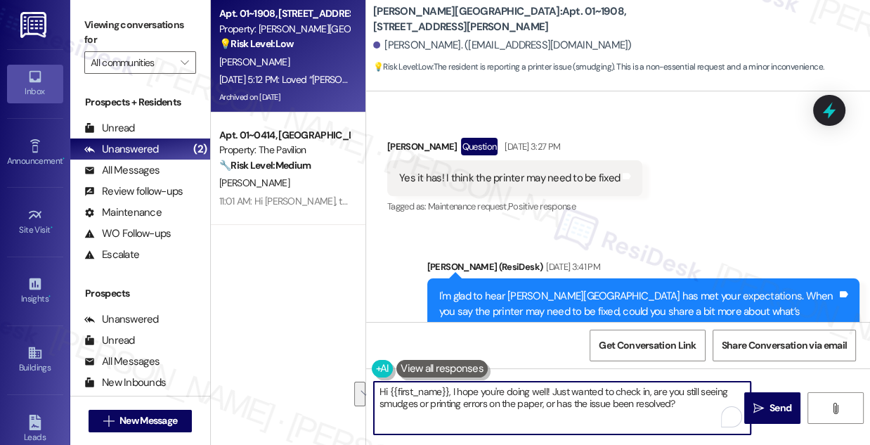
drag, startPoint x: 648, startPoint y: 392, endPoint x: 428, endPoint y: 404, distance: 220.4
click at [428, 404] on textarea "Hi {{first_name}}, I hope you're doing well! Just wanted to check in, are you s…" at bounding box center [562, 408] width 377 height 53
click at [583, 412] on textarea "Hi {{first_name}}, I hope you're doing well! Just wanted to check in, are you s…" at bounding box center [562, 408] width 377 height 53
drag, startPoint x: 552, startPoint y: 404, endPoint x: 652, endPoint y: 387, distance: 100.7
click at [652, 387] on textarea "Hi {{first_name}}, I hope you're doing well! Just wanted to check in, are you s…" at bounding box center [562, 408] width 377 height 53
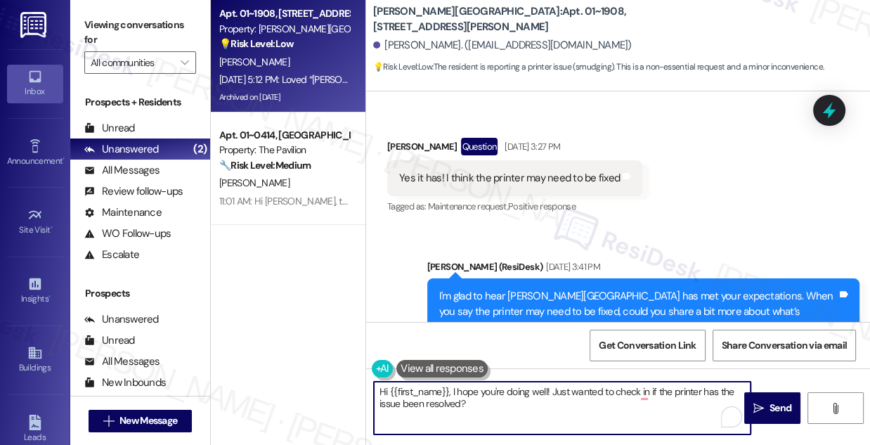
click at [706, 388] on textarea "Hi {{first_name}}, I hope you're doing well! Just wanted to check in if the pri…" at bounding box center [562, 408] width 377 height 53
drag, startPoint x: 418, startPoint y: 398, endPoint x: 384, endPoint y: 398, distance: 33.7
click at [384, 398] on textarea "Hi {{first_name}}, I hope you're doing well! Just wanted to check in if the pri…" at bounding box center [562, 408] width 377 height 53
drag, startPoint x: 418, startPoint y: 403, endPoint x: 382, endPoint y: 403, distance: 35.9
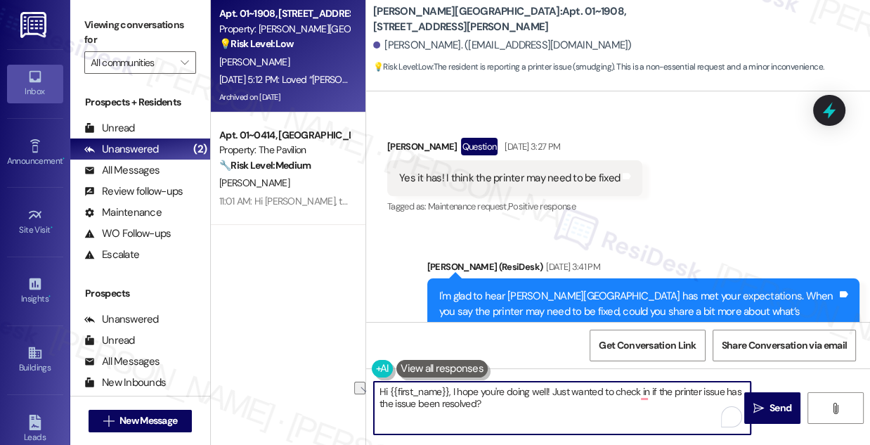
click at [382, 403] on textarea "Hi {{first_name}}, I hope you're doing well! Just wanted to check in if the pri…" at bounding box center [562, 408] width 377 height 53
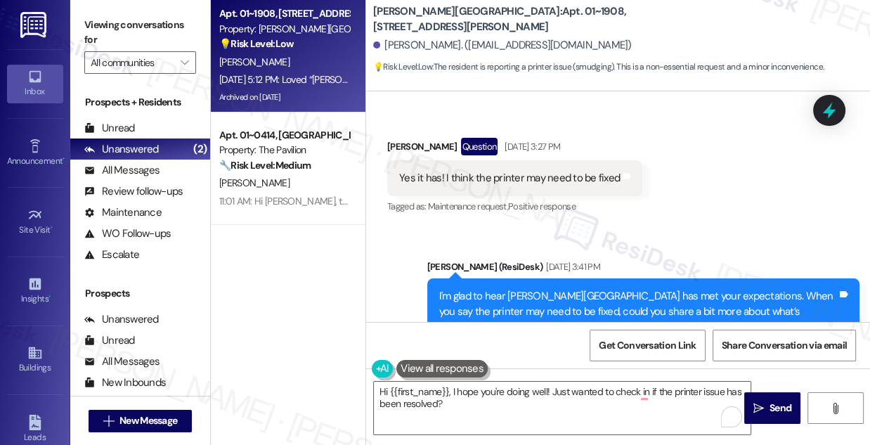
click at [732, 376] on div "Received via SMS Sheila Reilly Neutral Aug 07, 2025 at 3:53 PM Printing with er…" at bounding box center [618, 443] width 504 height 134
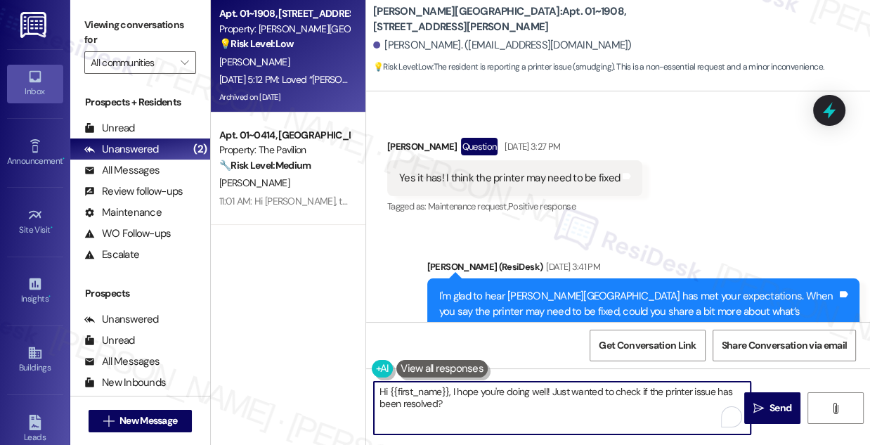
scroll to position [13838, 0]
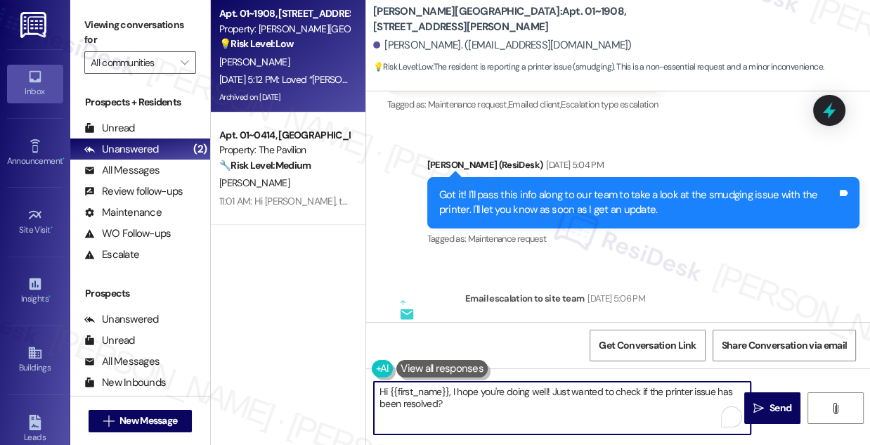
click at [446, 384] on textarea "Hi {{first_name}}, I hope you're doing well! Just wanted to check if the printe…" at bounding box center [562, 408] width 377 height 53
click at [470, 387] on textarea "Hi {{first_name}}, I hope you're doing well! Just wanted to check if the printe…" at bounding box center [562, 408] width 377 height 53
click at [484, 406] on textarea "Hi {{first_name}}, I hope you're doing well! Just wanted to check if the printe…" at bounding box center [562, 408] width 377 height 53
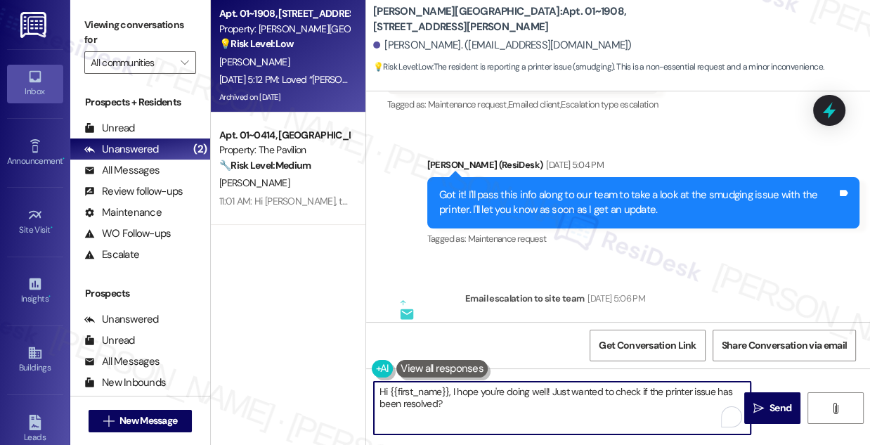
click at [621, 392] on textarea "Hi {{first_name}}, I hope you're doing well! Just wanted to check if the printe…" at bounding box center [562, 408] width 377 height 53
click at [584, 404] on textarea "Hi {{first_name}}, I hope you're doing well! Just wanted to check if the printe…" at bounding box center [562, 408] width 377 height 53
drag, startPoint x: 570, startPoint y: 391, endPoint x: 574, endPoint y: 399, distance: 9.1
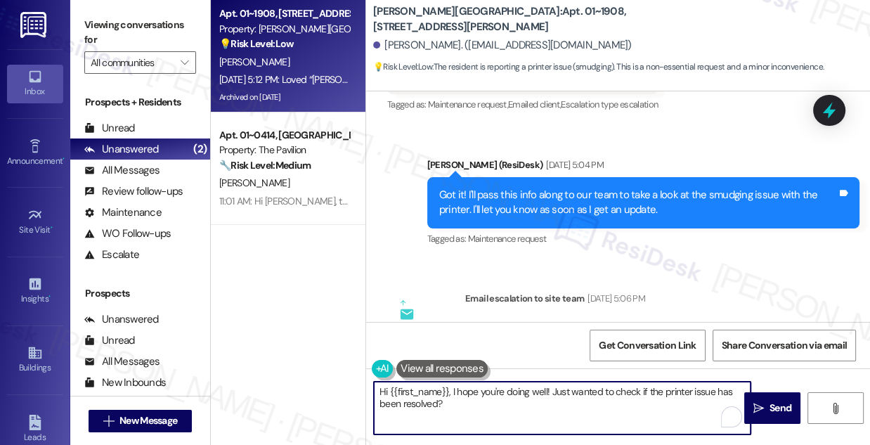
click at [574, 399] on textarea "Hi {{first_name}}, I hope you're doing well! Just wanted to check if the printe…" at bounding box center [562, 408] width 377 height 53
click at [485, 399] on textarea "Hi {{first_name}}, I hope you're doing well! Just wanted to check if the printe…" at bounding box center [562, 408] width 377 height 53
type textarea "Hi {{first_name}}, I hope you're doing well! Just wanted to check if the printe…"
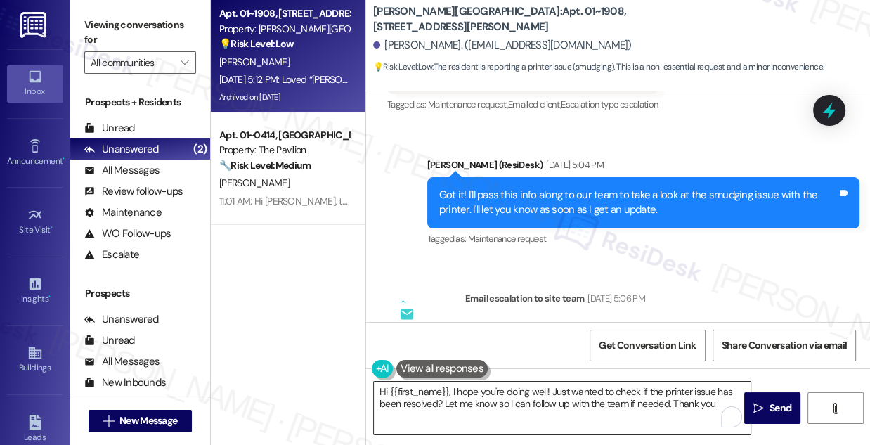
click at [609, 413] on textarea "Hi {{first_name}}, I hope you're doing well! Just wanted to check if the printe…" at bounding box center [562, 408] width 377 height 53
click at [768, 401] on span "Send" at bounding box center [780, 408] width 27 height 15
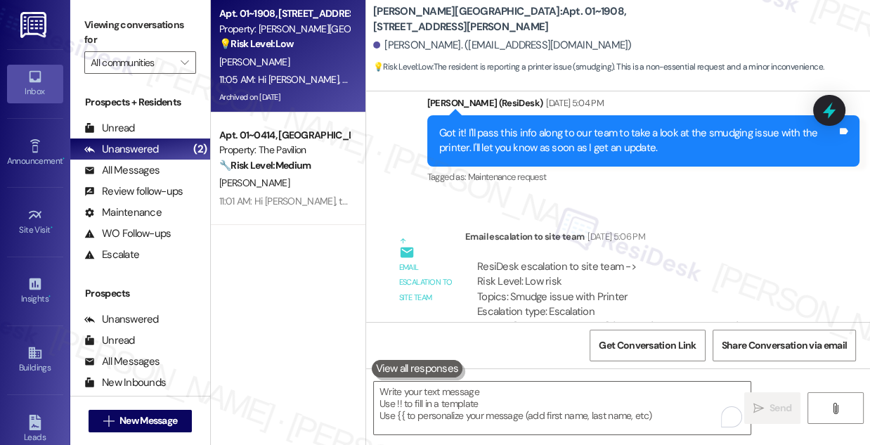
scroll to position [13951, 0]
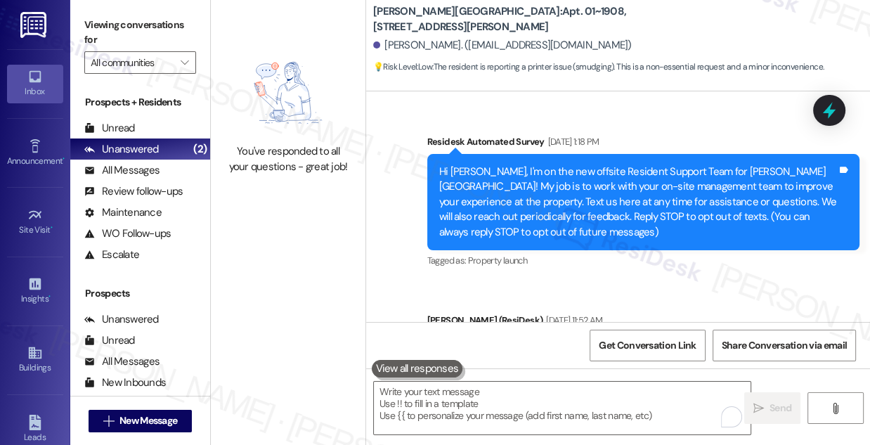
scroll to position [13951, 0]
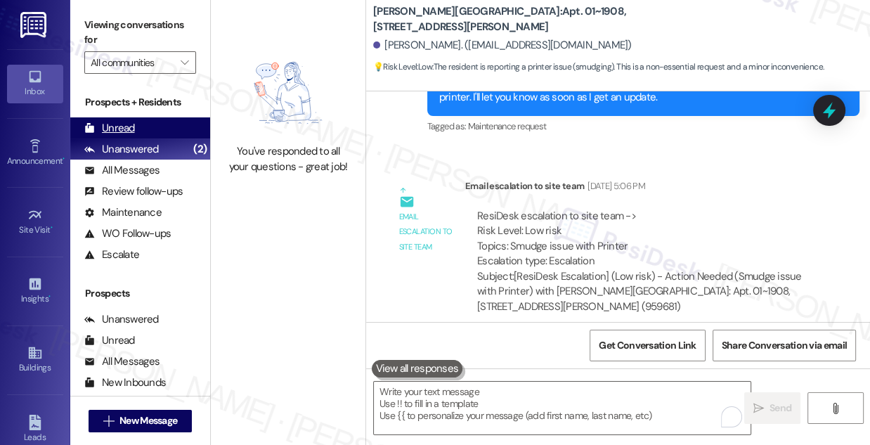
click at [138, 123] on div "Unread (0)" at bounding box center [140, 127] width 140 height 21
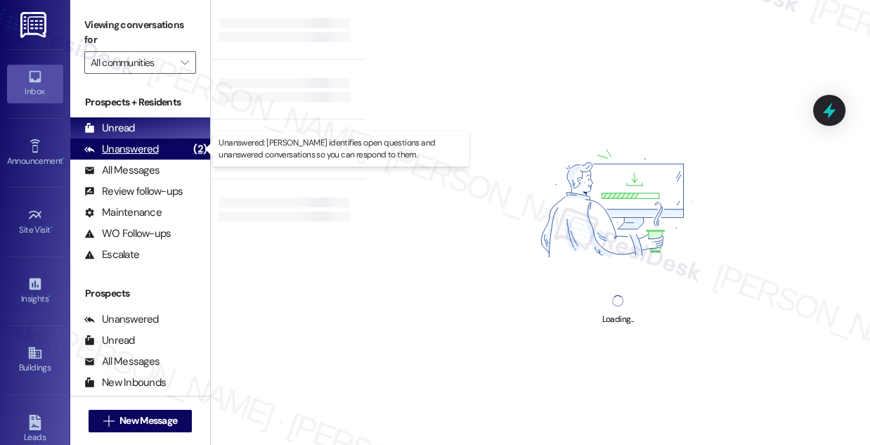
click at [136, 145] on div "Unanswered" at bounding box center [121, 149] width 75 height 15
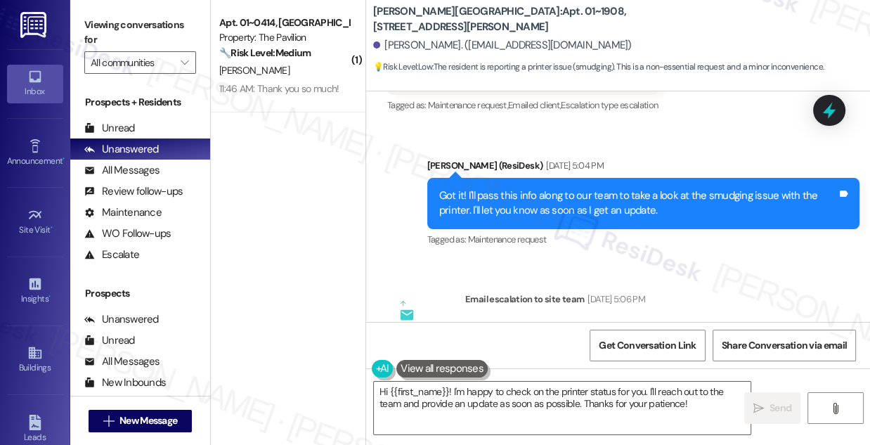
scroll to position [14069, 0]
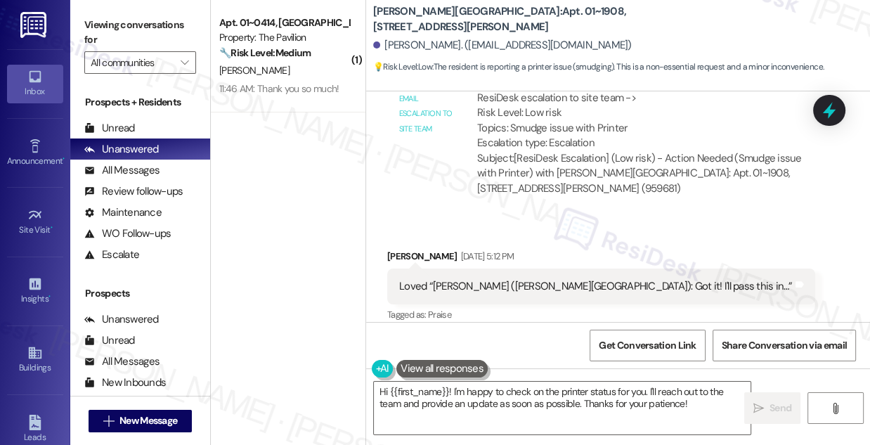
click at [512, 398] on div "Hi [PERSON_NAME], I hope you're doing well! Just wanted to check if the printer…" at bounding box center [638, 413] width 398 height 30
click at [611, 397] on div "Hi [PERSON_NAME], I hope you're doing well! Just wanted to check if the printer…" at bounding box center [638, 412] width 398 height 30
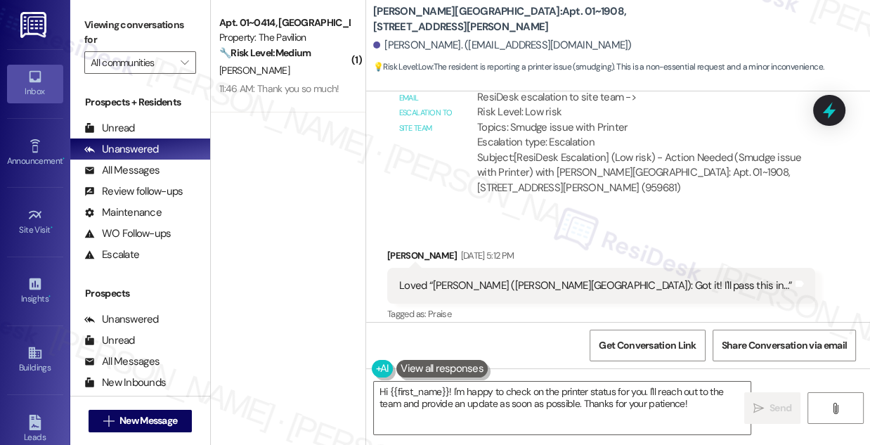
click at [611, 397] on div "Hi [PERSON_NAME], I hope you're doing well! Just wanted to check if the printer…" at bounding box center [638, 412] width 398 height 30
click at [514, 390] on textarea "Hi {{first_name}}! I'm happy to check on the printer status for you. I'll reach…" at bounding box center [562, 408] width 377 height 53
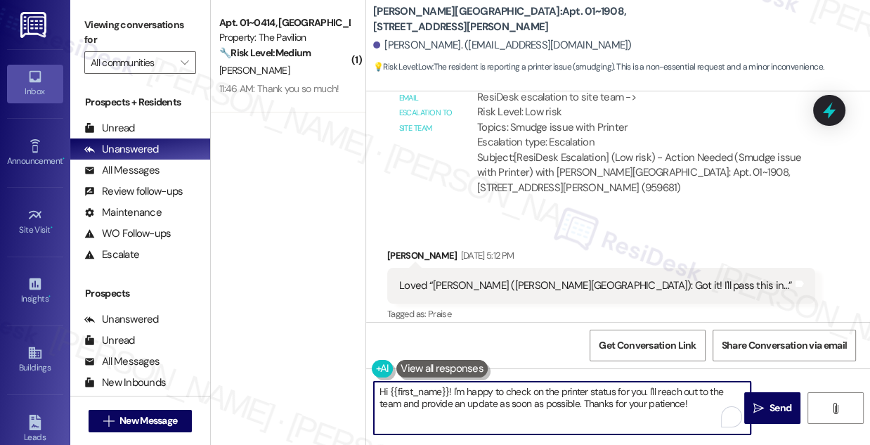
click at [514, 390] on textarea "Hi {{first_name}}! I'm happy to check on the printer status for you. I'll reach…" at bounding box center [562, 408] width 377 height 53
type textarea "Great! If anything else pops up, just let us know. Have a great day!"
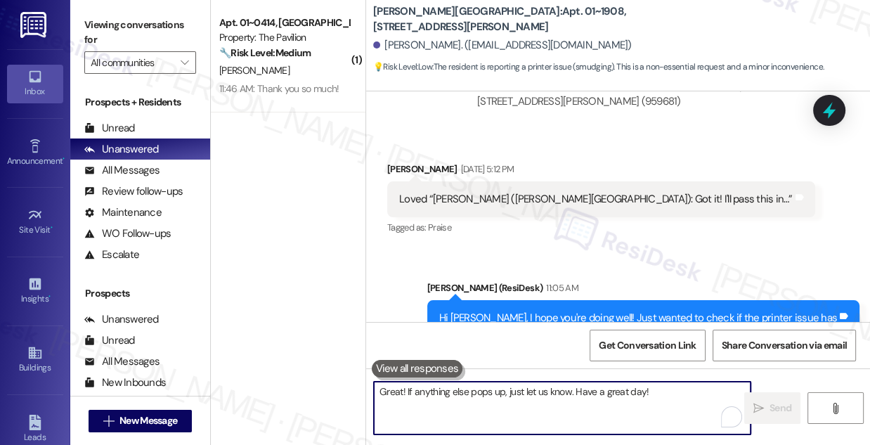
scroll to position [14168, 0]
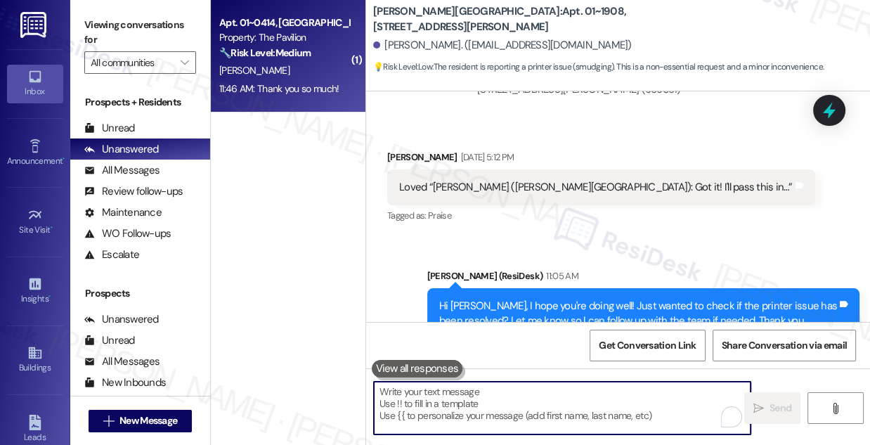
click at [322, 78] on div "[PERSON_NAME]" at bounding box center [284, 71] width 133 height 18
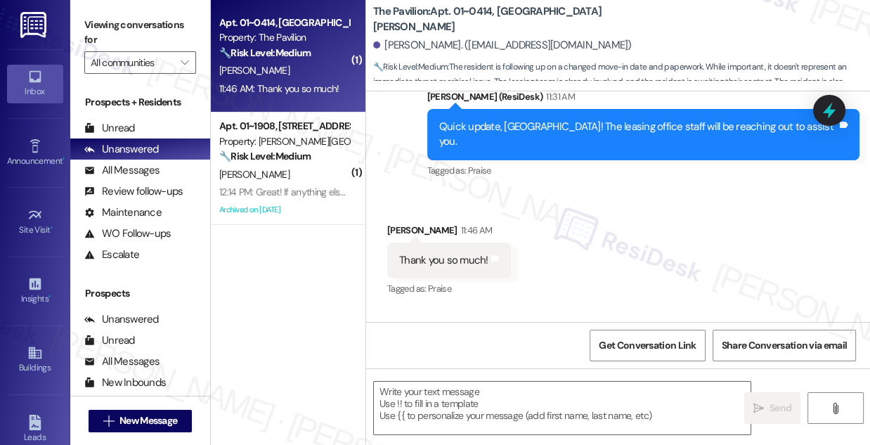
scroll to position [4354, 0]
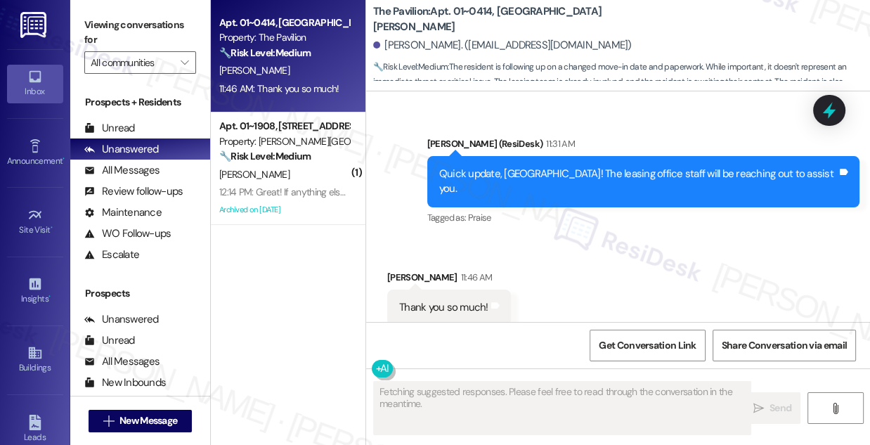
click at [545, 167] on div "Quick update, [GEOGRAPHIC_DATA]! The leasing office staff will be reaching out …" at bounding box center [638, 182] width 398 height 30
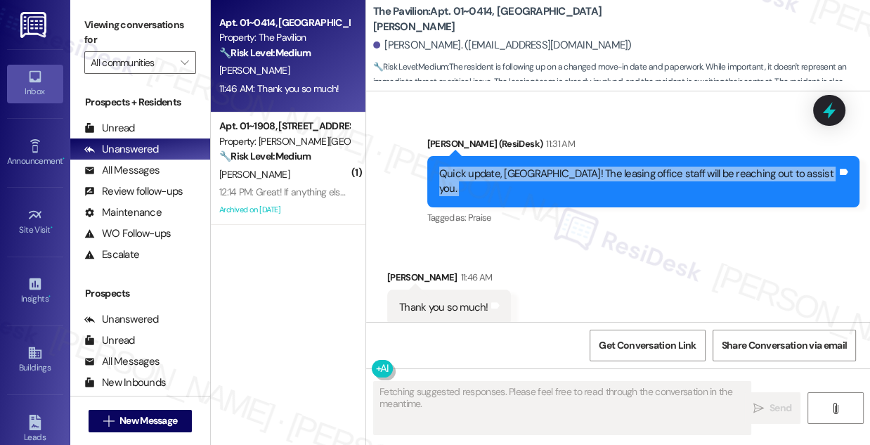
click at [545, 167] on div "Quick update, [GEOGRAPHIC_DATA]! The leasing office staff will be reaching out …" at bounding box center [638, 182] width 398 height 30
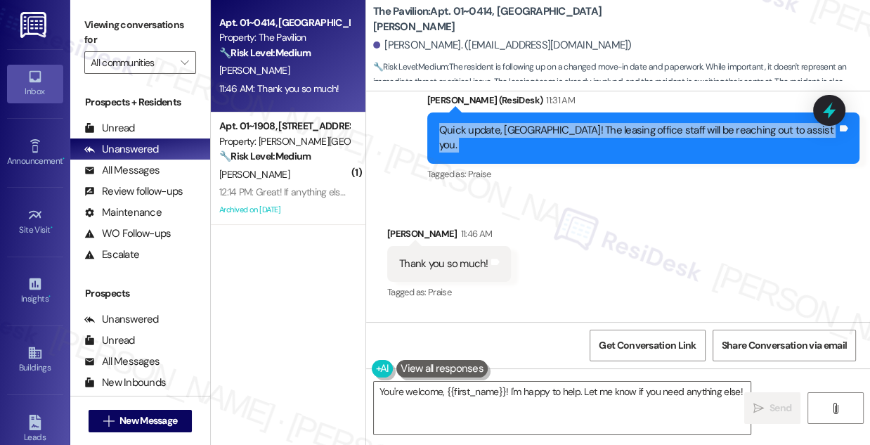
scroll to position [4438, 0]
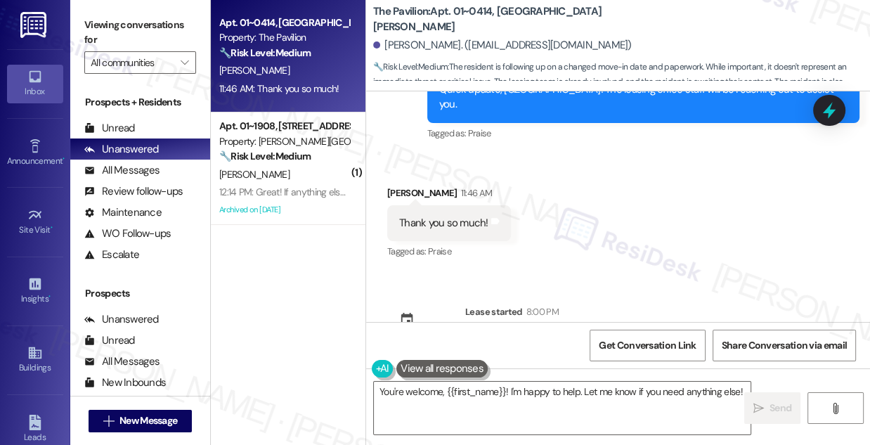
click at [525, 375] on div "You're welcome, {{first_name}}! I'm happy to help. Let me know if you need anyt…" at bounding box center [618, 420] width 504 height 105
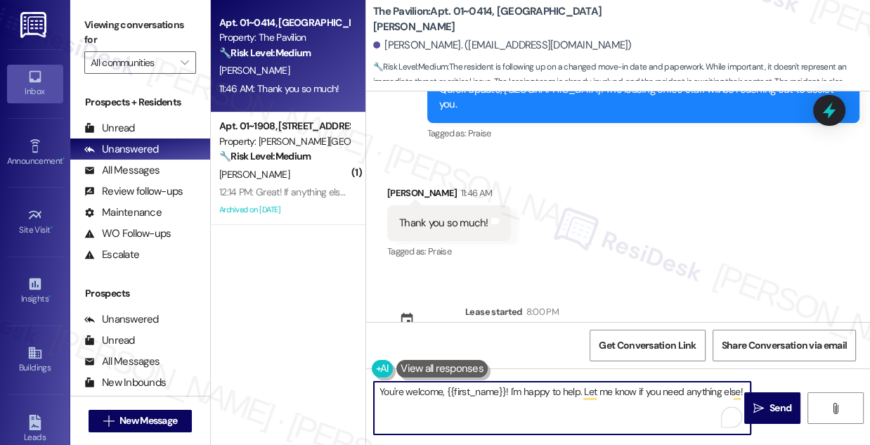
drag, startPoint x: 441, startPoint y: 391, endPoint x: 578, endPoint y: 376, distance: 137.9
click at [578, 376] on div "You're welcome, {{first_name}}! I'm happy to help. Let me know if you need anyt…" at bounding box center [618, 420] width 504 height 105
click at [405, 393] on textarea "You're welcome! Let me know if you need anything else!" at bounding box center [562, 408] width 377 height 53
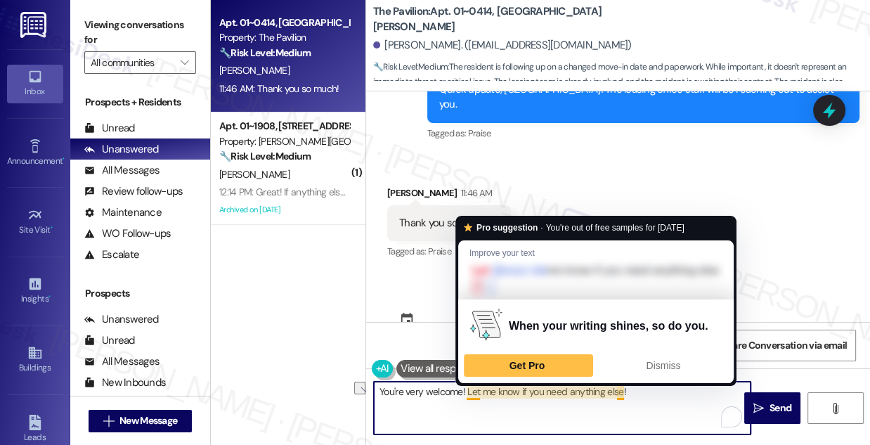
drag, startPoint x: 658, startPoint y: 393, endPoint x: 469, endPoint y: 395, distance: 189.1
click at [469, 395] on textarea "You're very welcome! Let me know if you need anything else!" at bounding box center [562, 408] width 377 height 53
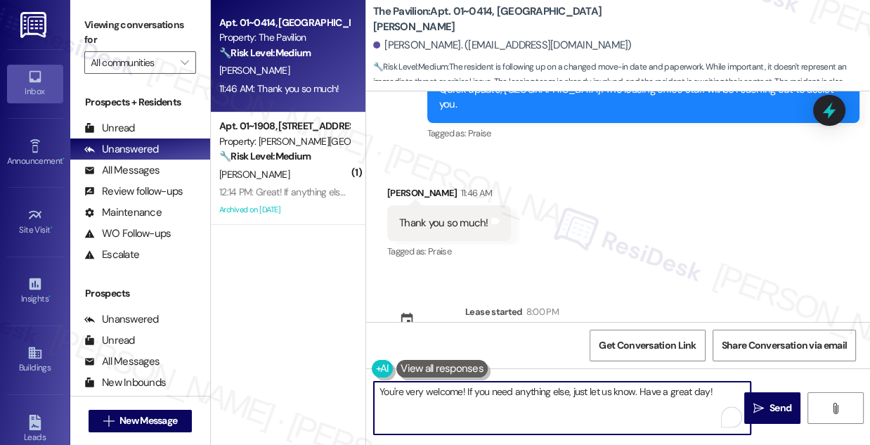
scroll to position [4054, 0]
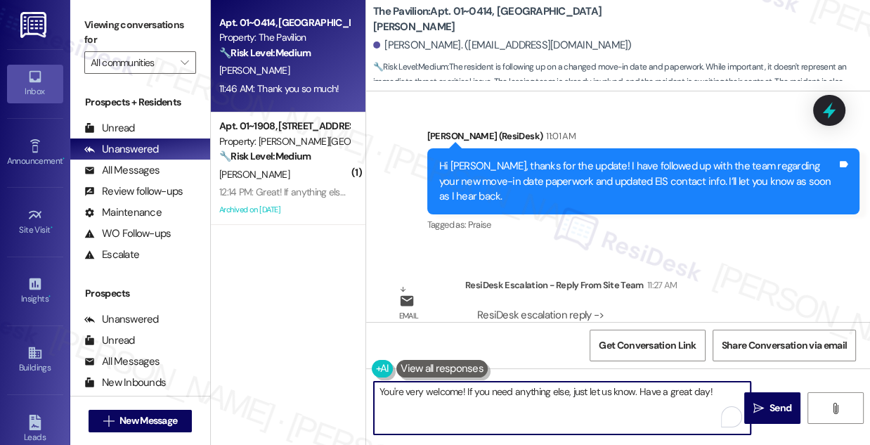
type textarea "You're very welcome! If you need anything else, just let us know. Have a great …"
click at [626, 186] on div "Hi [PERSON_NAME], thanks for the update! I have followed up with the team regar…" at bounding box center [638, 181] width 398 height 45
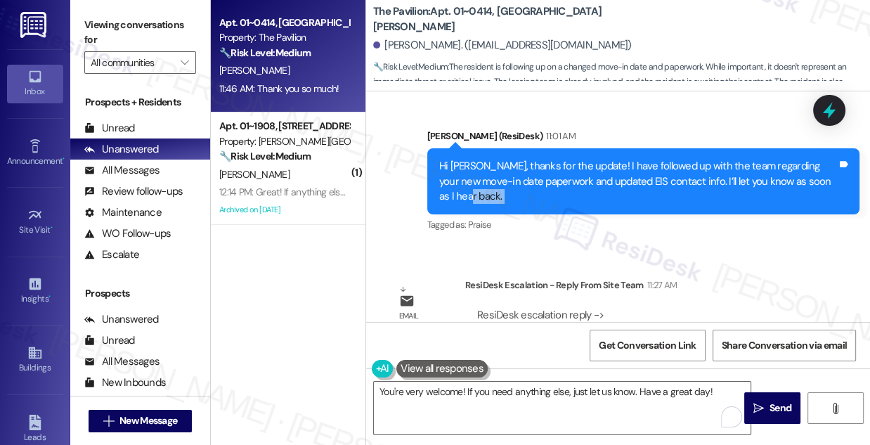
click at [626, 186] on div "Hi [PERSON_NAME], thanks for the update! I have followed up with the team regar…" at bounding box center [638, 181] width 398 height 45
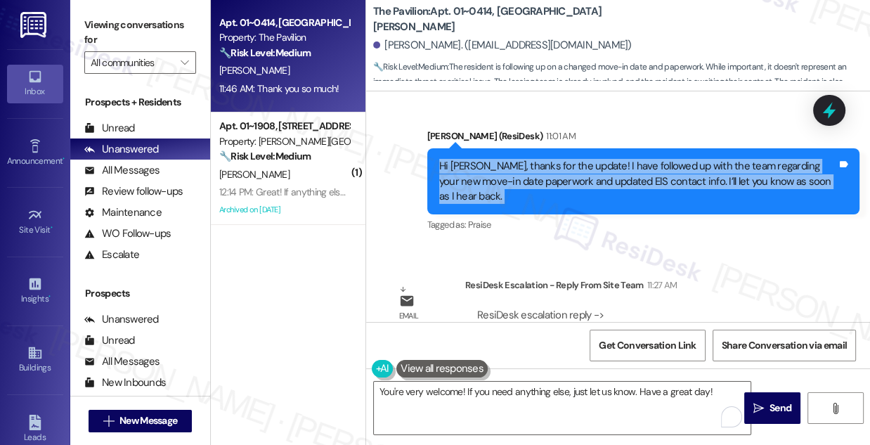
click at [626, 186] on div "Hi [PERSON_NAME], thanks for the update! I have followed up with the team regar…" at bounding box center [638, 181] width 398 height 45
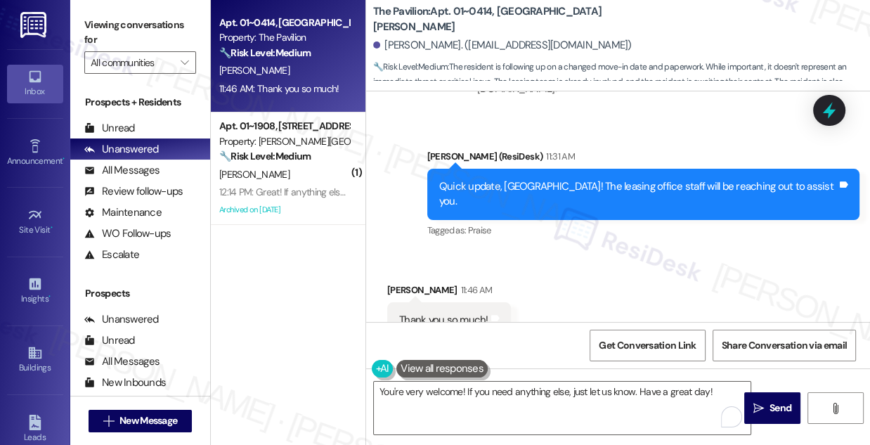
scroll to position [4438, 0]
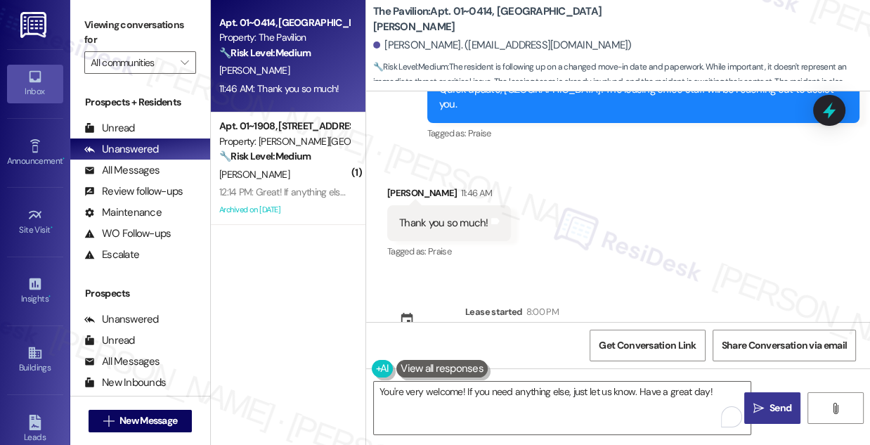
click at [760, 403] on icon "" at bounding box center [758, 408] width 11 height 11
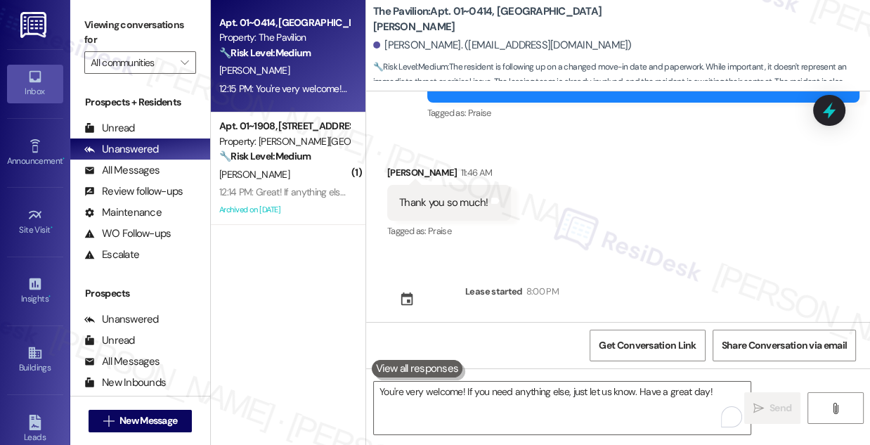
scroll to position [4536, 0]
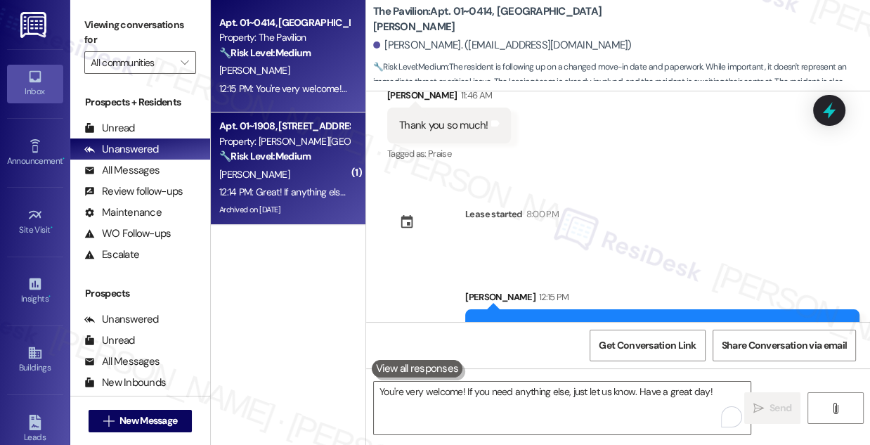
click at [262, 150] on strong "🔧 Risk Level: Medium" at bounding box center [264, 156] width 91 height 13
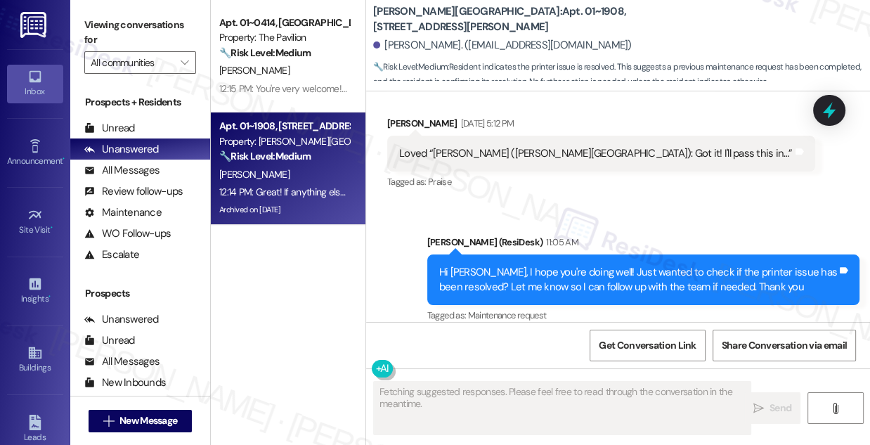
scroll to position [14209, 0]
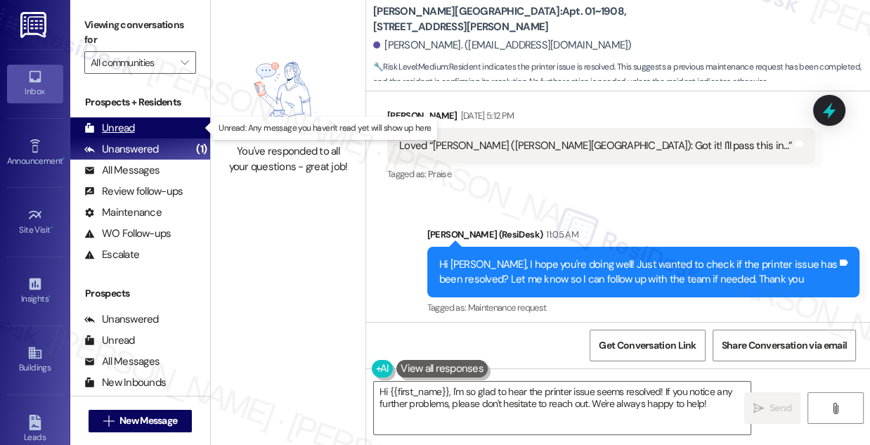
click at [164, 127] on div "Unread (0)" at bounding box center [140, 127] width 140 height 21
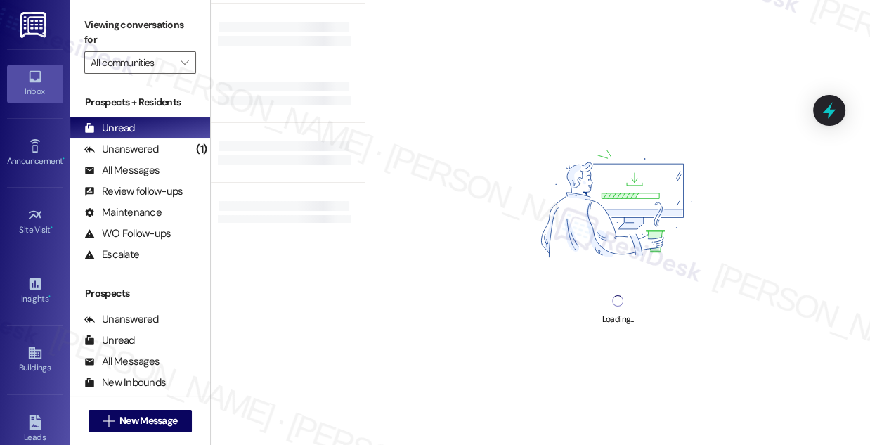
scroll to position [117, 0]
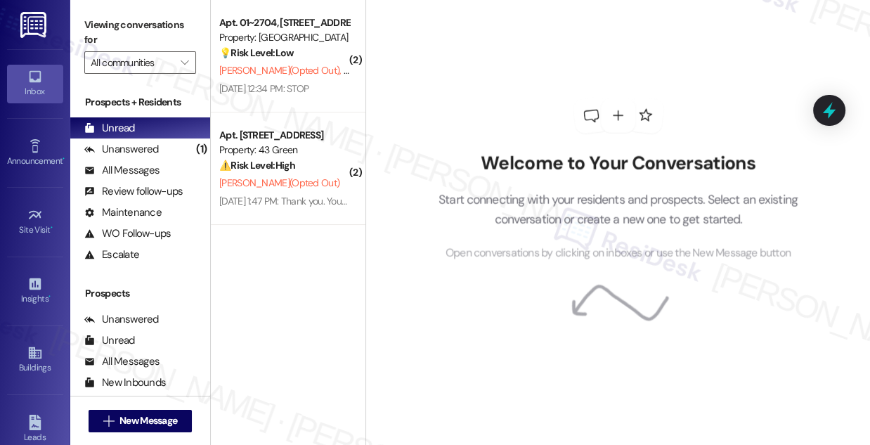
drag, startPoint x: 363, startPoint y: 48, endPoint x: 377, endPoint y: 20, distance: 31.8
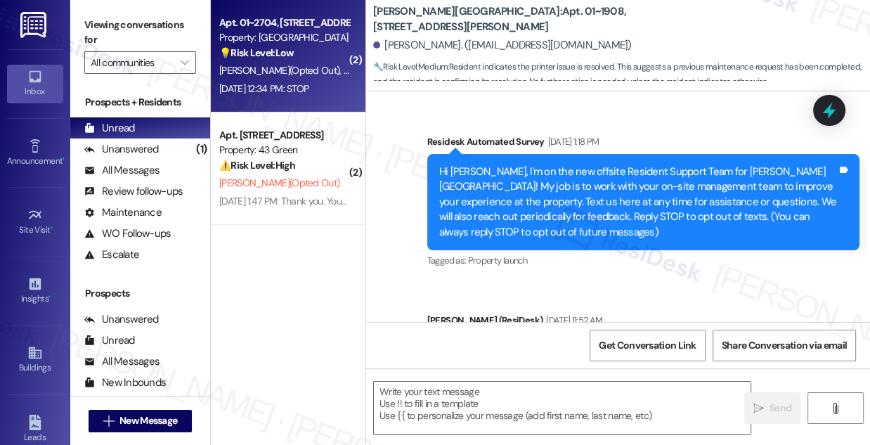
click at [344, 77] on span "V. Khismatullin (Opted Out)" at bounding box center [397, 70] width 107 height 13
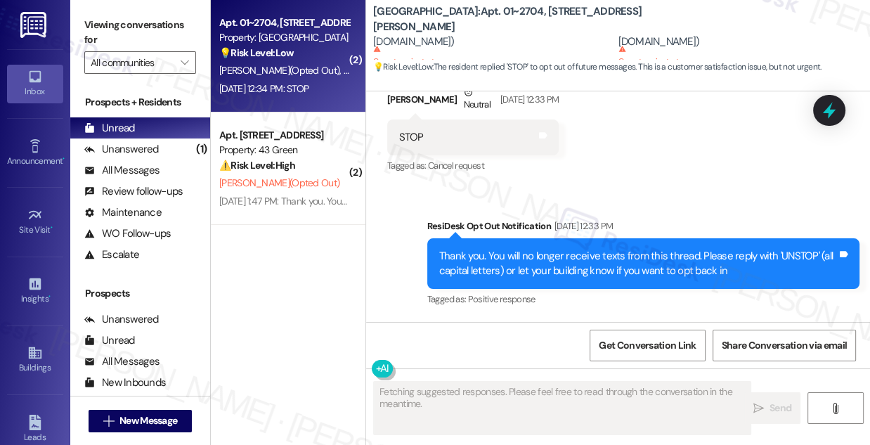
scroll to position [407, 0]
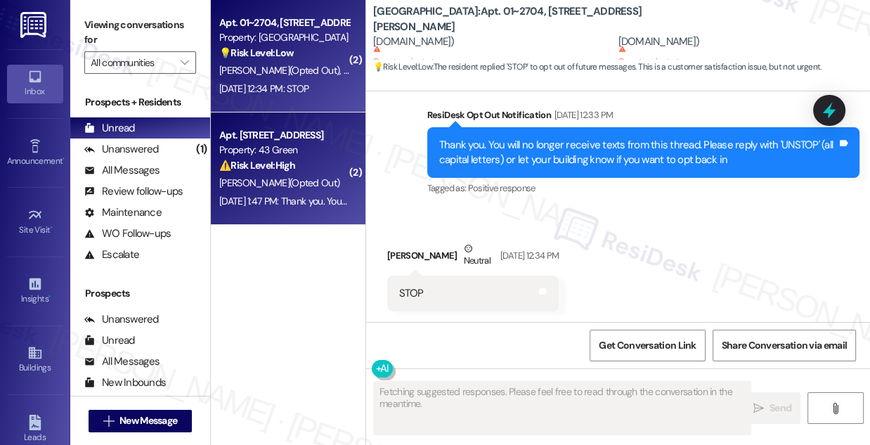
click at [339, 195] on div "[DATE] 1:47 PM: Thank you. You will no longer receive texts from this thread. P…" at bounding box center [564, 201] width 690 height 13
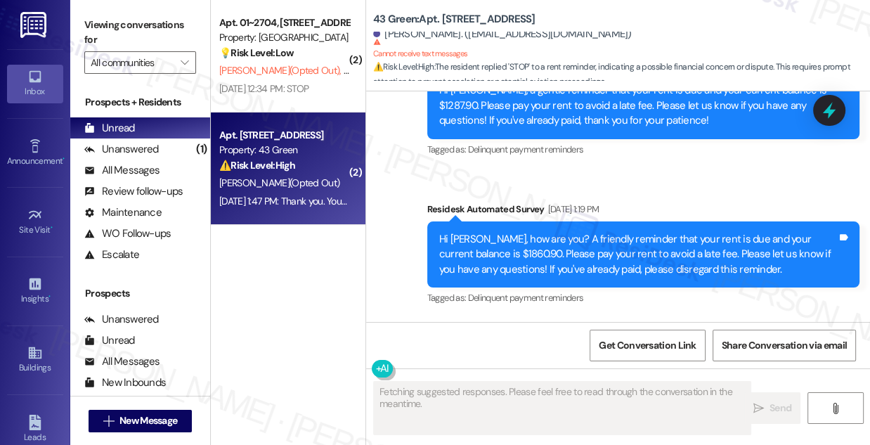
scroll to position [1449, 0]
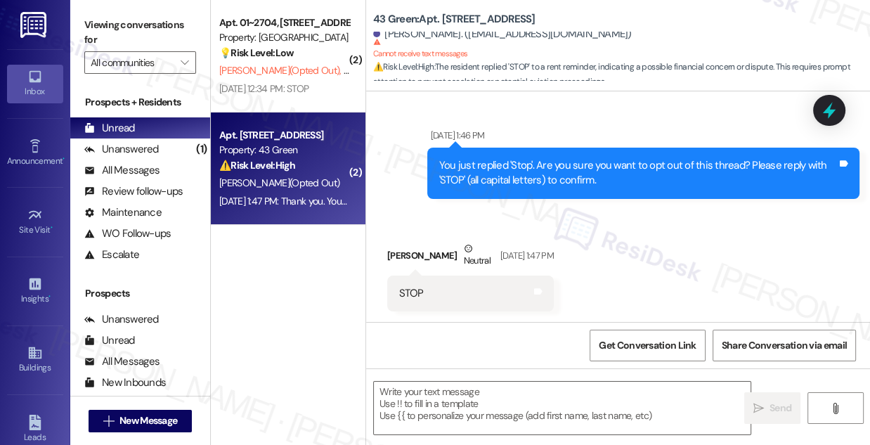
click at [406, 129] on div "Sent via SMS [DATE] 1:46 PM You just replied 'Stop'. Are you sure you want to o…" at bounding box center [618, 152] width 504 height 113
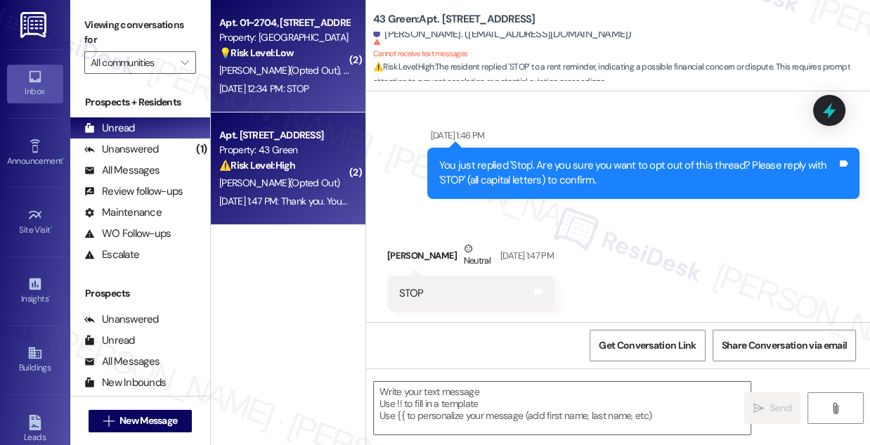
click at [308, 90] on div "[DATE] 12:34 PM: STOP [DATE] 12:34 PM: STOP" at bounding box center [263, 88] width 89 height 13
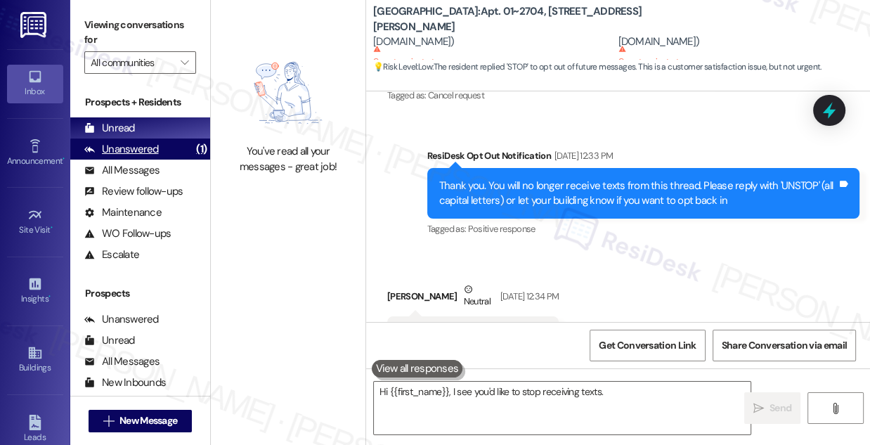
scroll to position [407, 0]
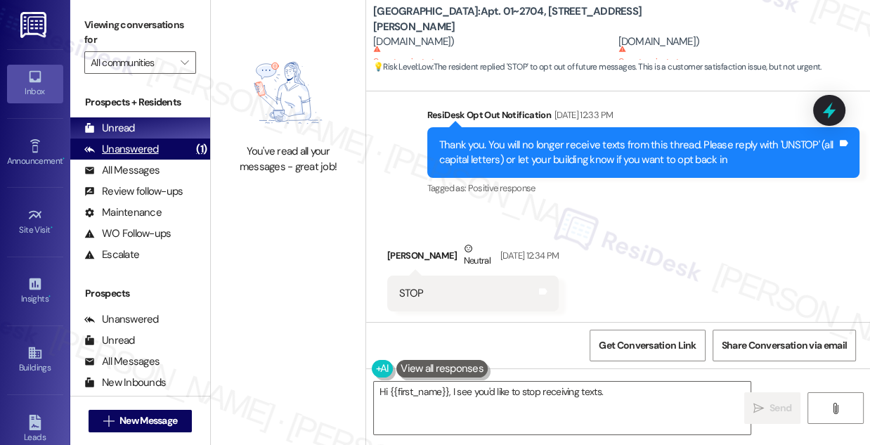
click at [177, 150] on div "Unanswered (1)" at bounding box center [140, 148] width 140 height 21
